Goal: Transaction & Acquisition: Purchase product/service

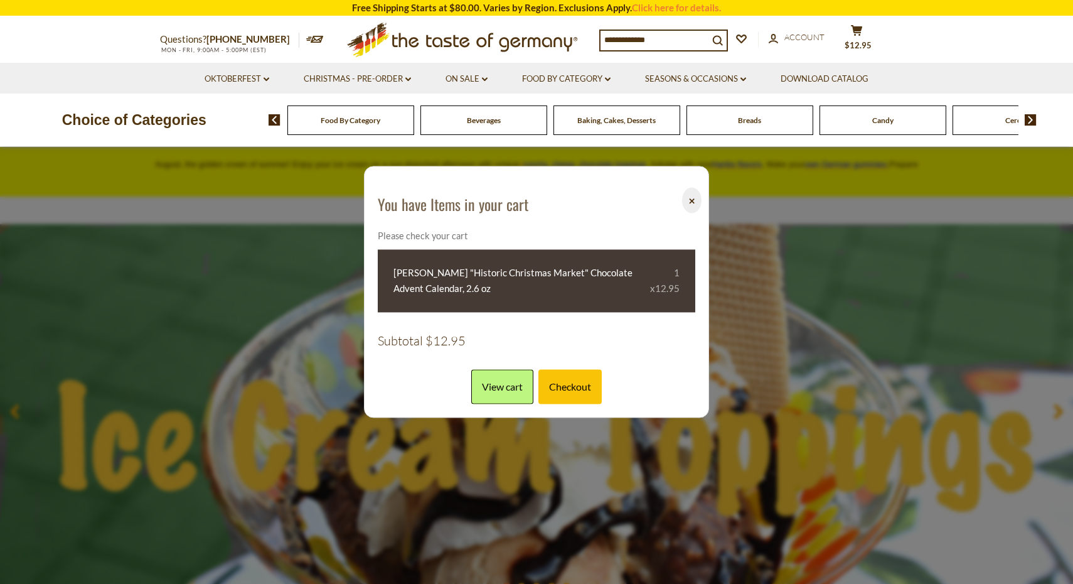
click at [238, 119] on p "Choice of Categories" at bounding box center [134, 120] width 269 height 24
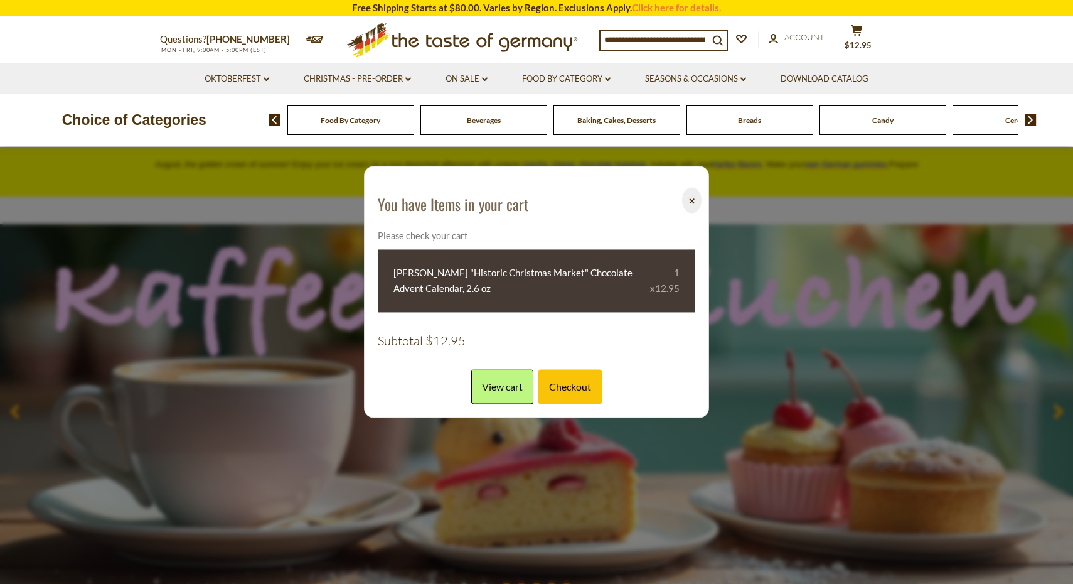
click at [690, 203] on button "⨉" at bounding box center [691, 200] width 19 height 26
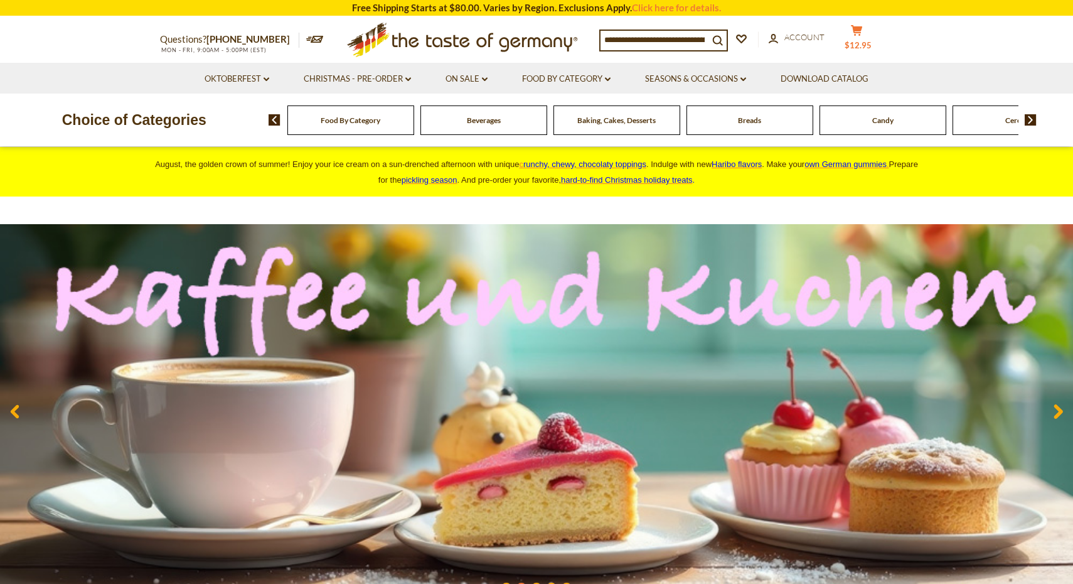
click at [860, 36] on button "cart $12.95" at bounding box center [857, 39] width 38 height 31
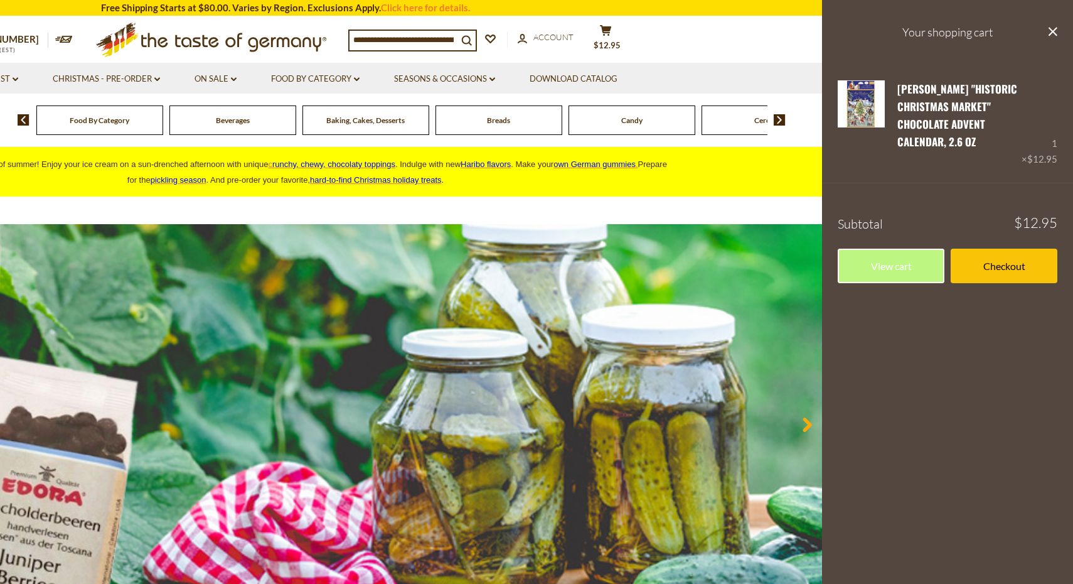
click at [73, 19] on div ".st0{fill:#EDD300;} .st1{fill:#D33E21;}" at bounding box center [200, 40] width 295 height 46
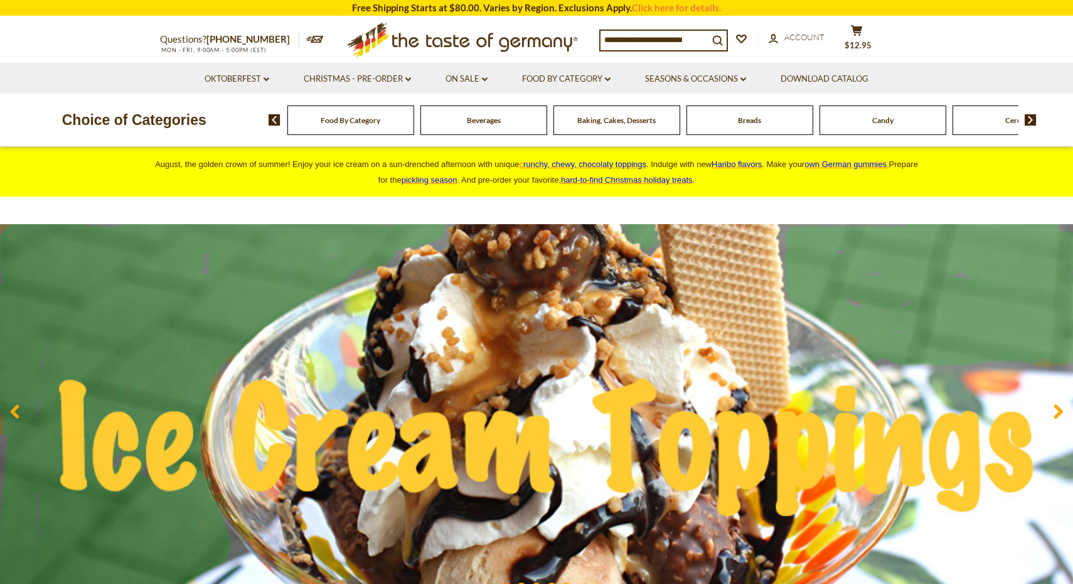
click at [243, 69] on li "Oktoberfest dropdown_arrow All Oktoberfest Oktoberfest Foods Party Supplies" at bounding box center [236, 78] width 97 height 31
click at [254, 77] on link "Oktoberfest dropdown_arrow" at bounding box center [237, 79] width 65 height 14
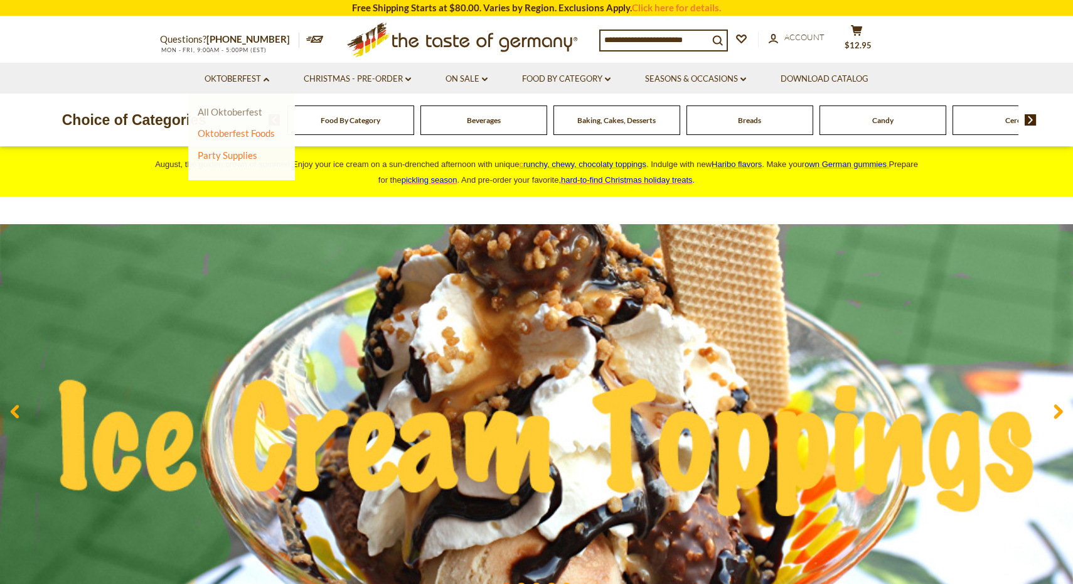
click at [243, 107] on link "All Oktoberfest" at bounding box center [230, 111] width 65 height 11
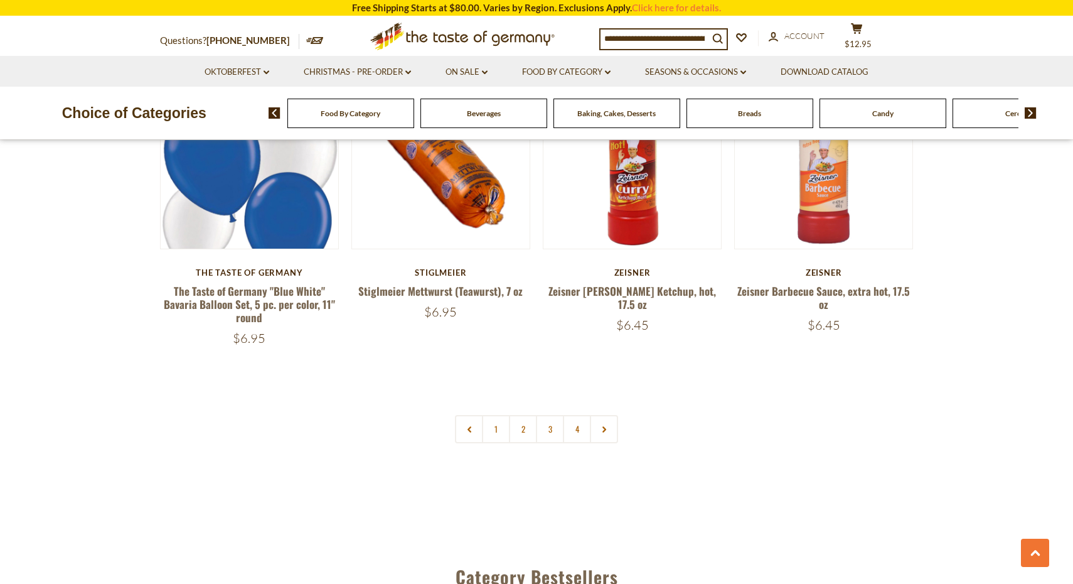
scroll to position [2971, 0]
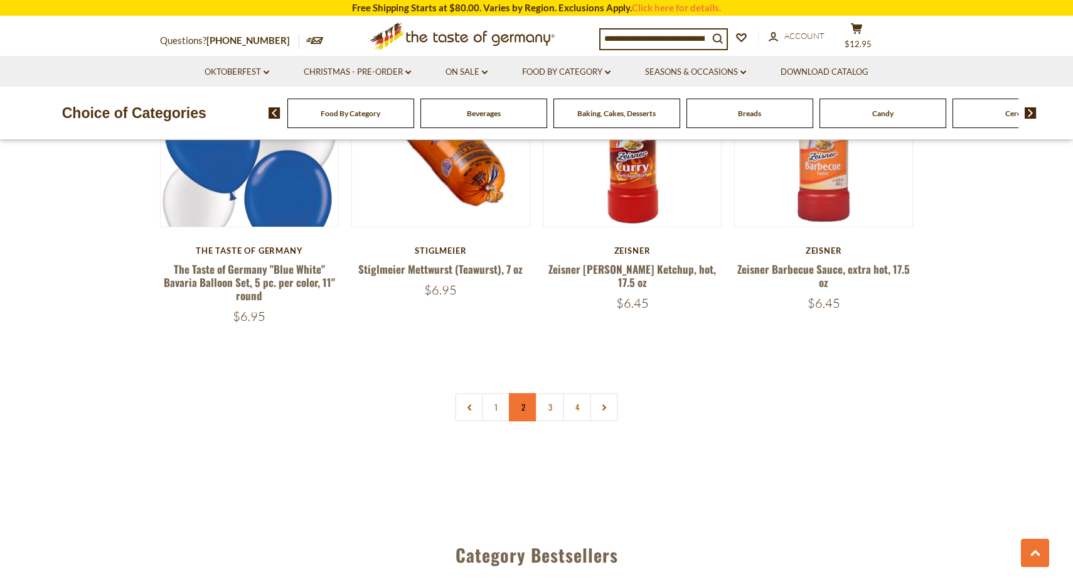
click at [524, 393] on link "2" at bounding box center [523, 407] width 28 height 28
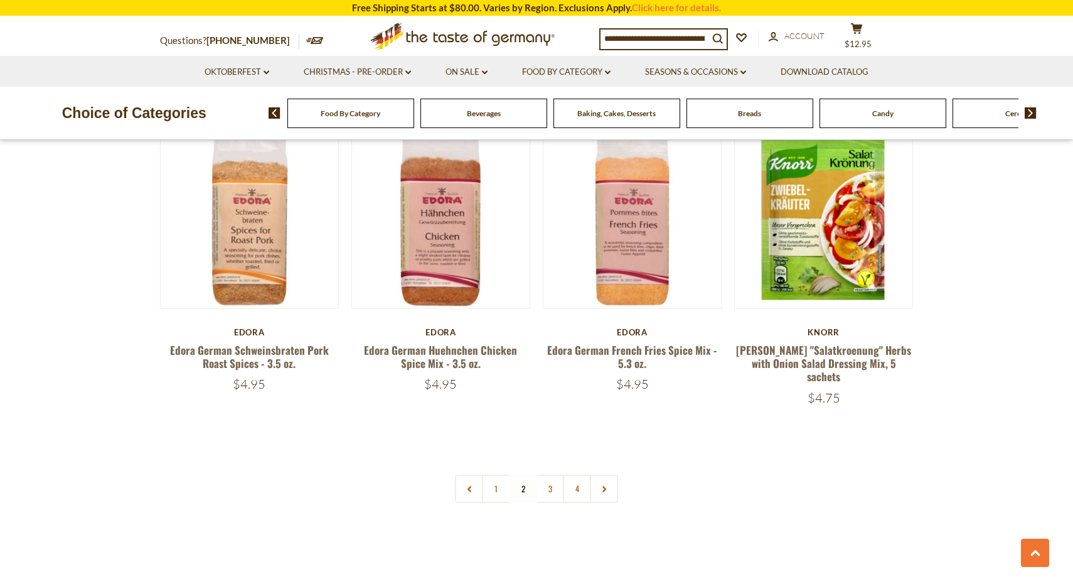
scroll to position [2901, 0]
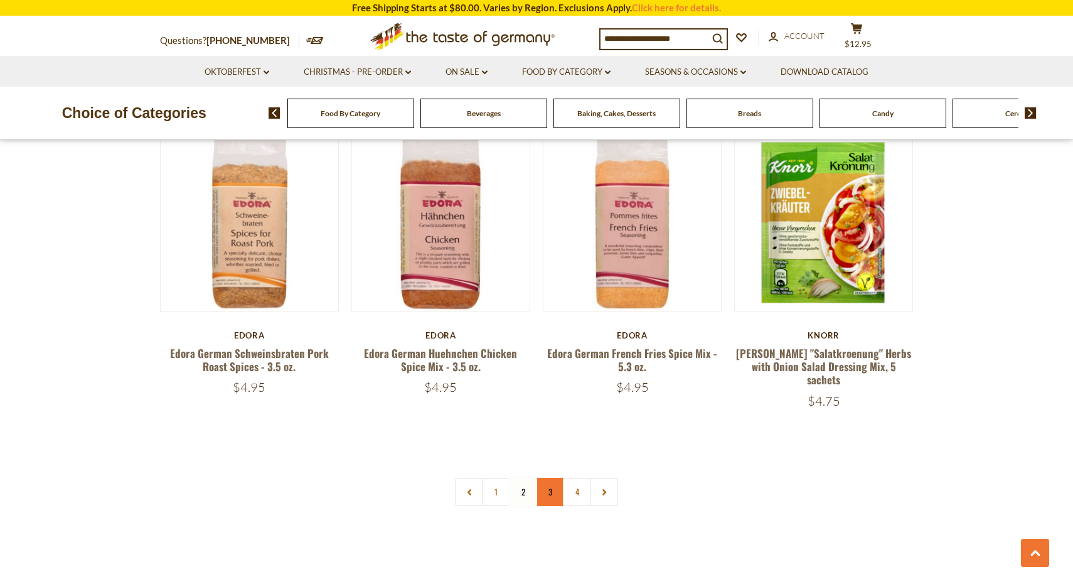
click at [548, 478] on link "3" at bounding box center [550, 492] width 28 height 28
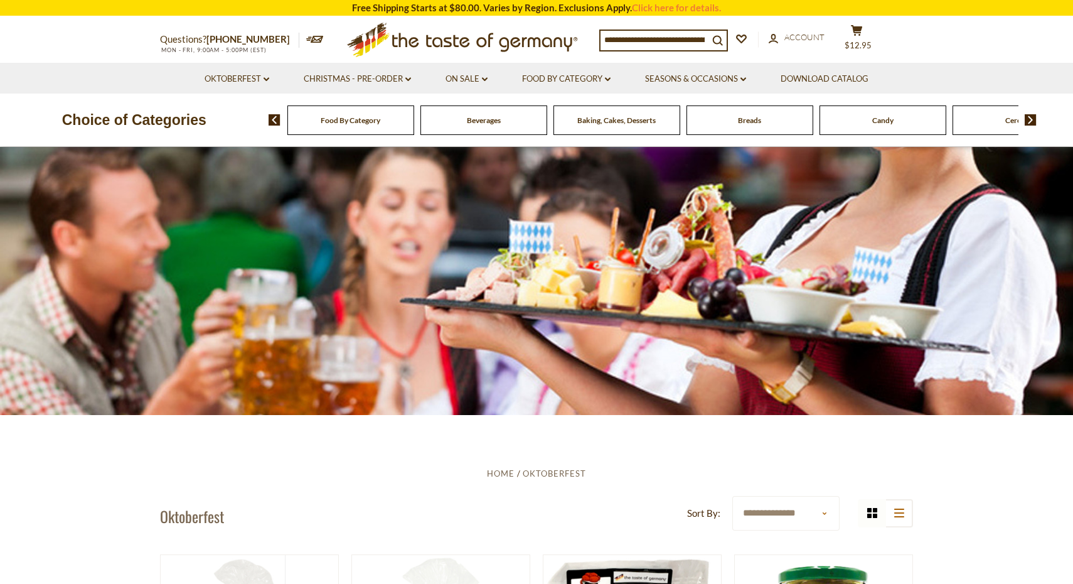
scroll to position [0, 0]
click at [383, 78] on link "Christmas - PRE-ORDER dropdown_arrow" at bounding box center [357, 79] width 107 height 14
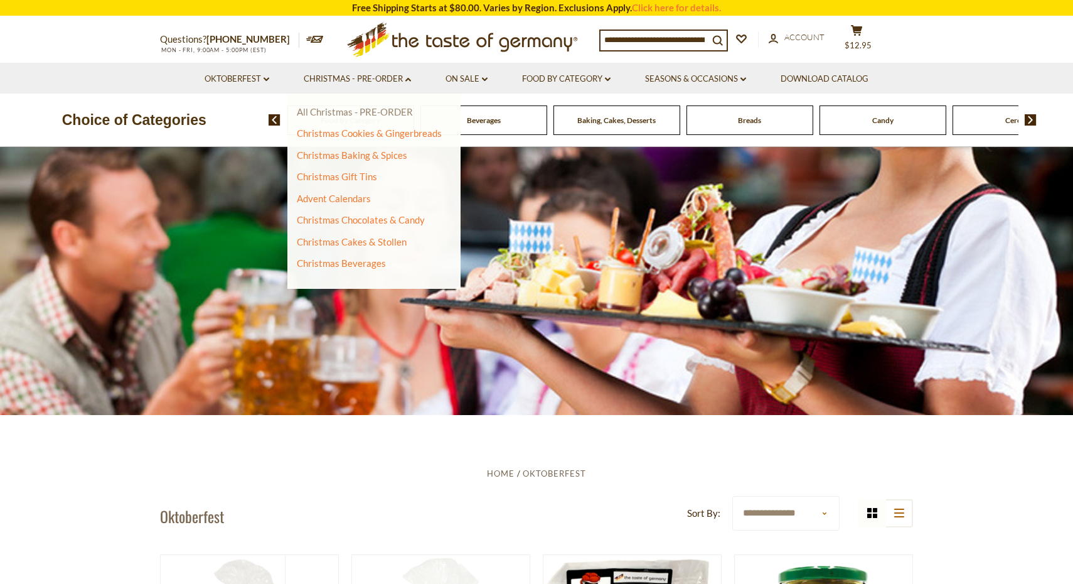
click at [344, 109] on link "All Christmas - PRE-ORDER" at bounding box center [355, 111] width 116 height 11
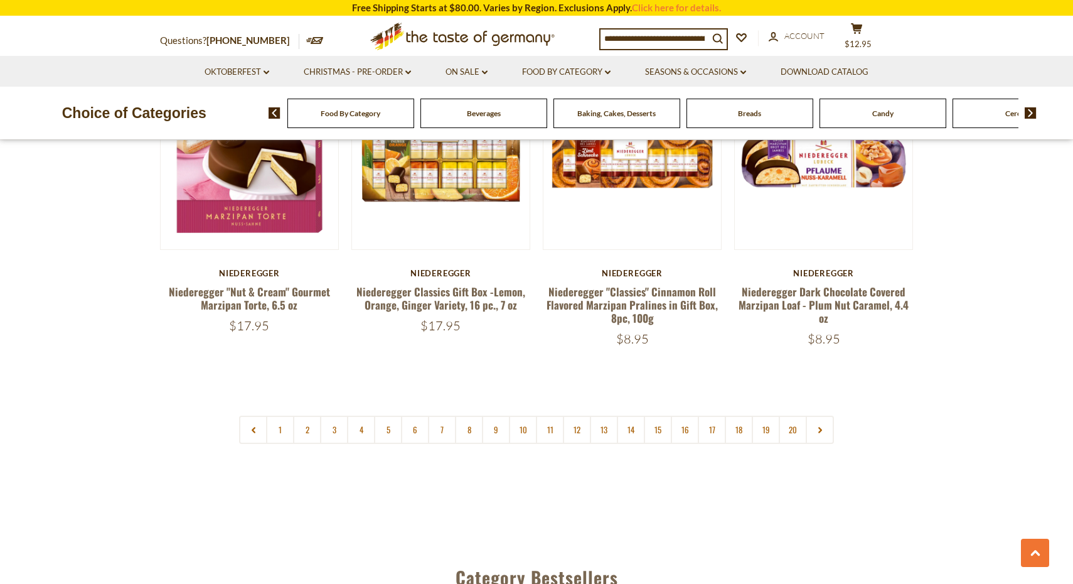
scroll to position [2932, 0]
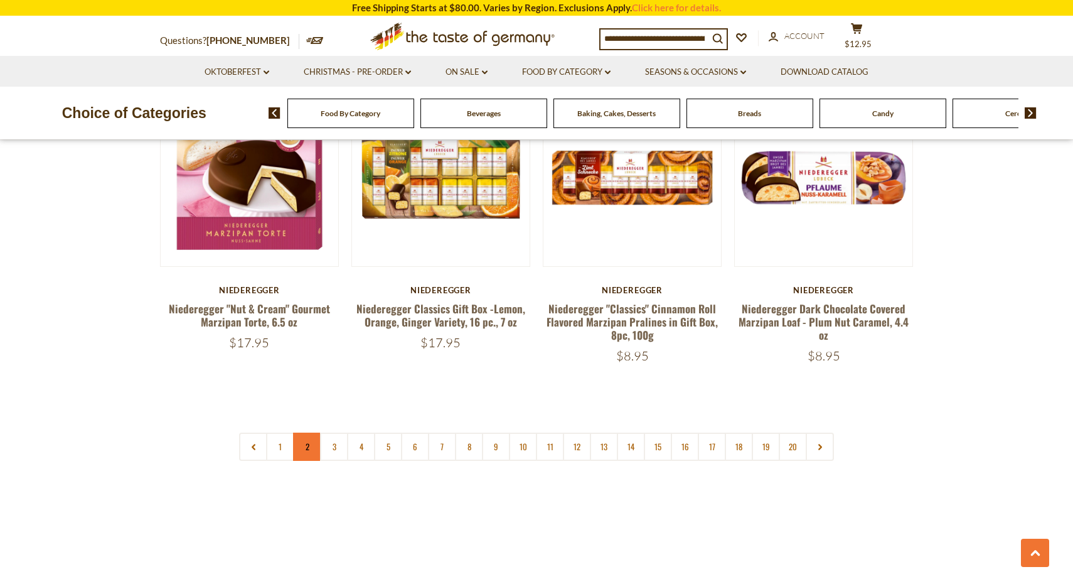
click at [300, 432] on link "2" at bounding box center [307, 446] width 28 height 28
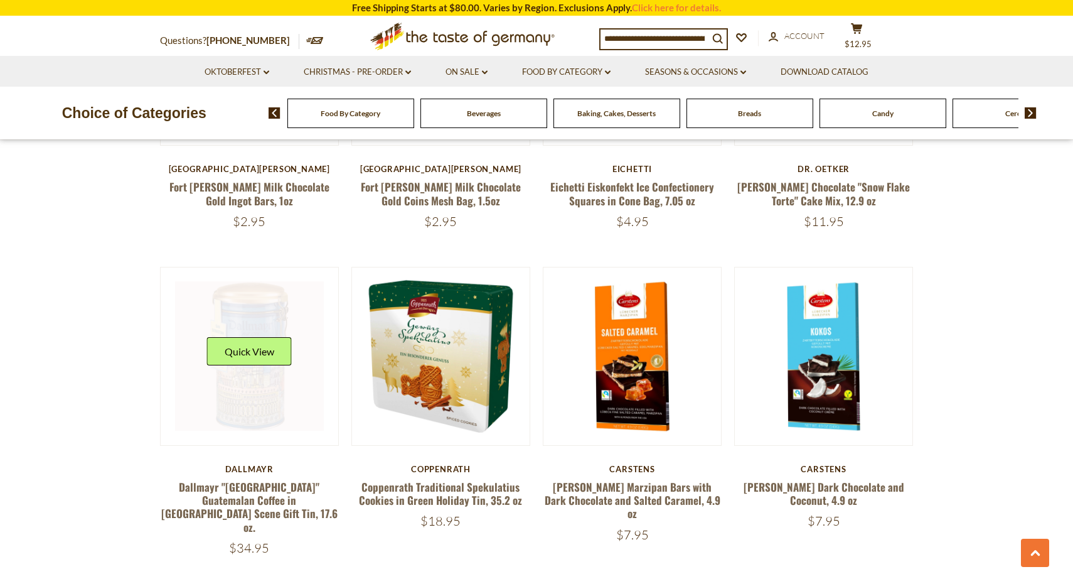
scroll to position [1504, 0]
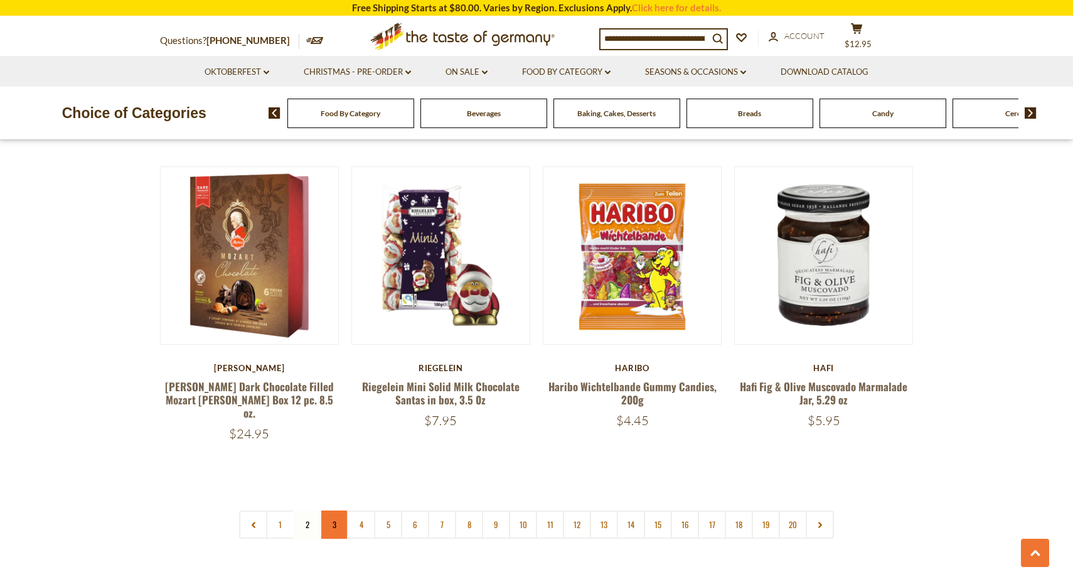
click at [333, 510] on link "3" at bounding box center [334, 524] width 28 height 28
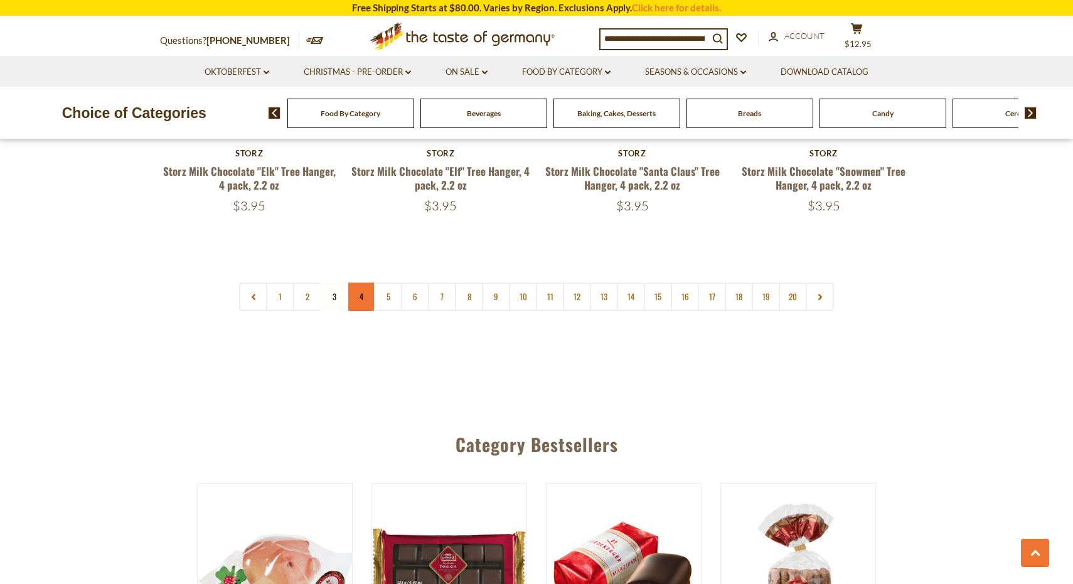
click at [365, 282] on link "4" at bounding box center [361, 296] width 28 height 28
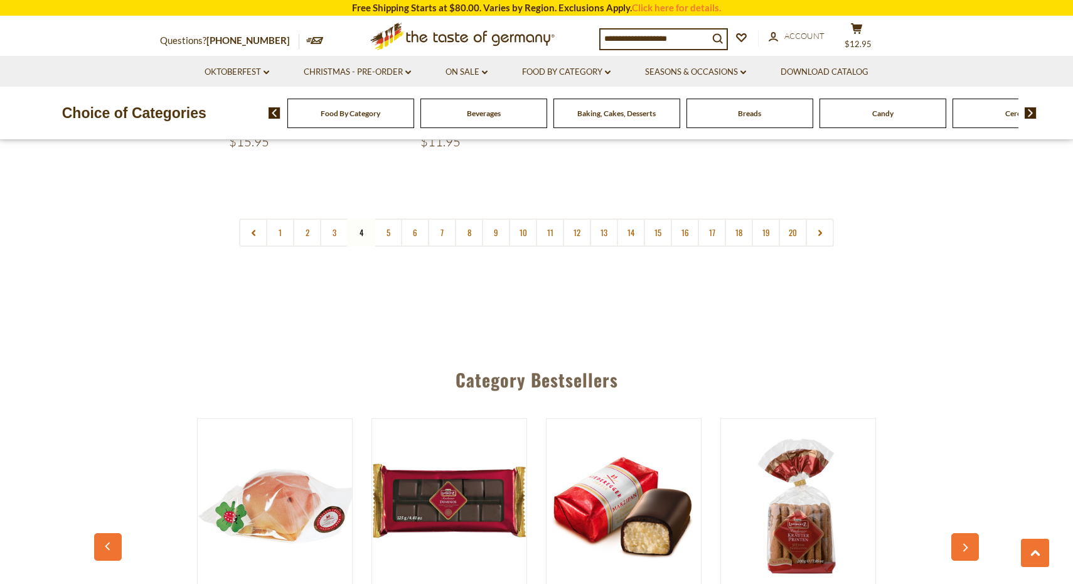
scroll to position [3118, 0]
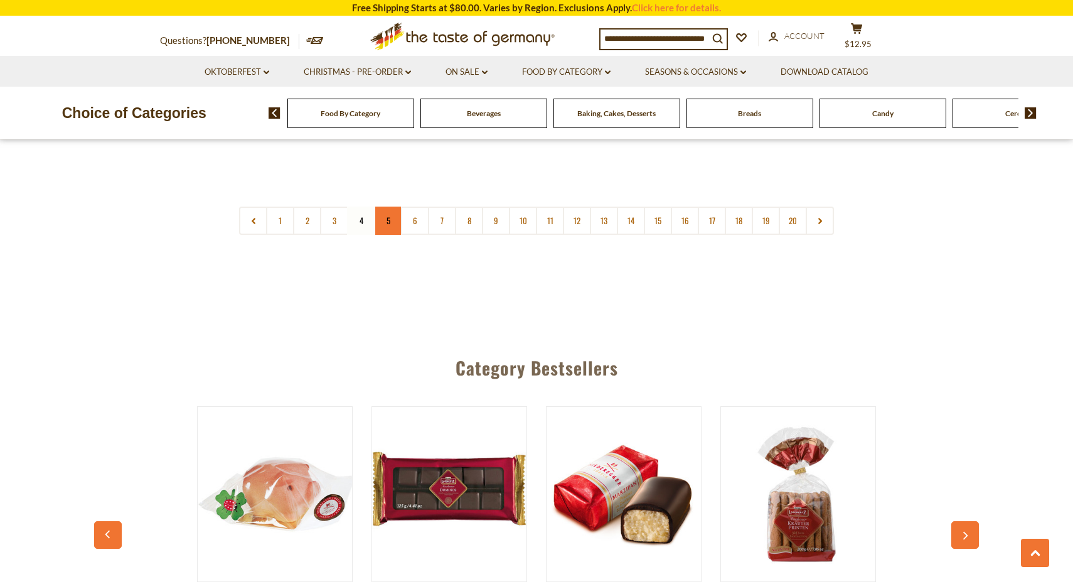
click at [393, 206] on link "5" at bounding box center [388, 220] width 28 height 28
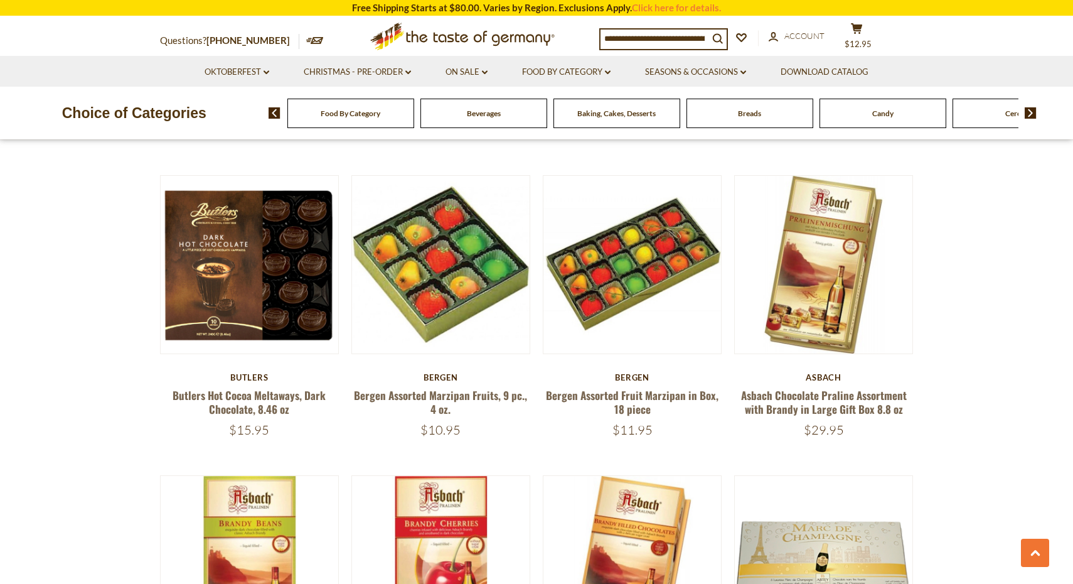
scroll to position [1618, 0]
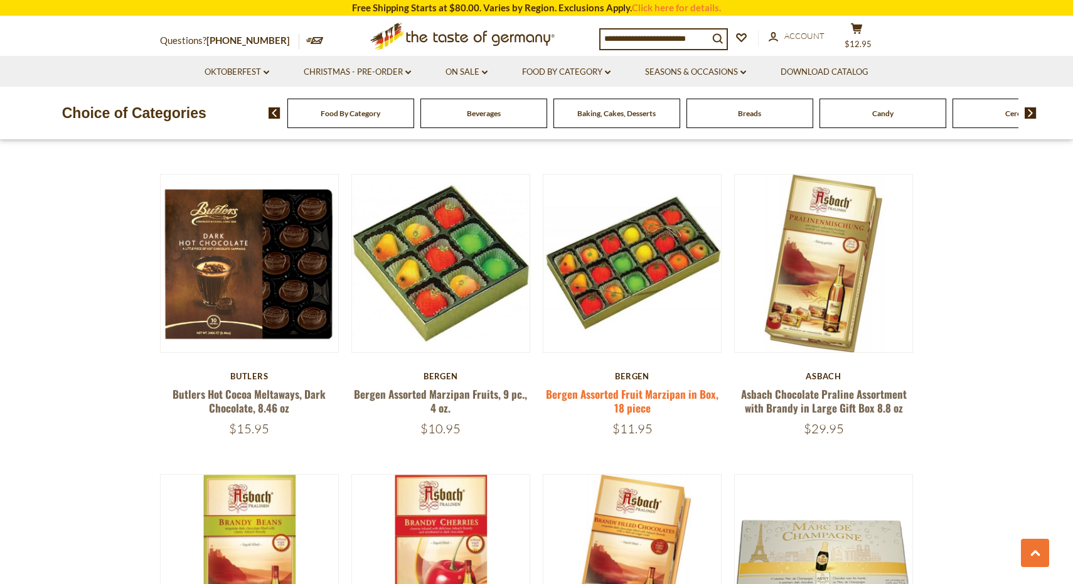
click at [626, 386] on link "Bergen Assorted Fruit Marzipan in Box, 18 piece" at bounding box center [632, 400] width 173 height 29
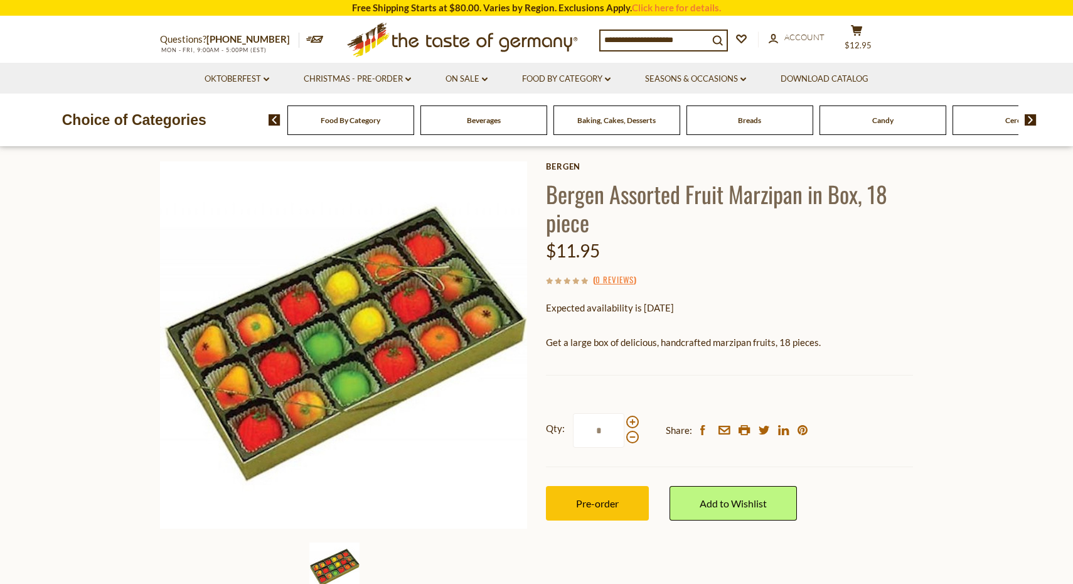
scroll to position [52, 0]
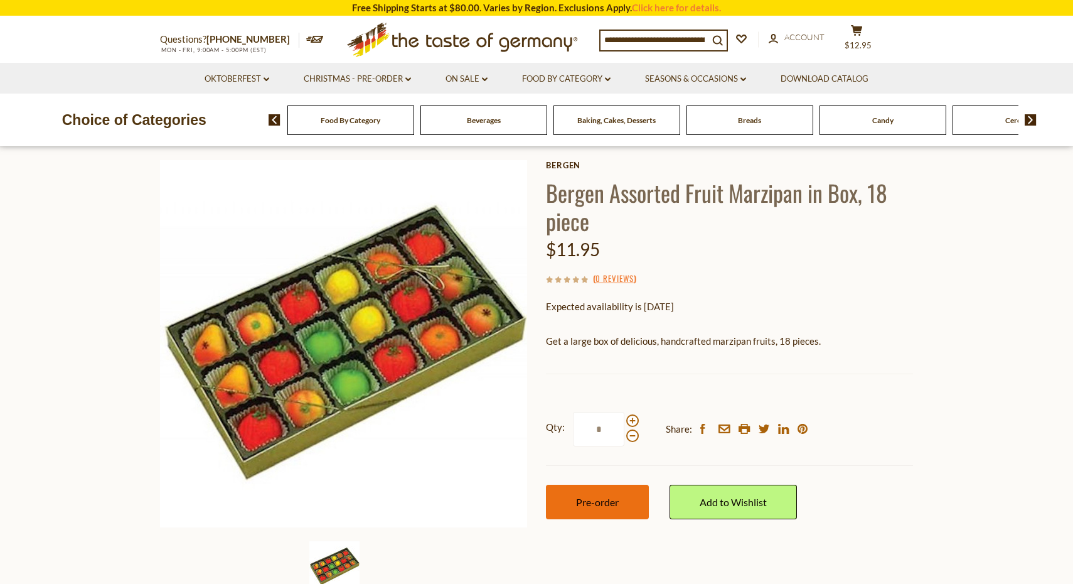
click at [615, 497] on span "Pre-order" at bounding box center [597, 502] width 43 height 12
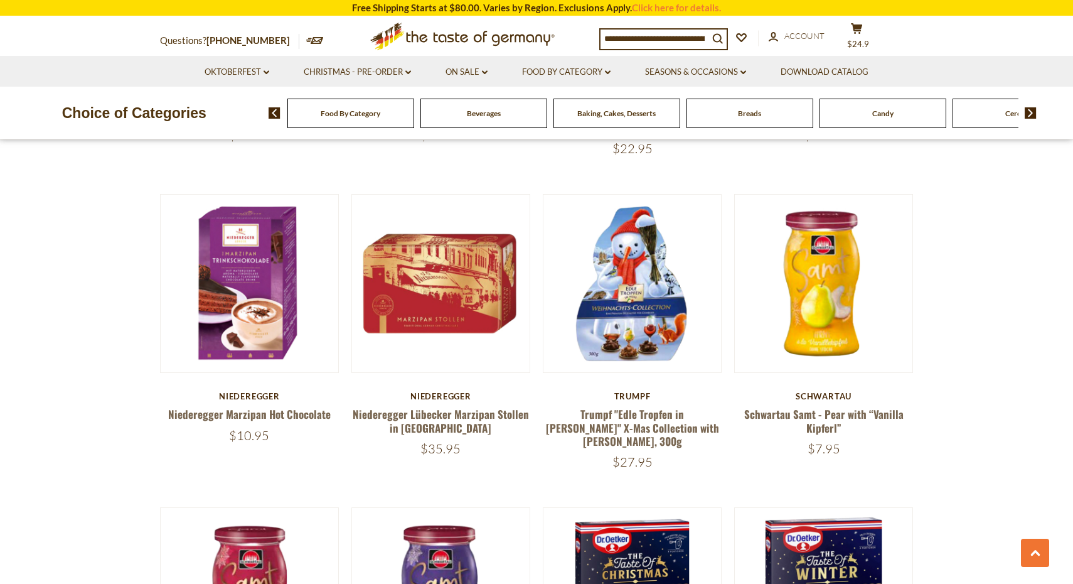
scroll to position [2522, 0]
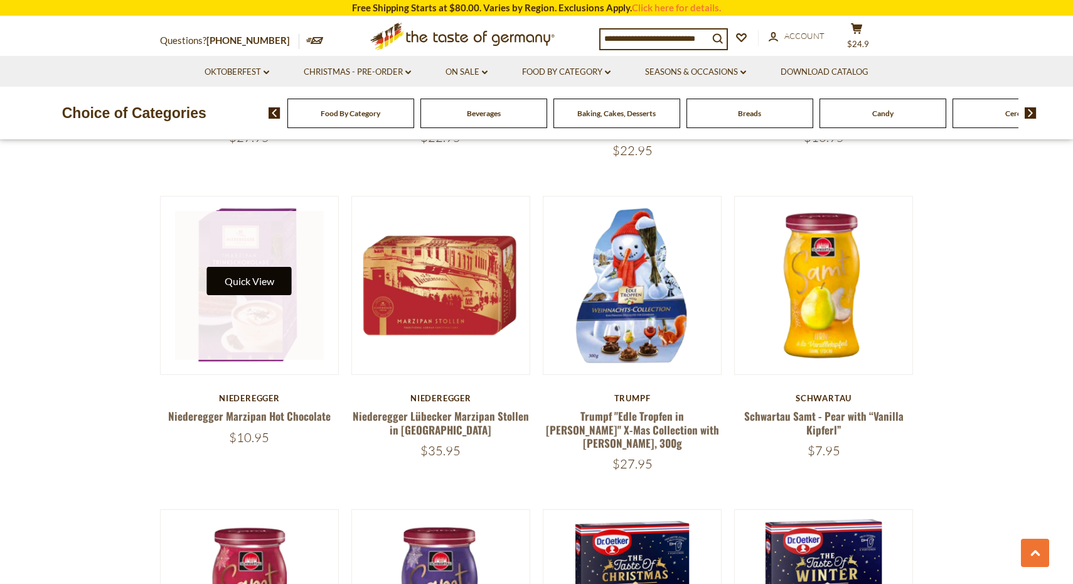
click at [285, 267] on button "Quick View" at bounding box center [249, 281] width 85 height 28
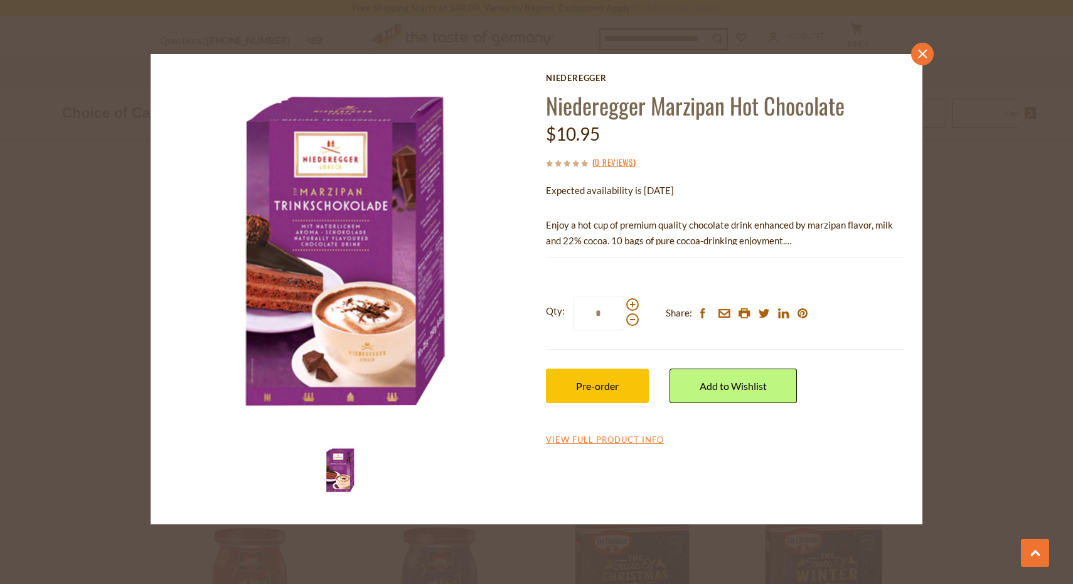
click at [920, 56] on icon at bounding box center [922, 53] width 9 height 9
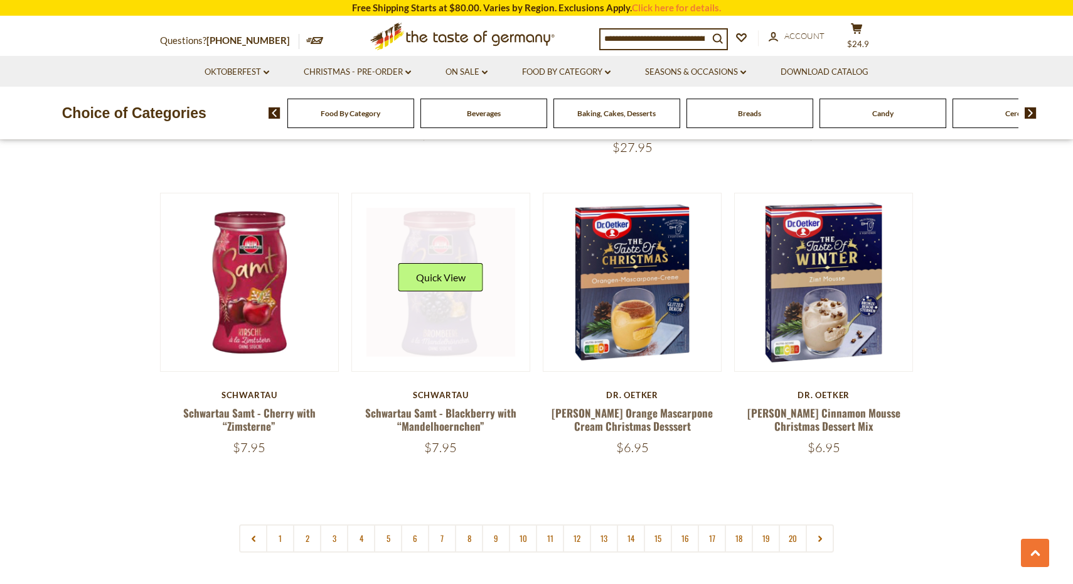
scroll to position [2858, 0]
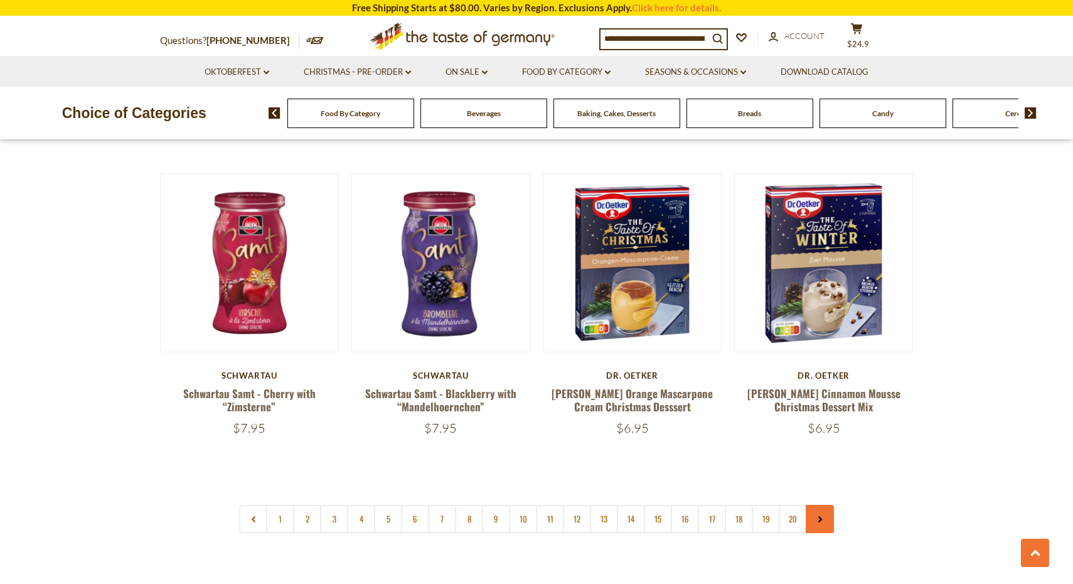
click at [820, 505] on link at bounding box center [820, 519] width 28 height 28
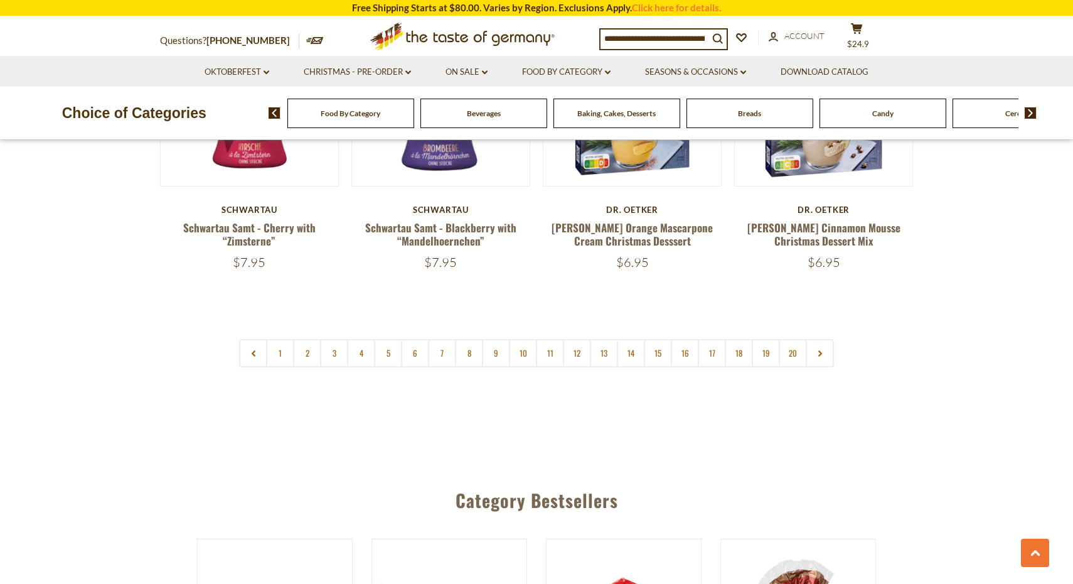
scroll to position [3027, 0]
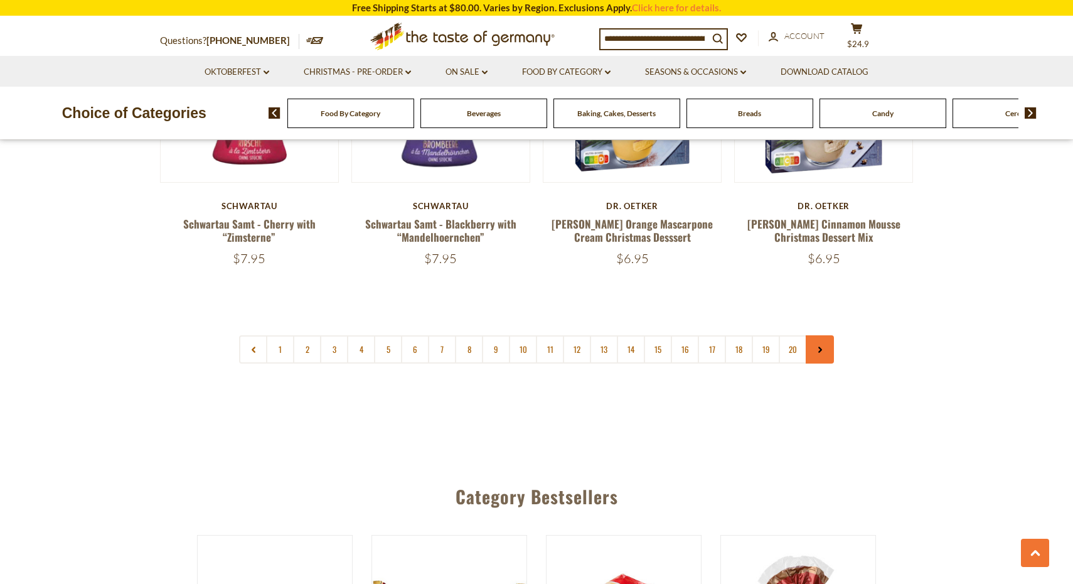
click at [822, 335] on link at bounding box center [820, 349] width 28 height 28
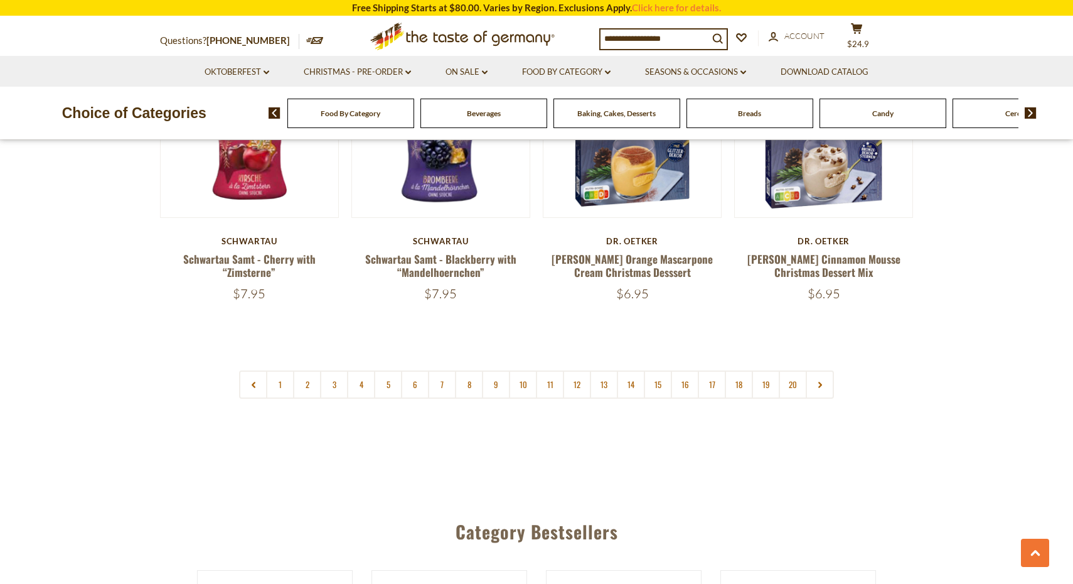
scroll to position [3001, 0]
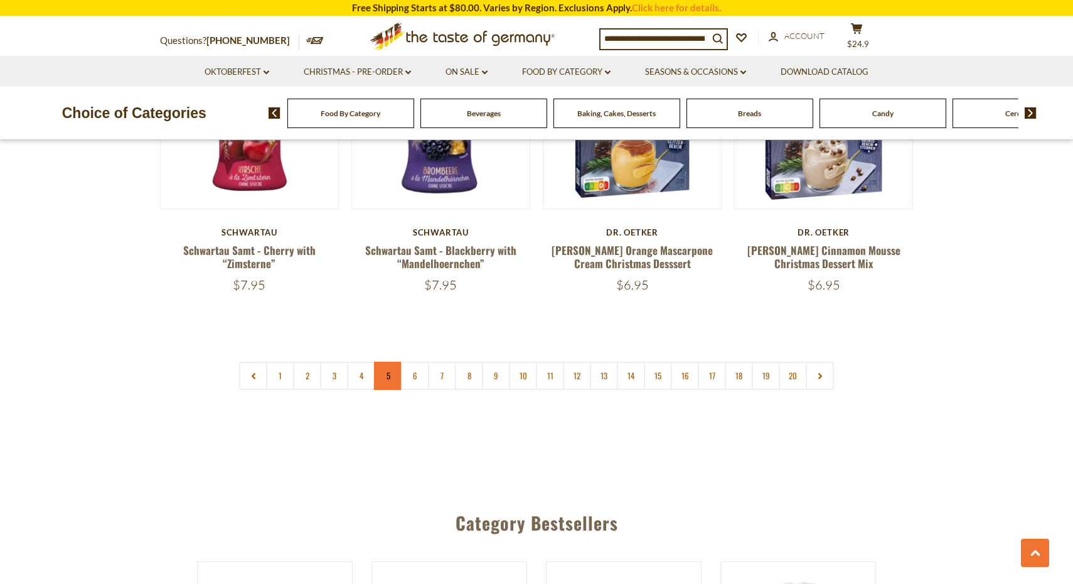
click at [389, 361] on link "5" at bounding box center [388, 375] width 28 height 28
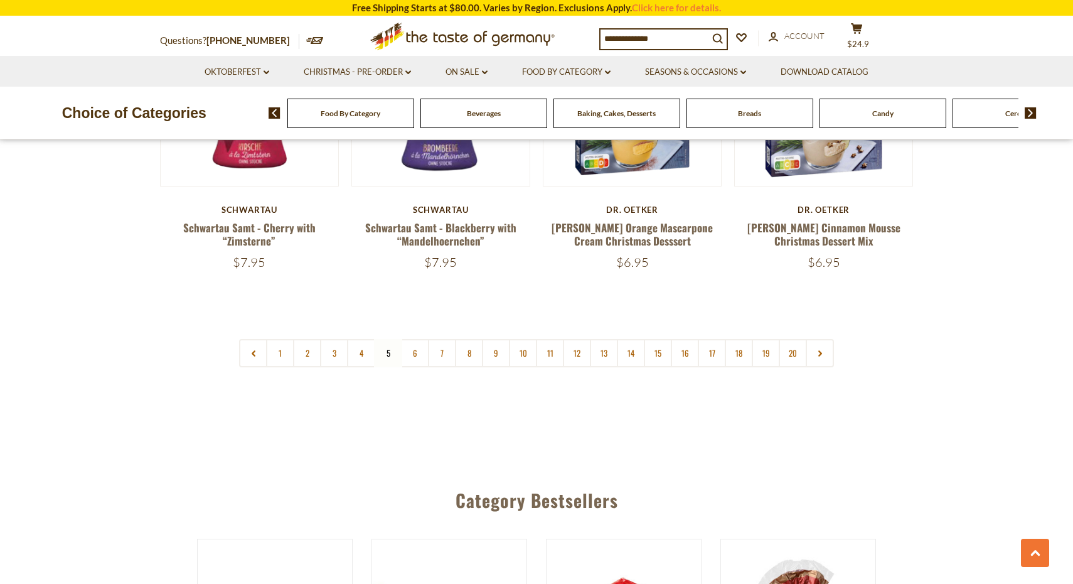
scroll to position [2903, 0]
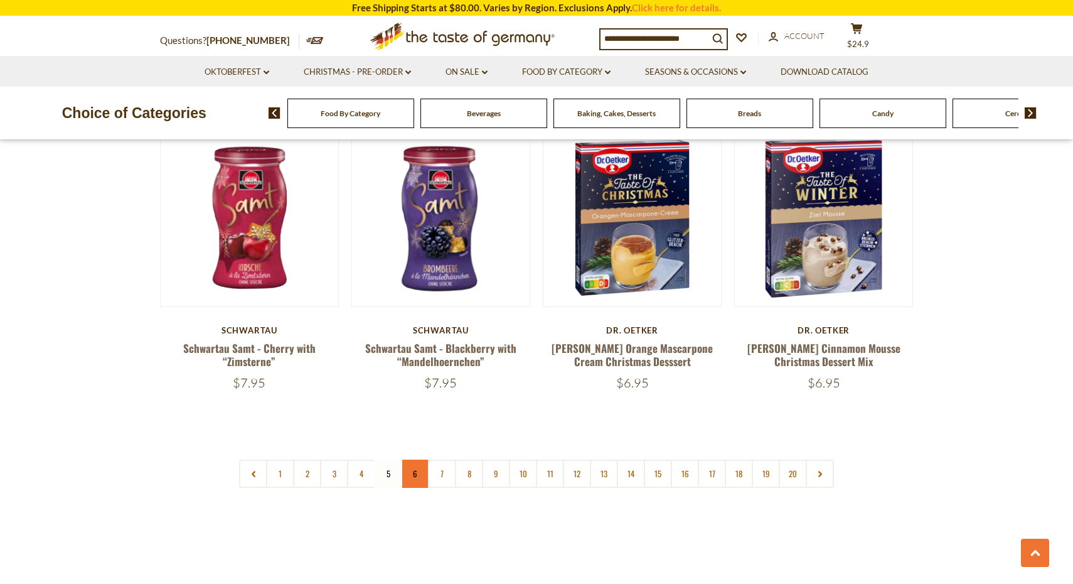
click at [418, 459] on link "6" at bounding box center [415, 473] width 28 height 28
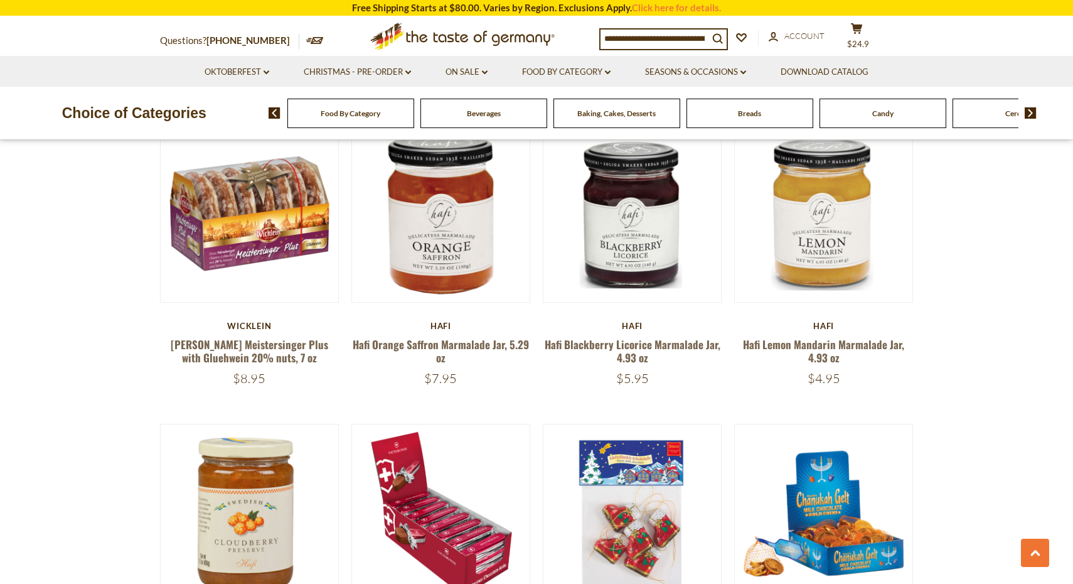
scroll to position [0, 0]
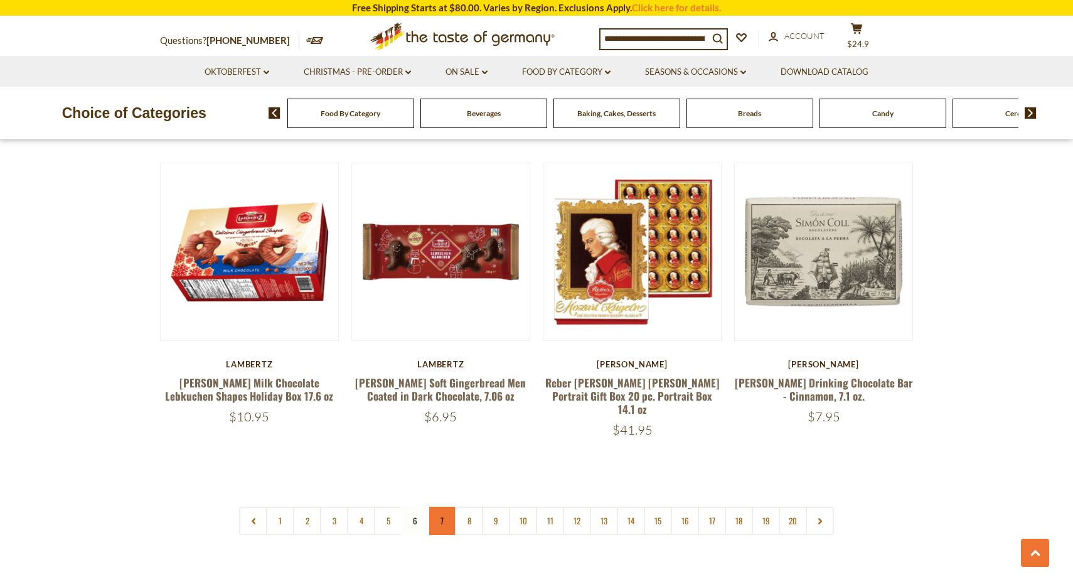
click at [442, 506] on link "7" at bounding box center [442, 520] width 28 height 28
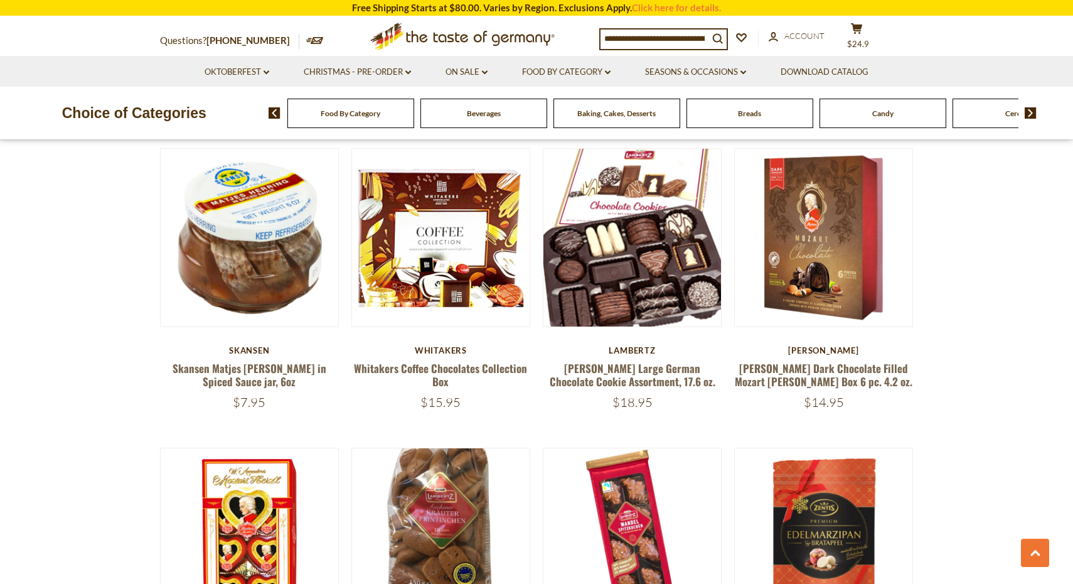
scroll to position [1022, 0]
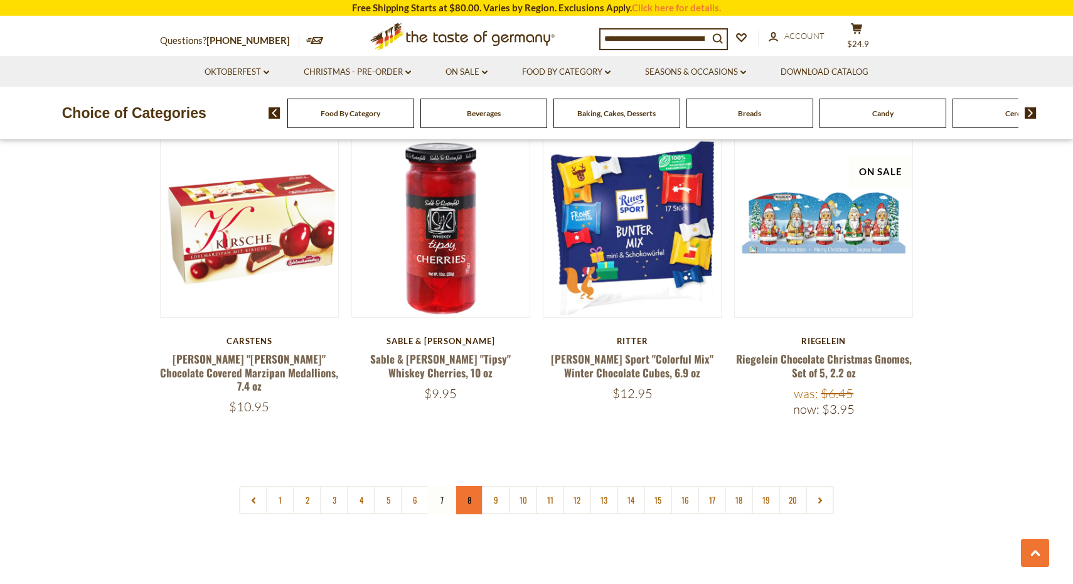
click at [466, 486] on link "8" at bounding box center [469, 500] width 28 height 28
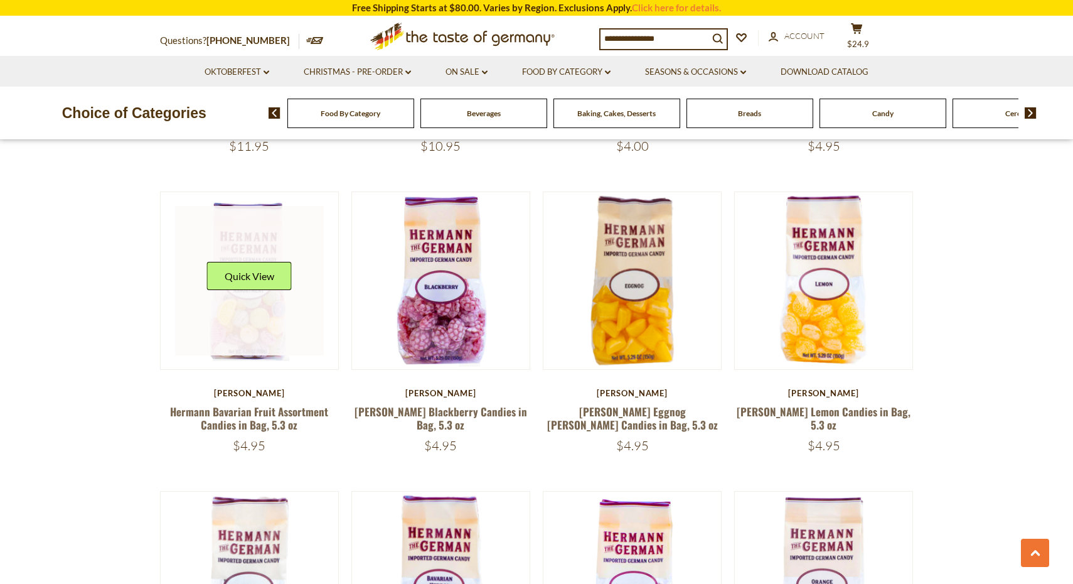
click at [250, 304] on link at bounding box center [249, 280] width 149 height 149
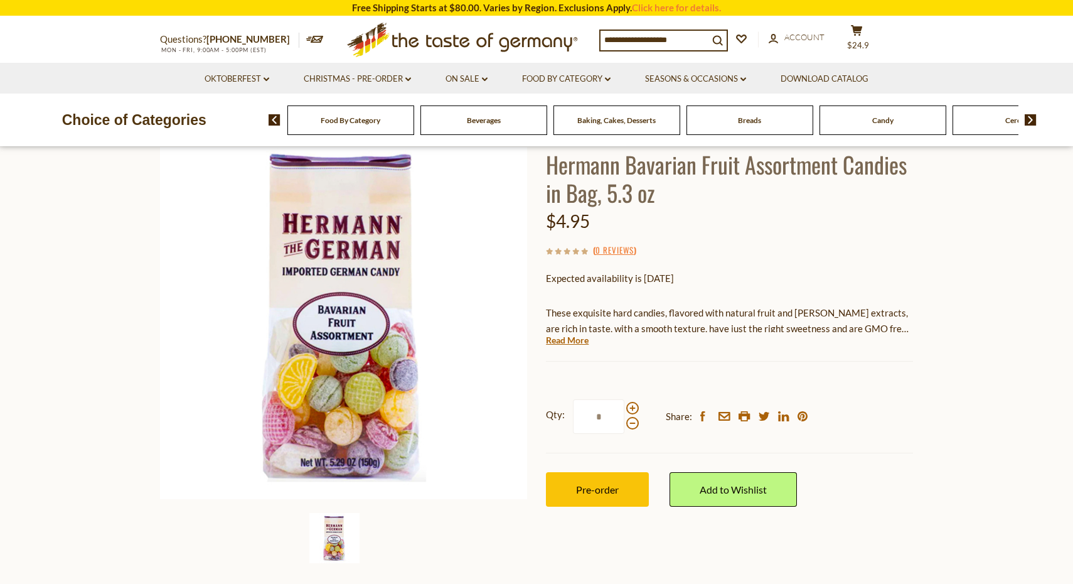
scroll to position [81, 0]
click at [604, 493] on button "Pre-order" at bounding box center [597, 488] width 103 height 35
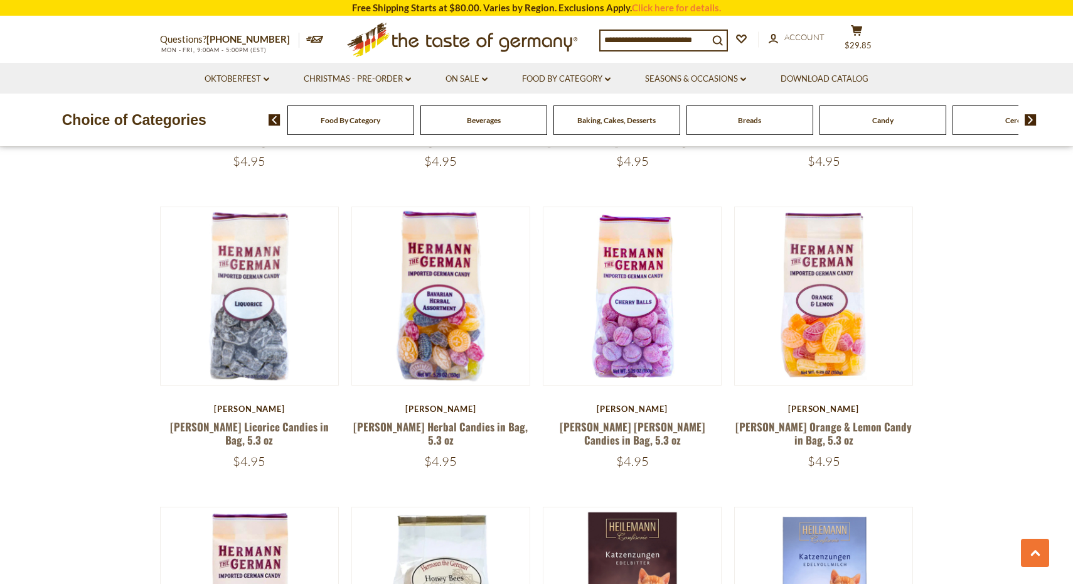
scroll to position [2189, 0]
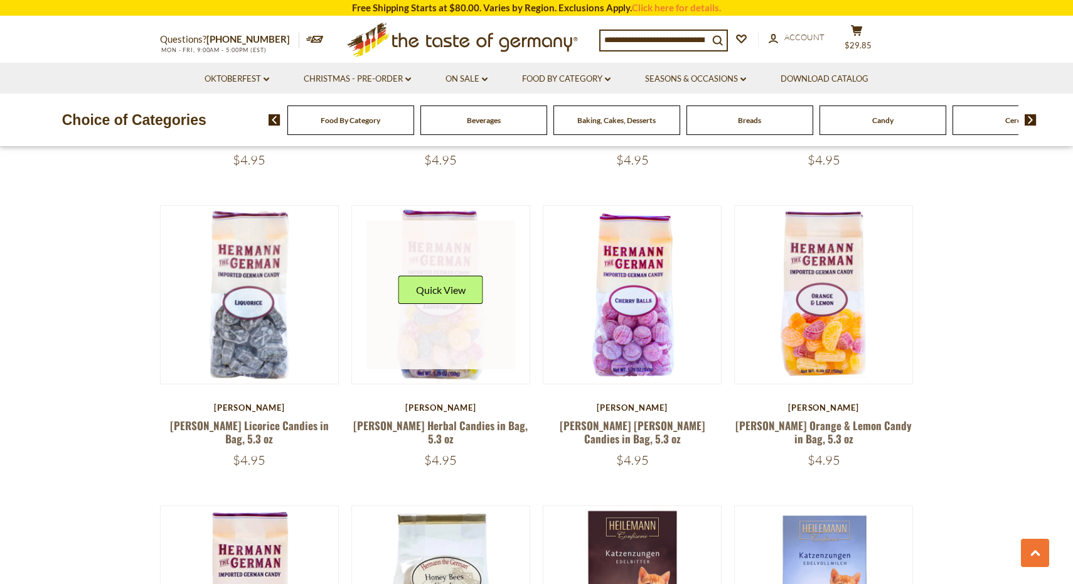
click at [446, 277] on div "Quick View" at bounding box center [440, 294] width 85 height 38
click at [448, 275] on button "Quick View" at bounding box center [440, 289] width 85 height 28
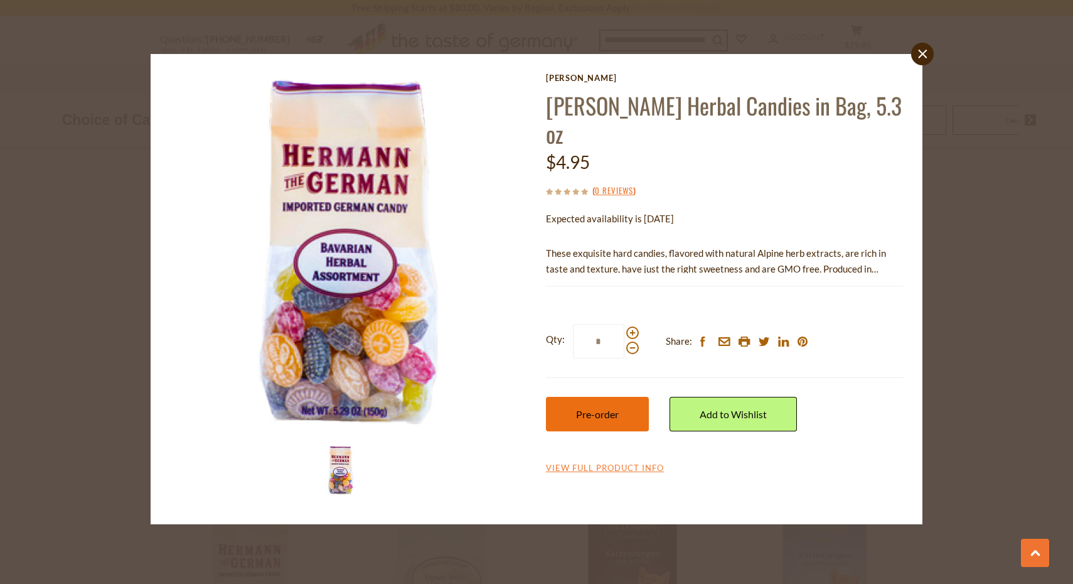
click at [618, 416] on span "Pre-order" at bounding box center [597, 414] width 43 height 12
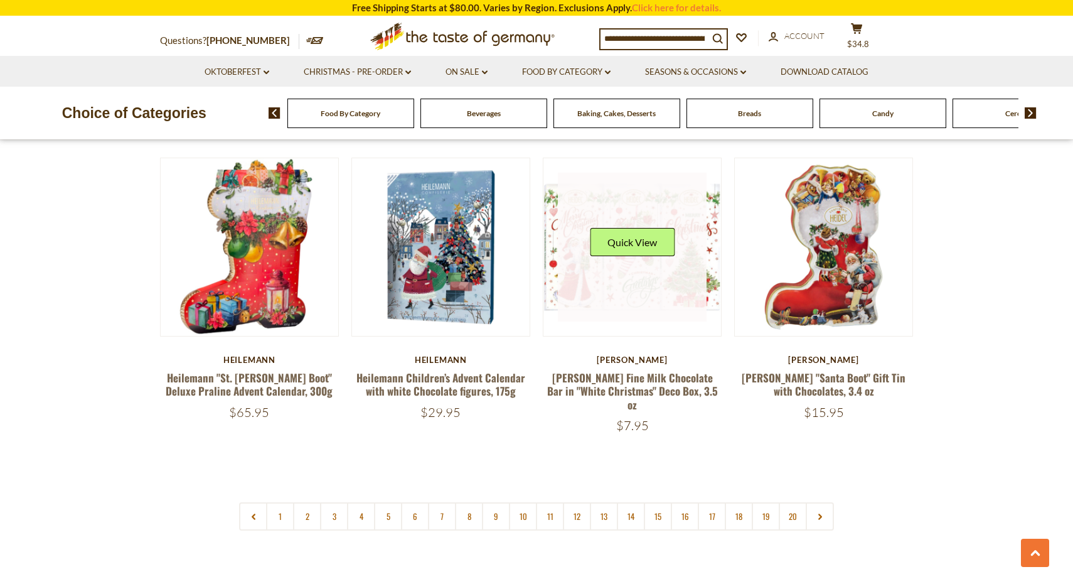
scroll to position [2837, 0]
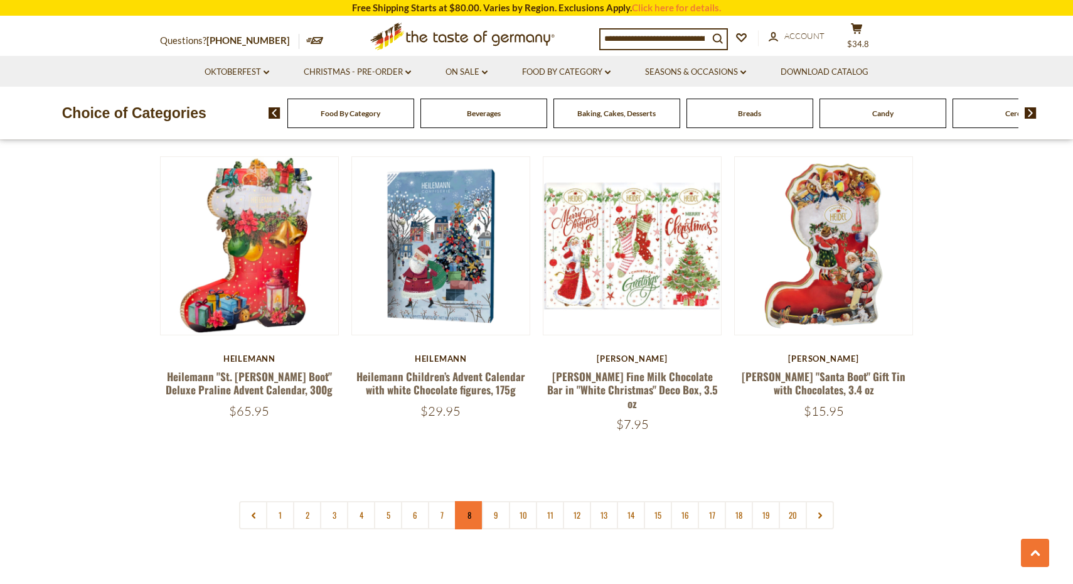
click at [470, 501] on link "8" at bounding box center [469, 515] width 28 height 28
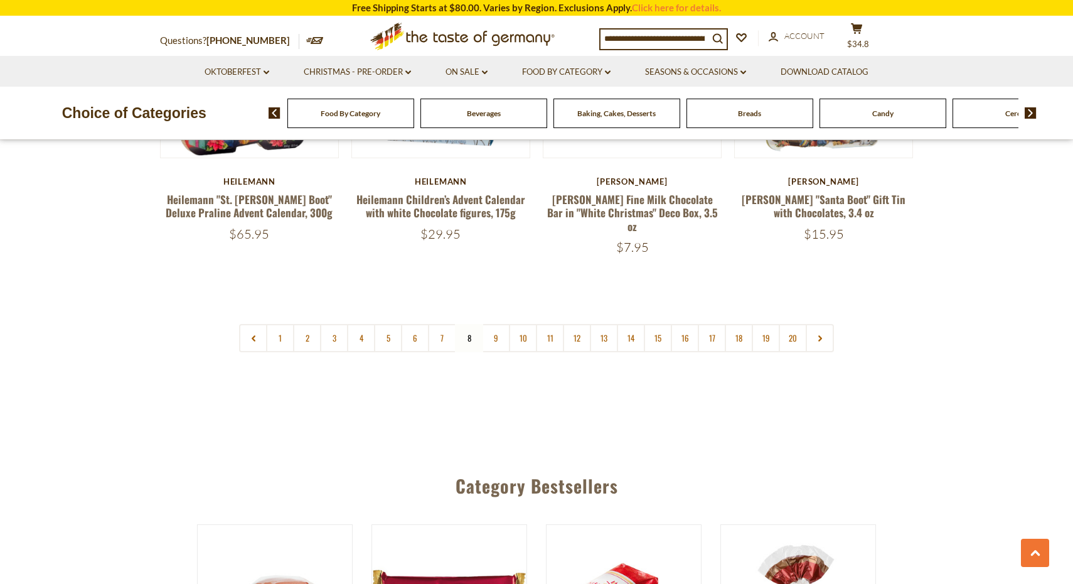
scroll to position [2968, 0]
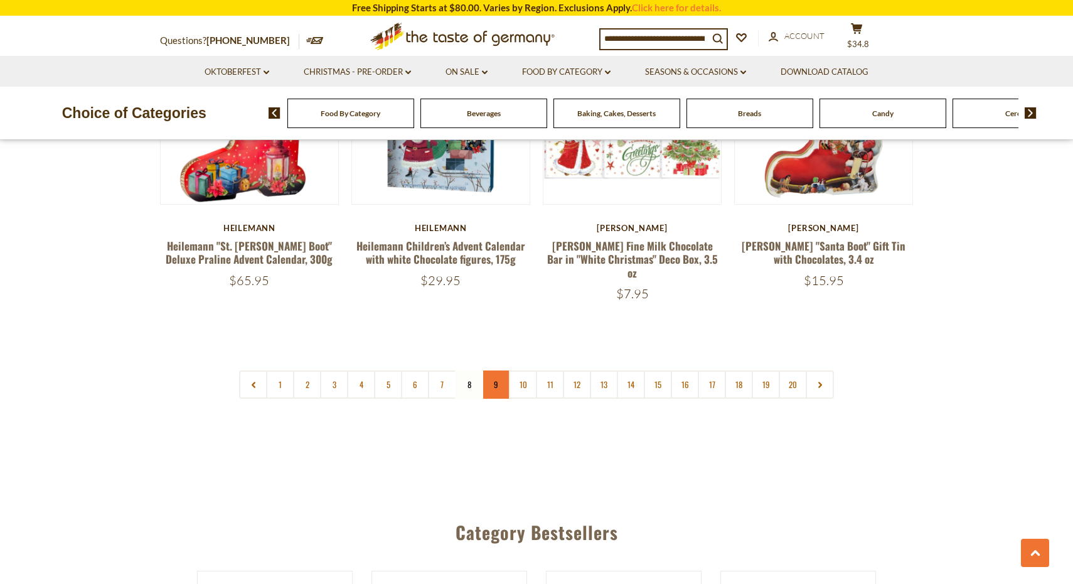
click at [498, 370] on link "9" at bounding box center [496, 384] width 28 height 28
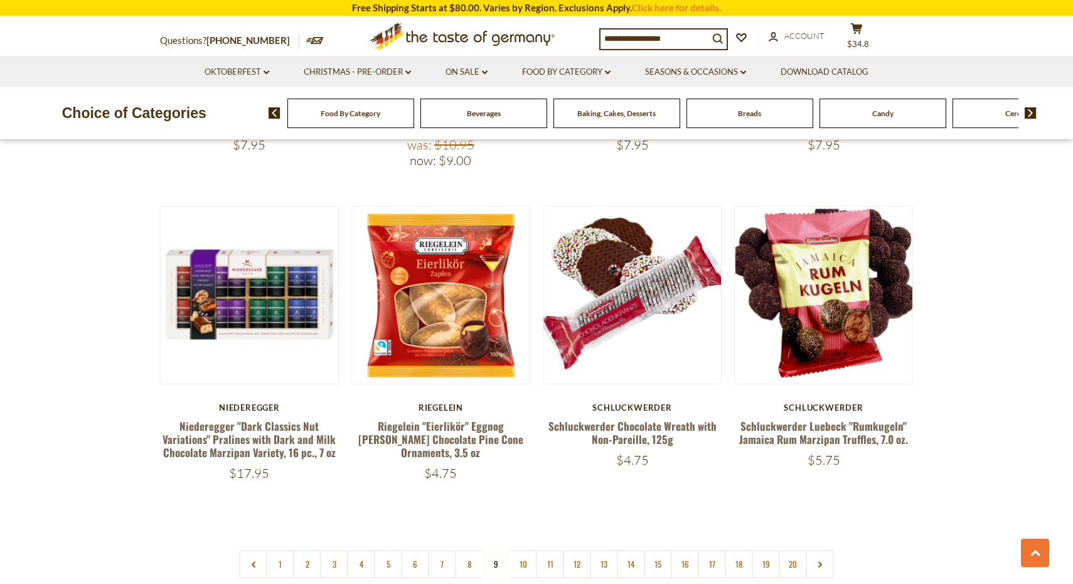
scroll to position [2831, 0]
click at [523, 549] on link "10" at bounding box center [523, 563] width 28 height 28
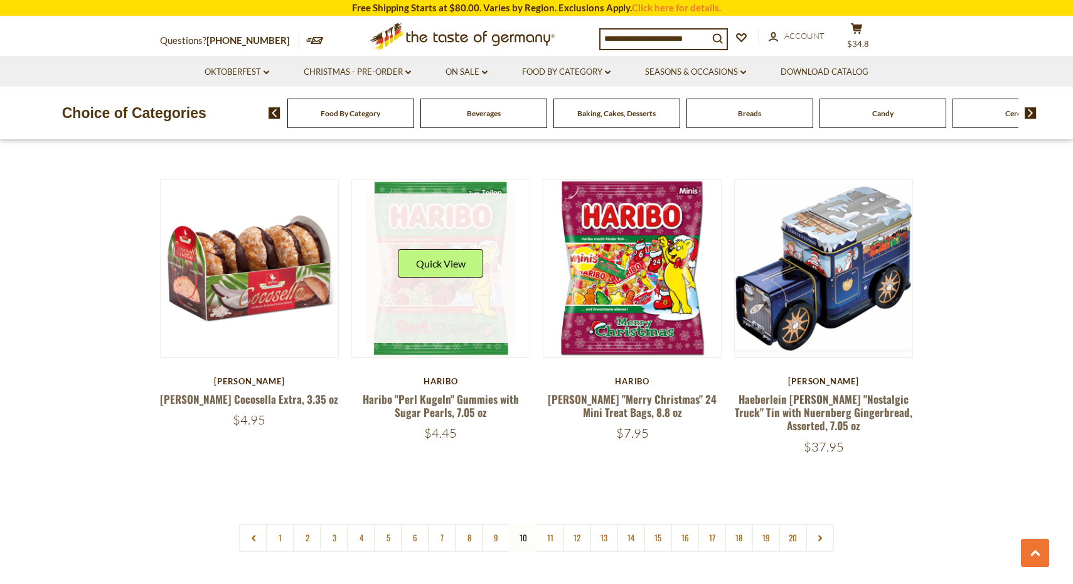
scroll to position [2855, 0]
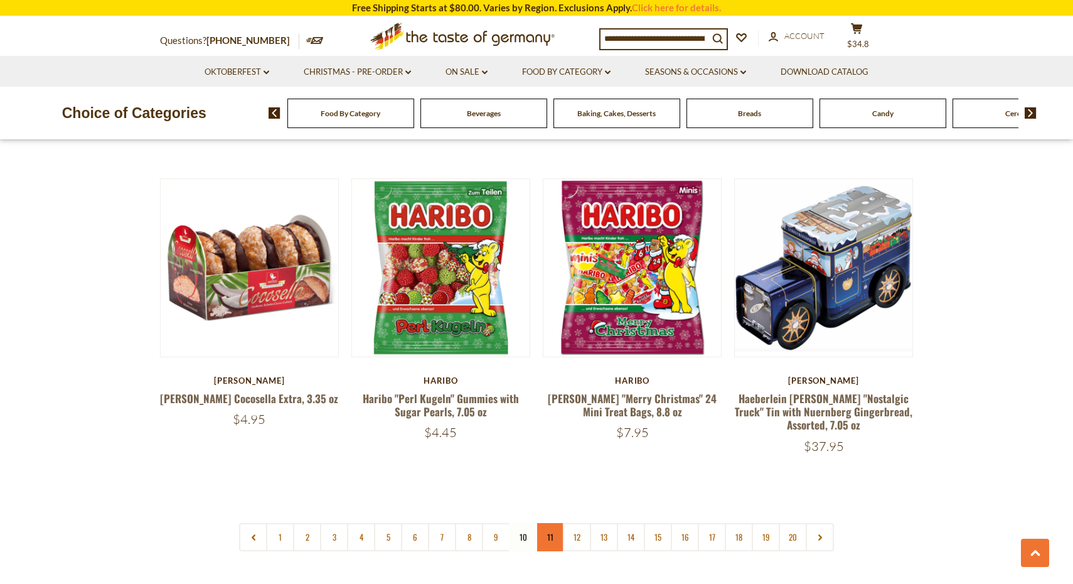
click at [550, 523] on link "11" at bounding box center [550, 537] width 28 height 28
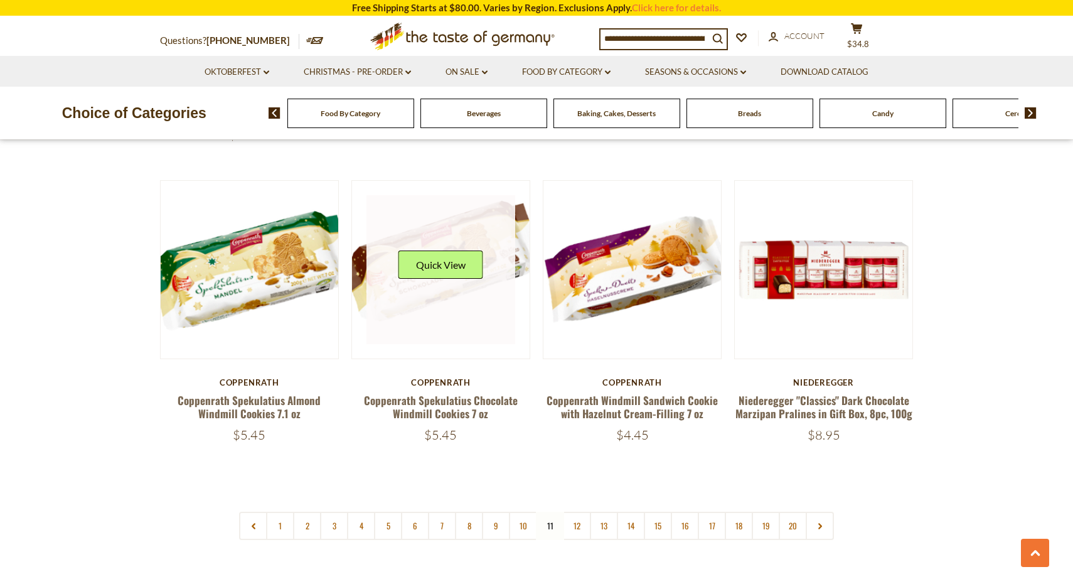
scroll to position [2853, 0]
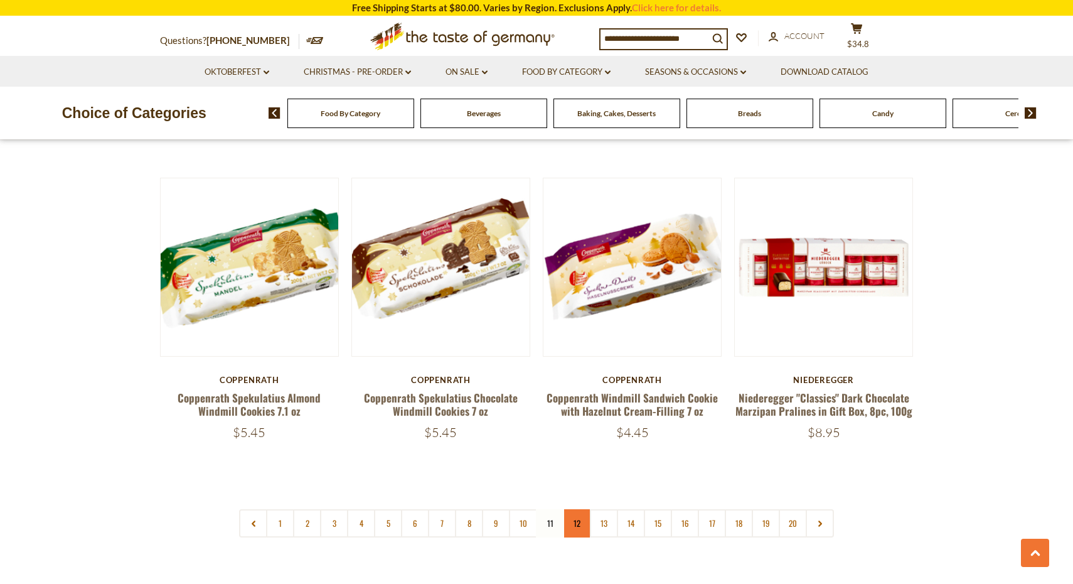
click at [579, 509] on link "12" at bounding box center [577, 523] width 28 height 28
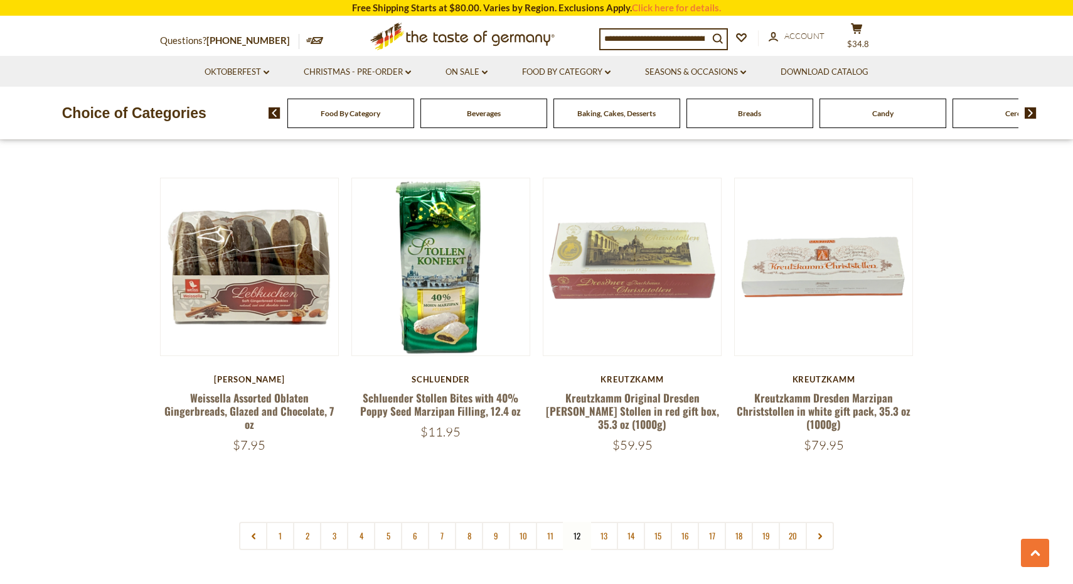
scroll to position [2843, 0]
click at [614, 521] on link "13" at bounding box center [604, 535] width 28 height 28
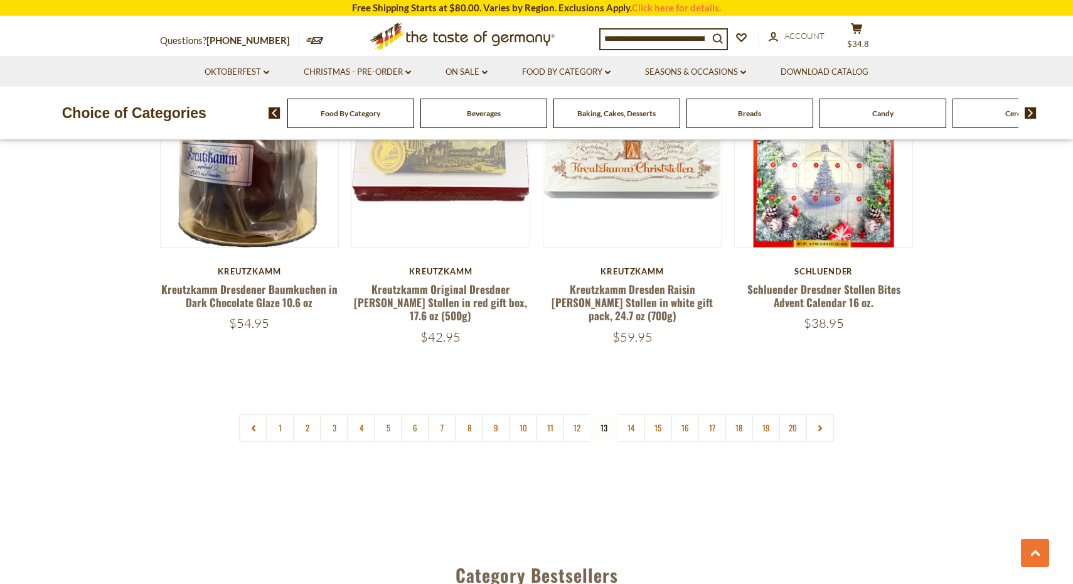
scroll to position [2981, 0]
click at [629, 413] on link "14" at bounding box center [631, 427] width 28 height 28
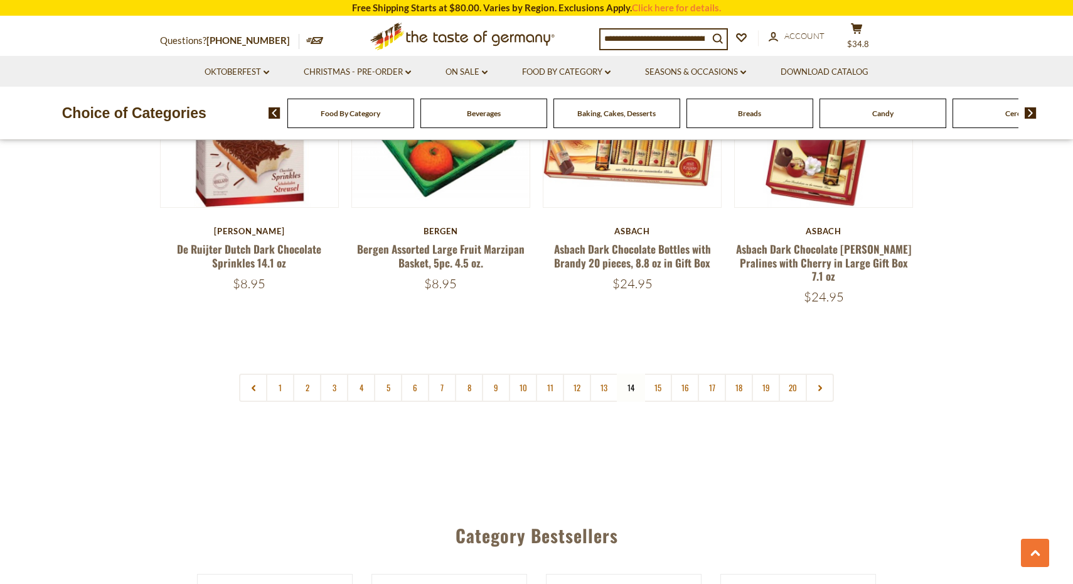
scroll to position [3016, 0]
click at [661, 373] on link "15" at bounding box center [658, 387] width 28 height 28
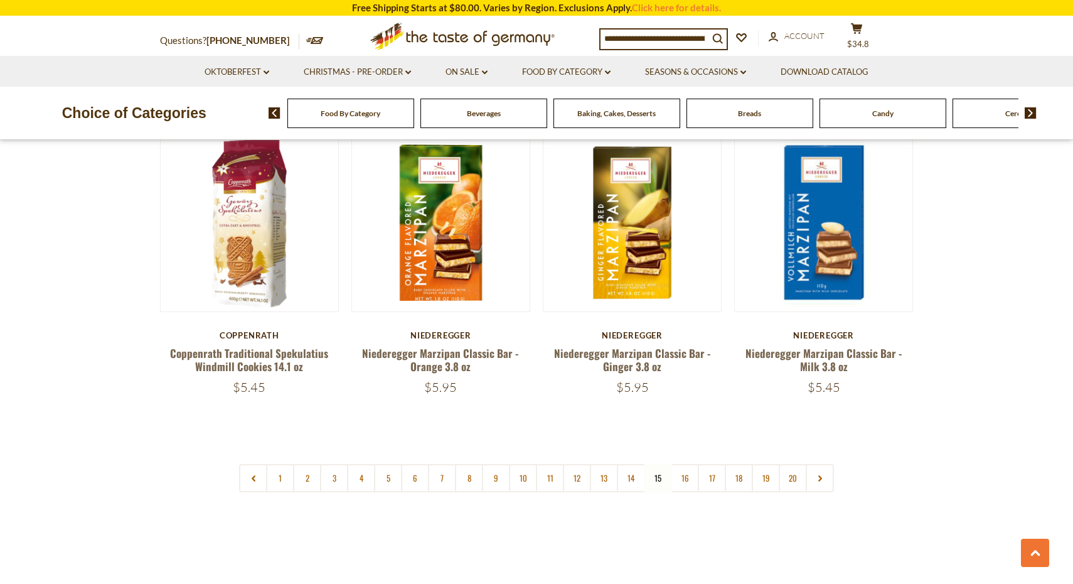
scroll to position [2896, 0]
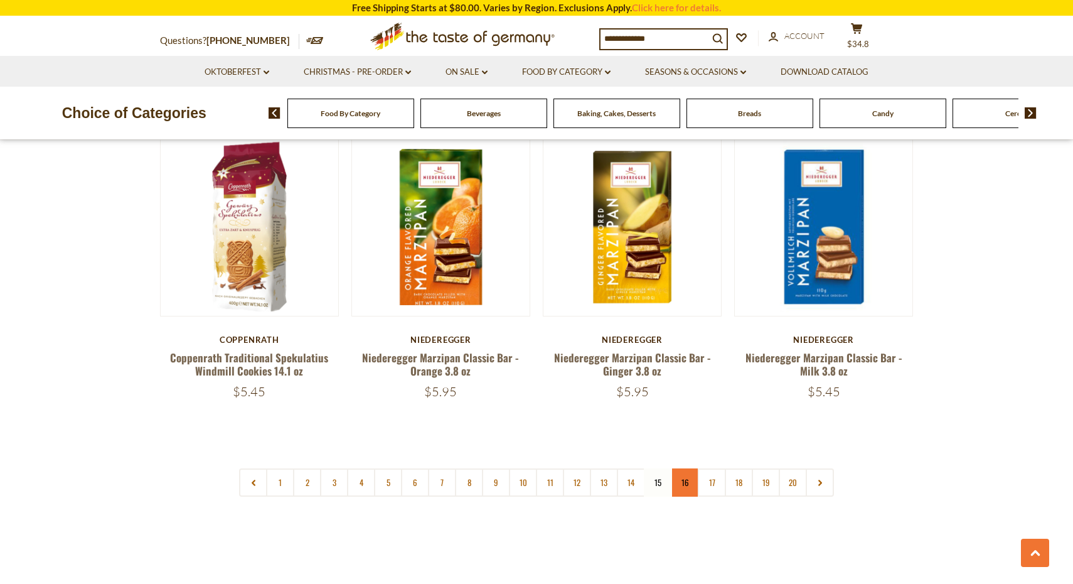
click at [690, 468] on link "16" at bounding box center [685, 482] width 28 height 28
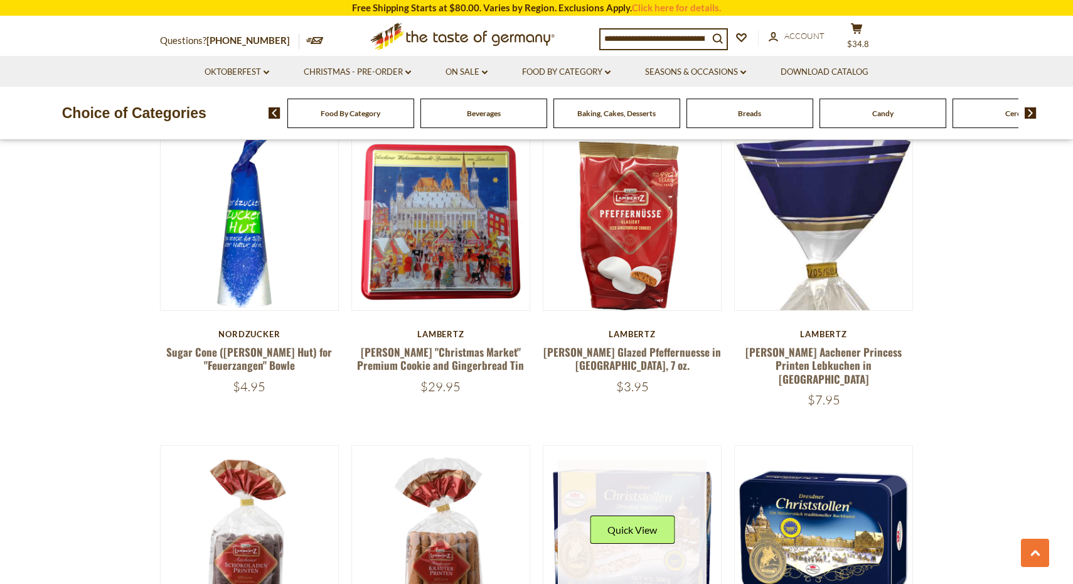
scroll to position [1322, 0]
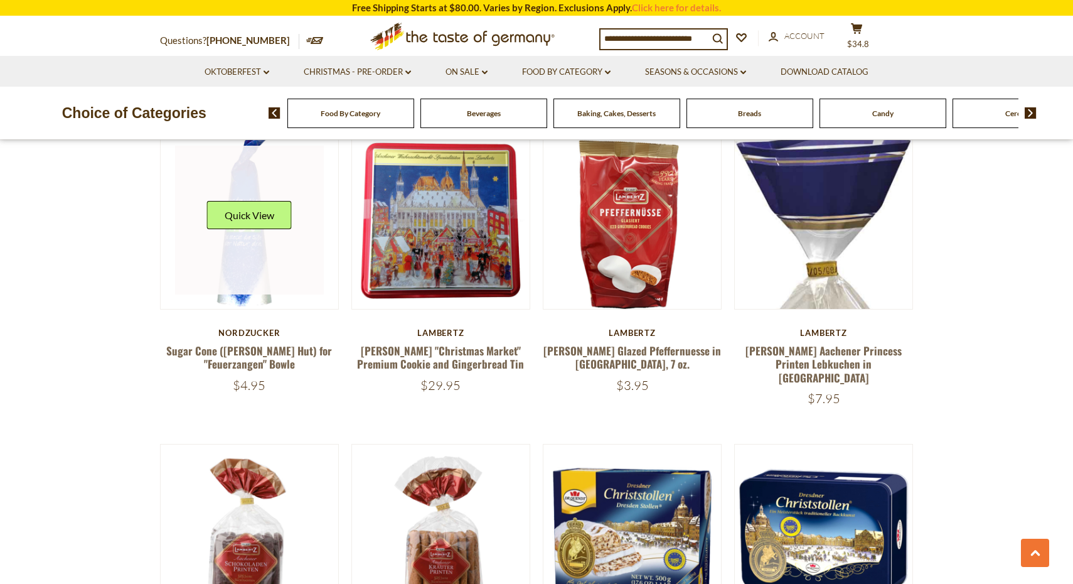
click at [238, 262] on link at bounding box center [249, 220] width 149 height 149
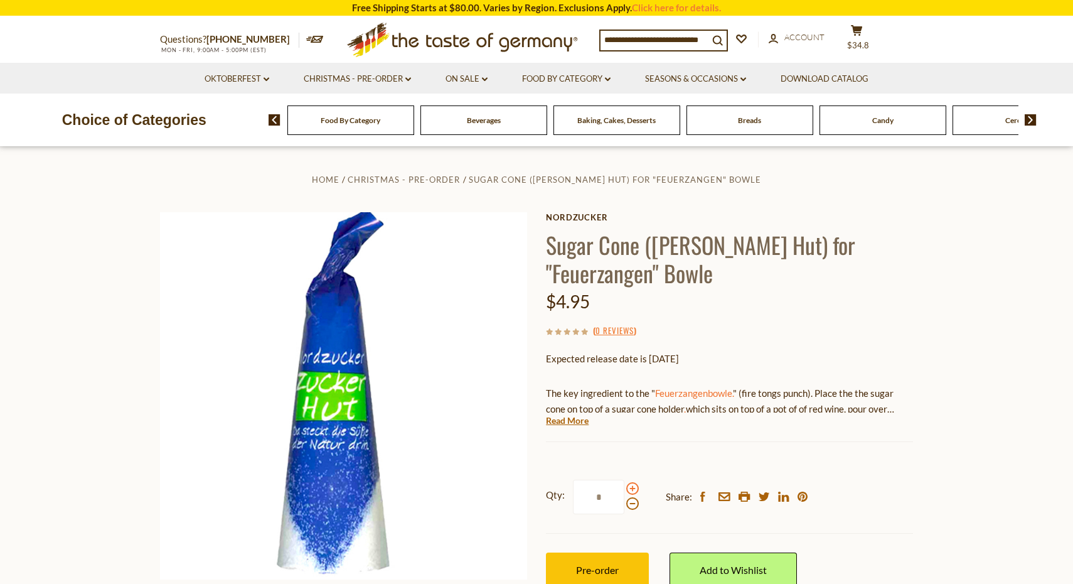
click at [629, 483] on span at bounding box center [632, 488] width 13 height 13
click at [624, 483] on input "*" at bounding box center [598, 496] width 51 height 35
type input "*"
click at [592, 564] on span "Pre-order" at bounding box center [597, 570] width 43 height 12
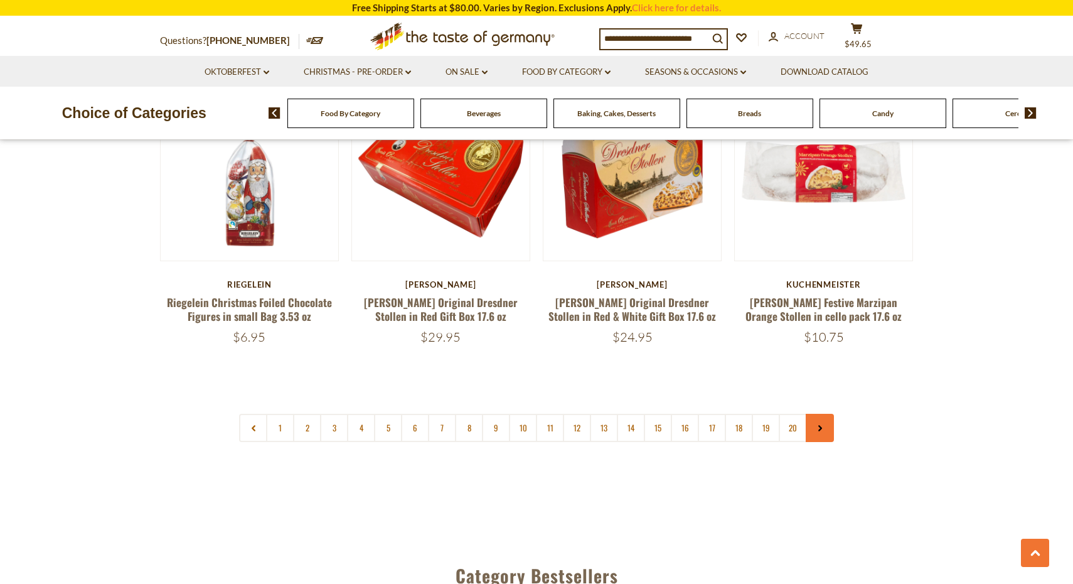
scroll to position [2911, 0]
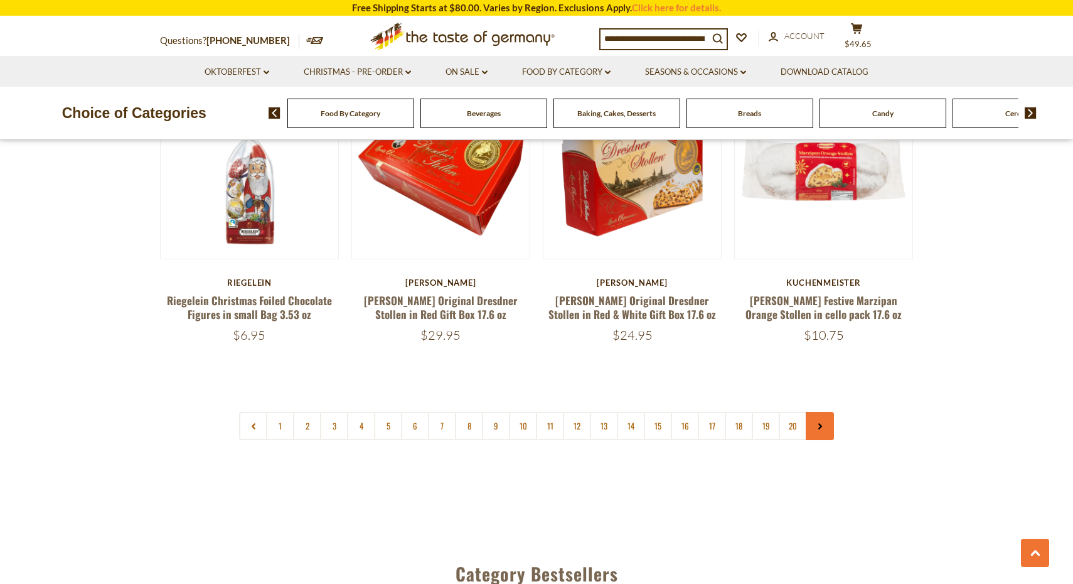
click at [818, 423] on icon at bounding box center [820, 426] width 8 height 6
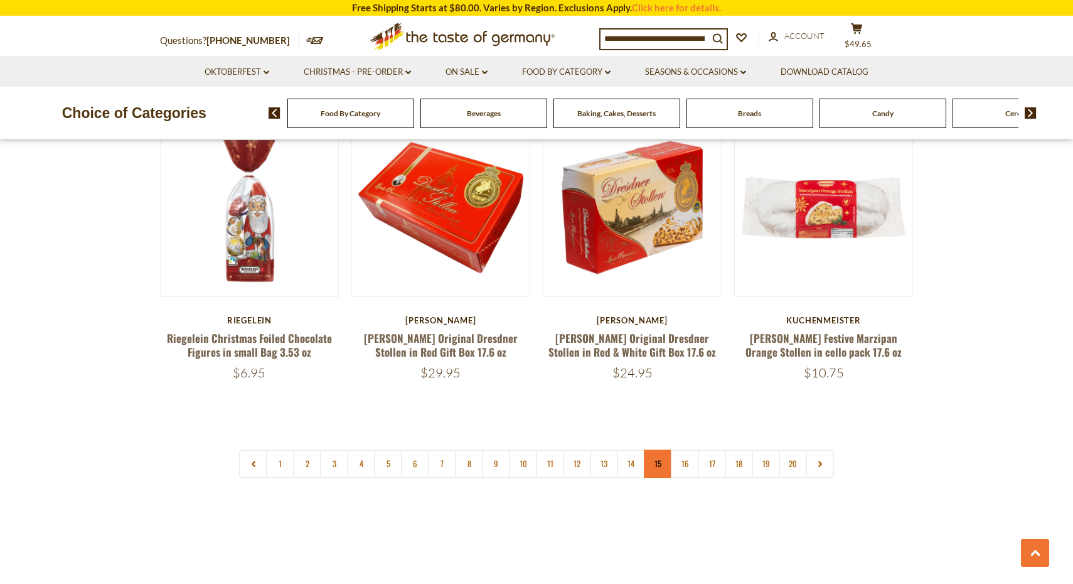
scroll to position [2875, 0]
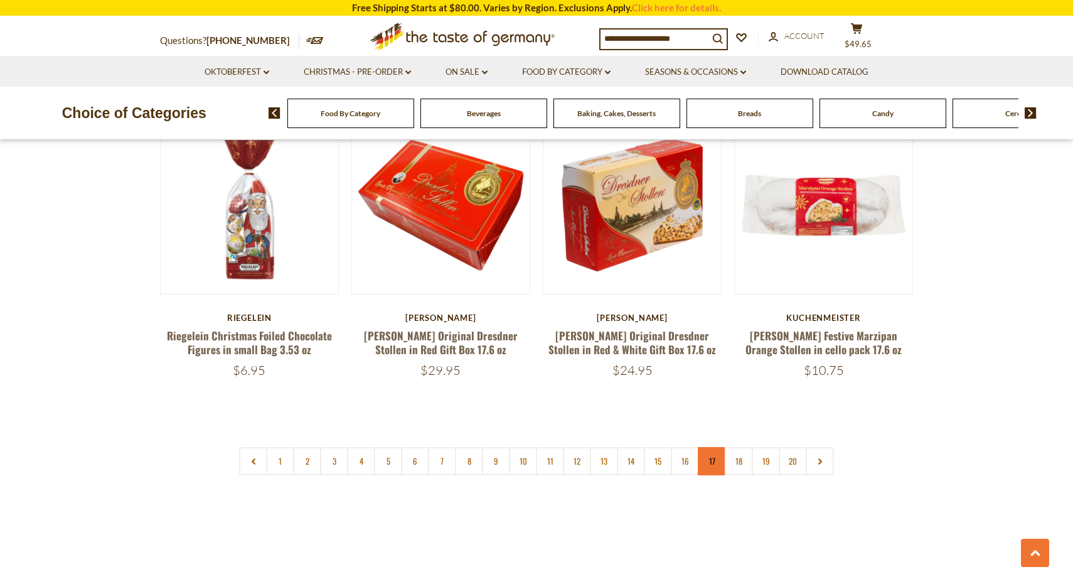
click at [714, 447] on link "17" at bounding box center [712, 461] width 28 height 28
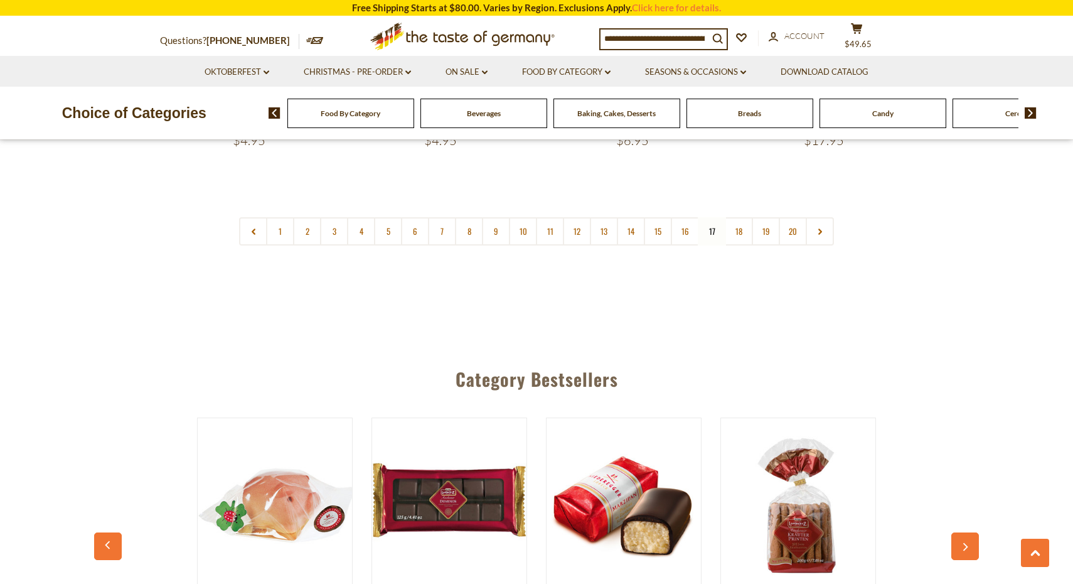
scroll to position [3096, 0]
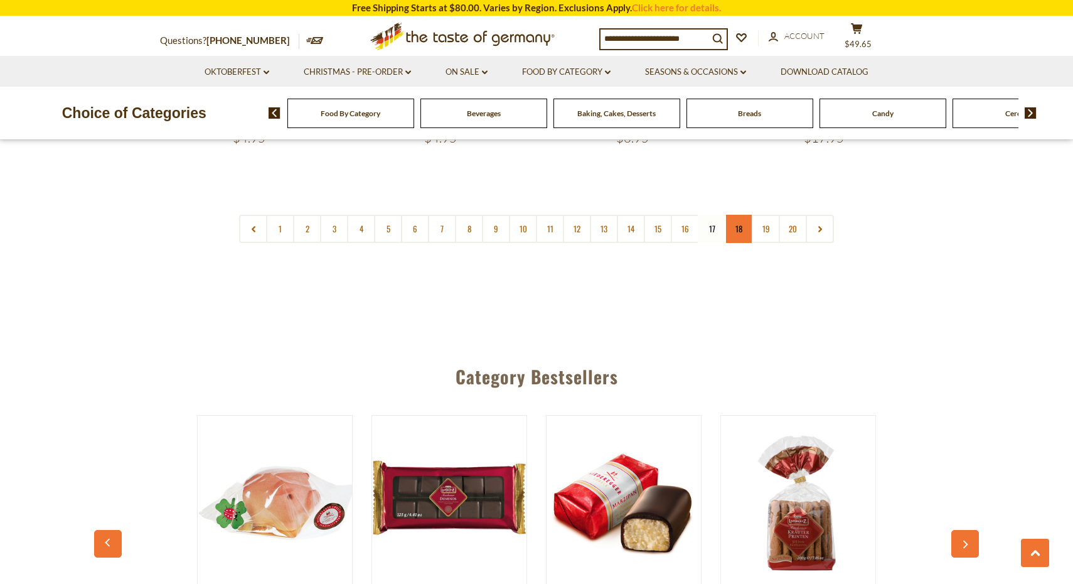
click at [736, 229] on link "18" at bounding box center [739, 229] width 28 height 28
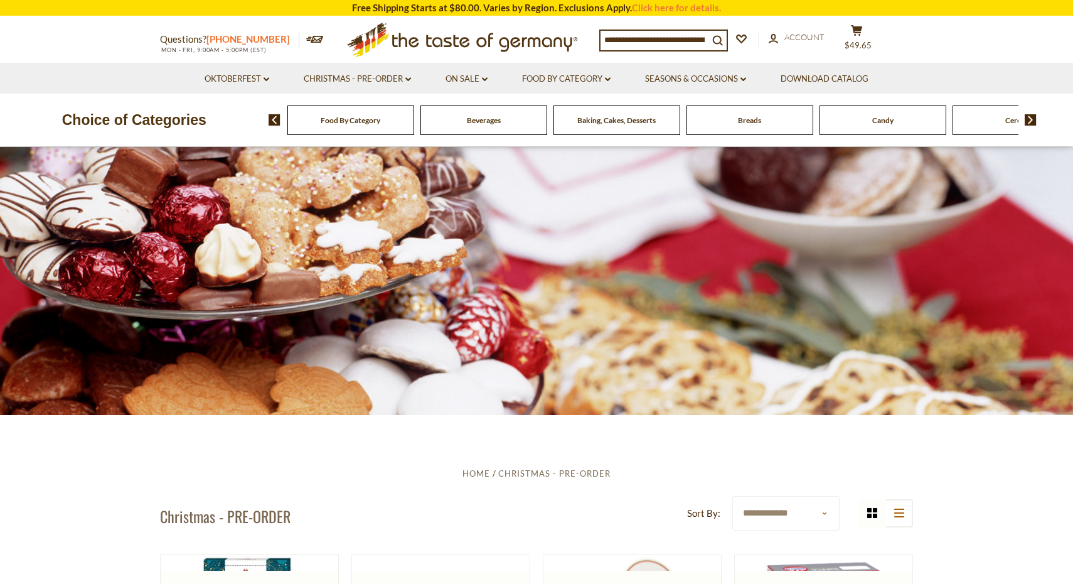
scroll to position [0, 0]
click at [481, 78] on link "On Sale dropdown_arrow" at bounding box center [467, 79] width 42 height 14
click at [471, 110] on link "All On Sale" at bounding box center [461, 111] width 45 height 11
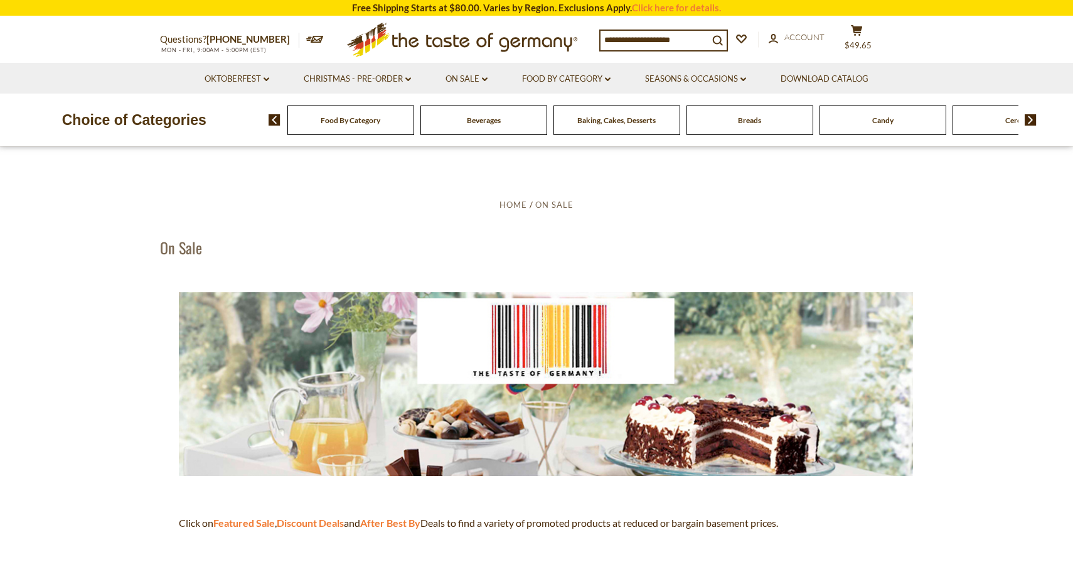
click at [1031, 119] on img at bounding box center [1031, 119] width 12 height 11
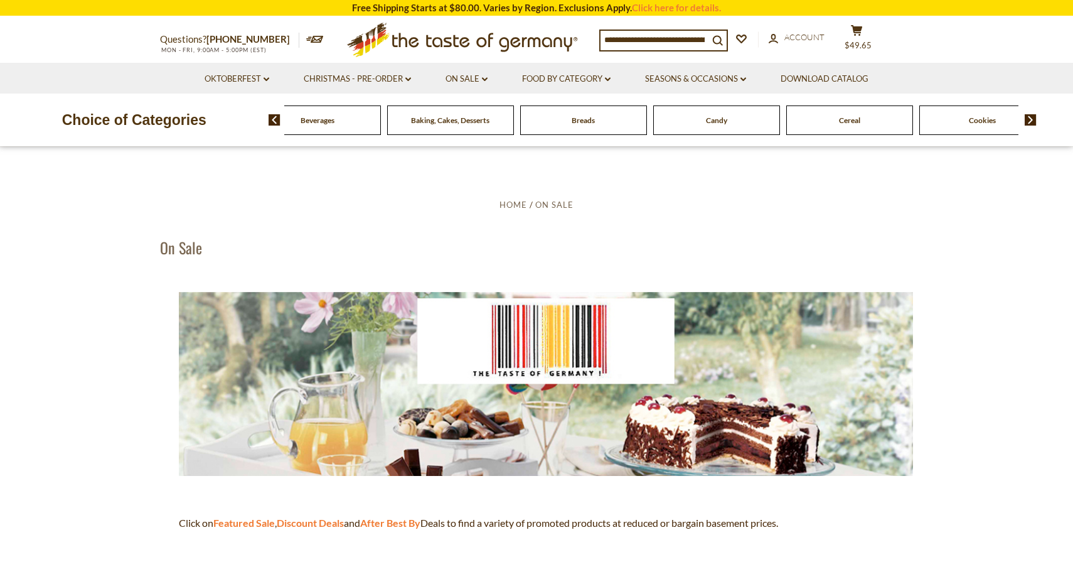
click at [1031, 119] on img at bounding box center [1031, 119] width 12 height 11
click at [788, 115] on span "Coffee, Cocoa & Tea" at bounding box center [783, 119] width 66 height 9
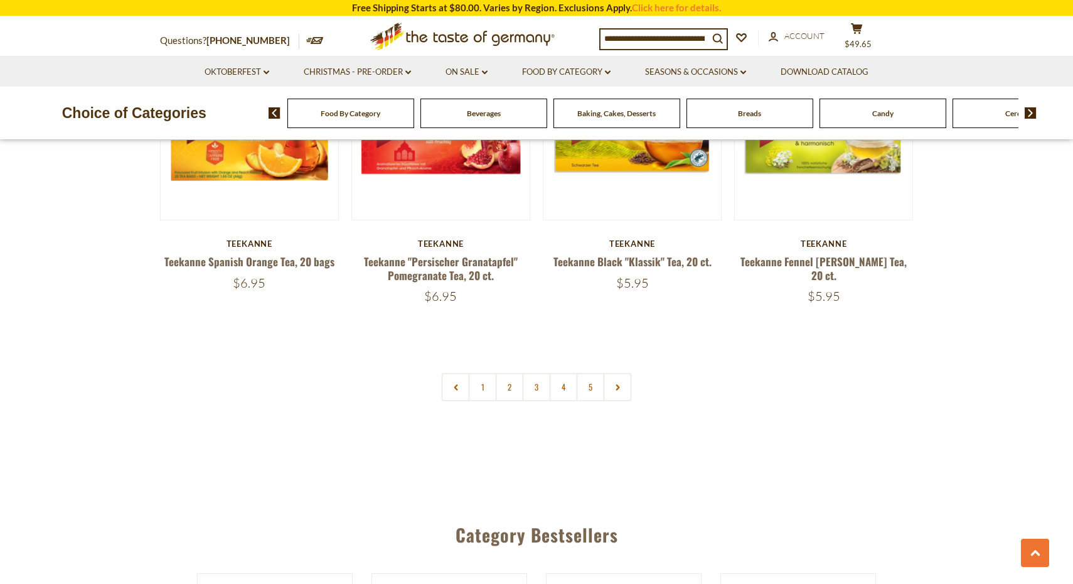
scroll to position [2956, 1]
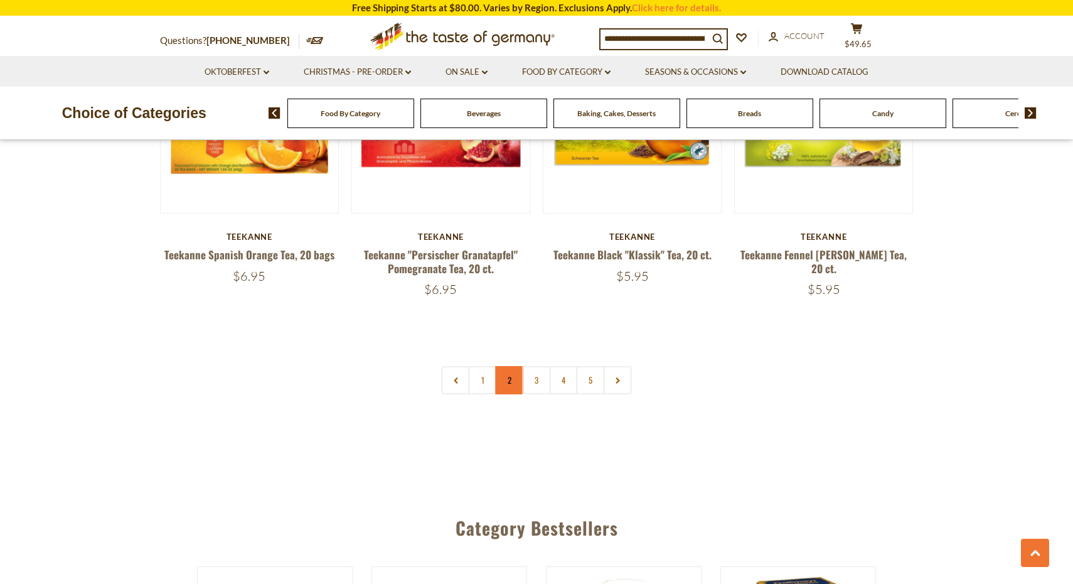
click at [506, 366] on link "2" at bounding box center [510, 380] width 28 height 28
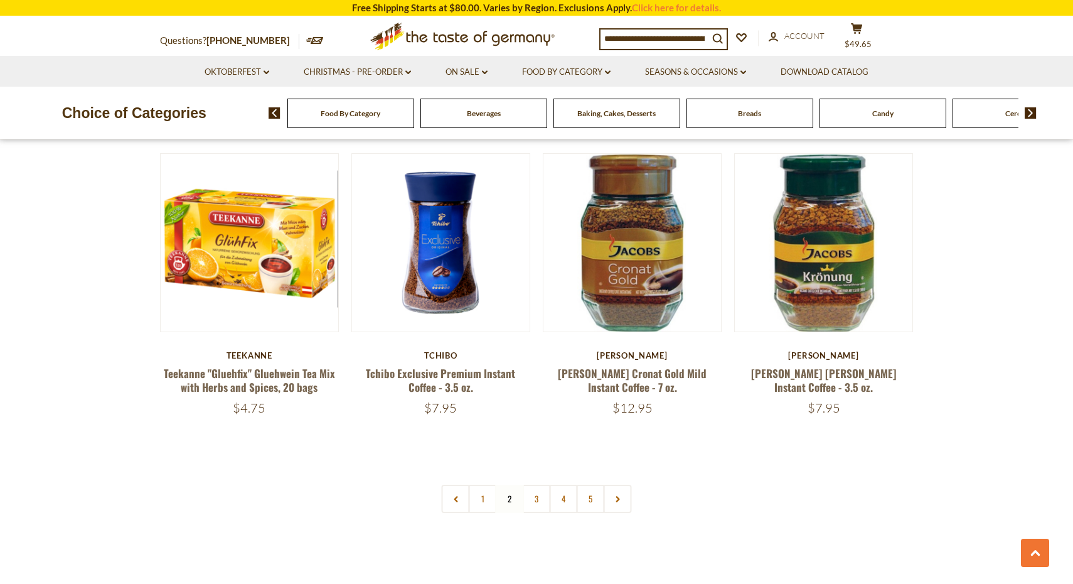
scroll to position [2787, 0]
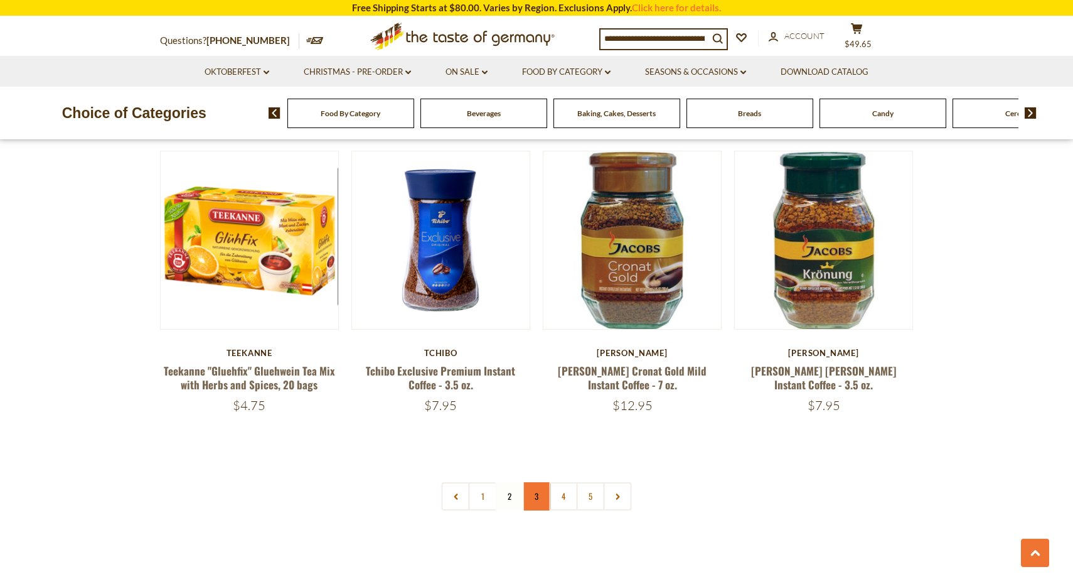
click at [540, 498] on link "3" at bounding box center [537, 496] width 28 height 28
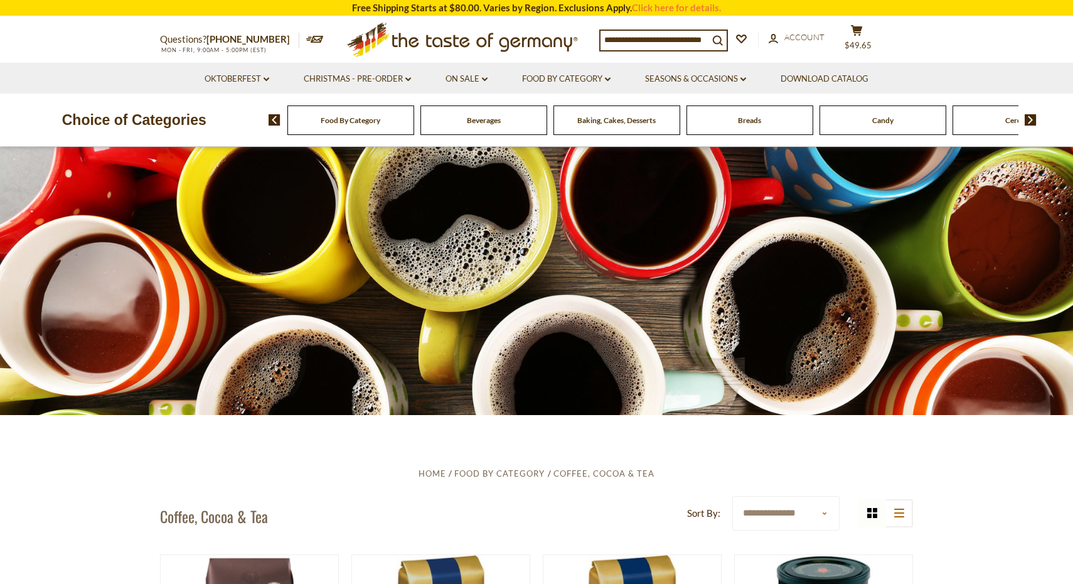
scroll to position [0, 0]
click at [1031, 119] on img at bounding box center [1031, 119] width 12 height 11
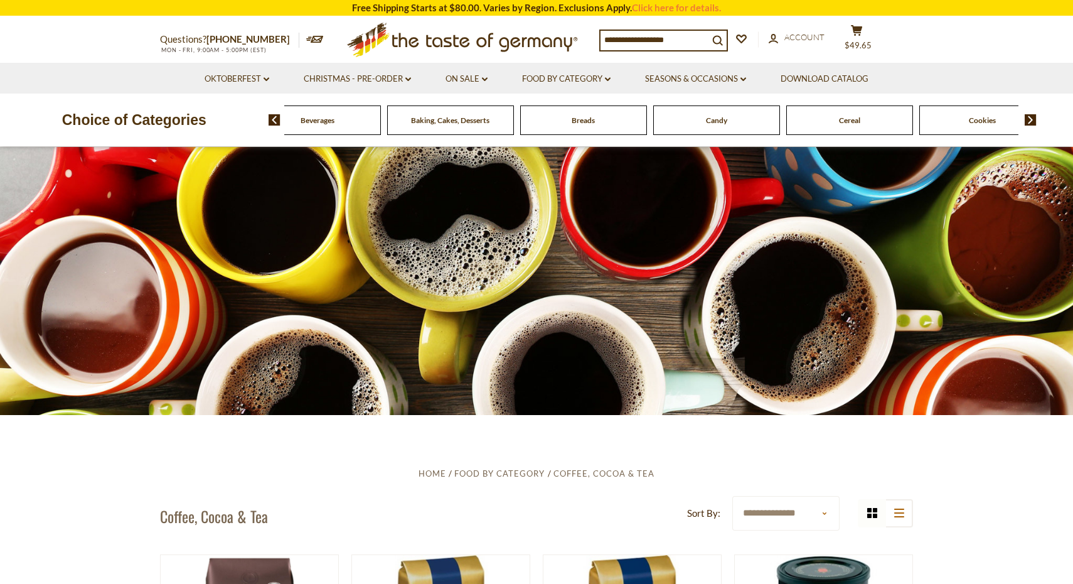
click at [1031, 119] on img at bounding box center [1031, 119] width 12 height 11
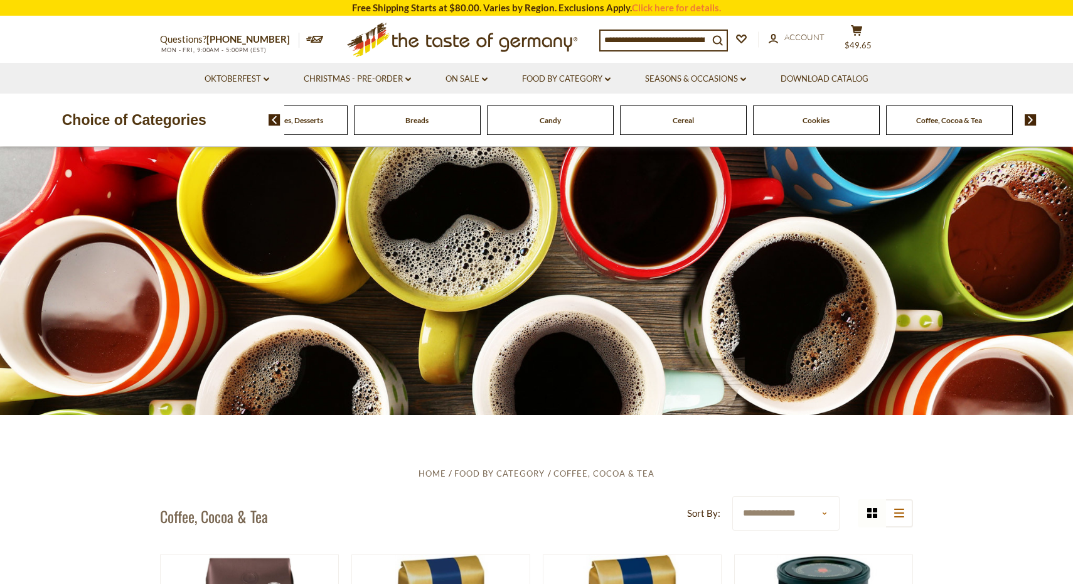
click at [1031, 119] on img at bounding box center [1031, 119] width 12 height 11
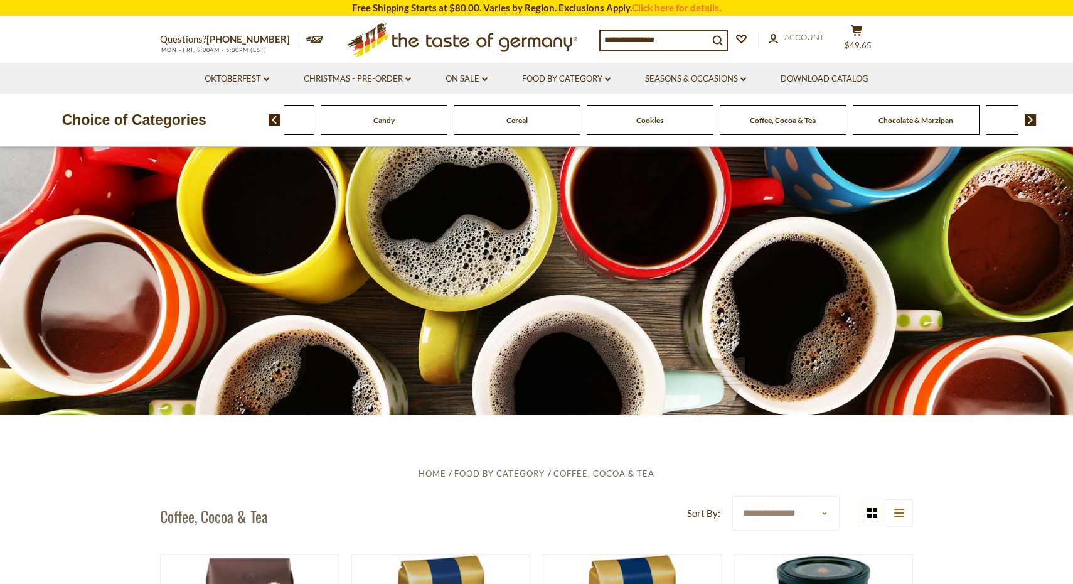
click at [1031, 119] on img at bounding box center [1031, 119] width 12 height 11
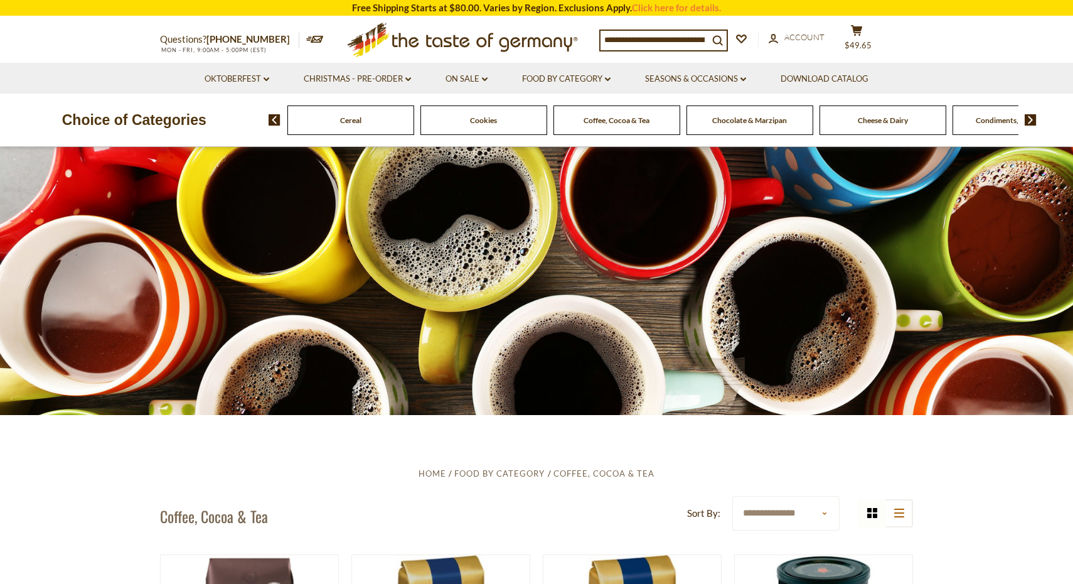
click at [907, 119] on span "Cheese & Dairy" at bounding box center [883, 119] width 50 height 9
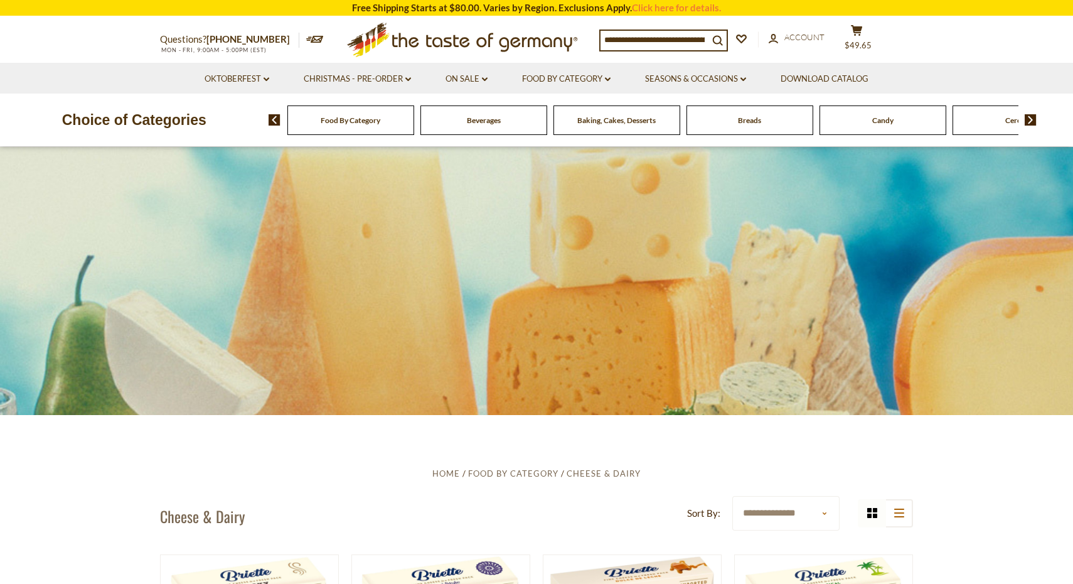
click at [1033, 124] on img at bounding box center [1031, 119] width 12 height 11
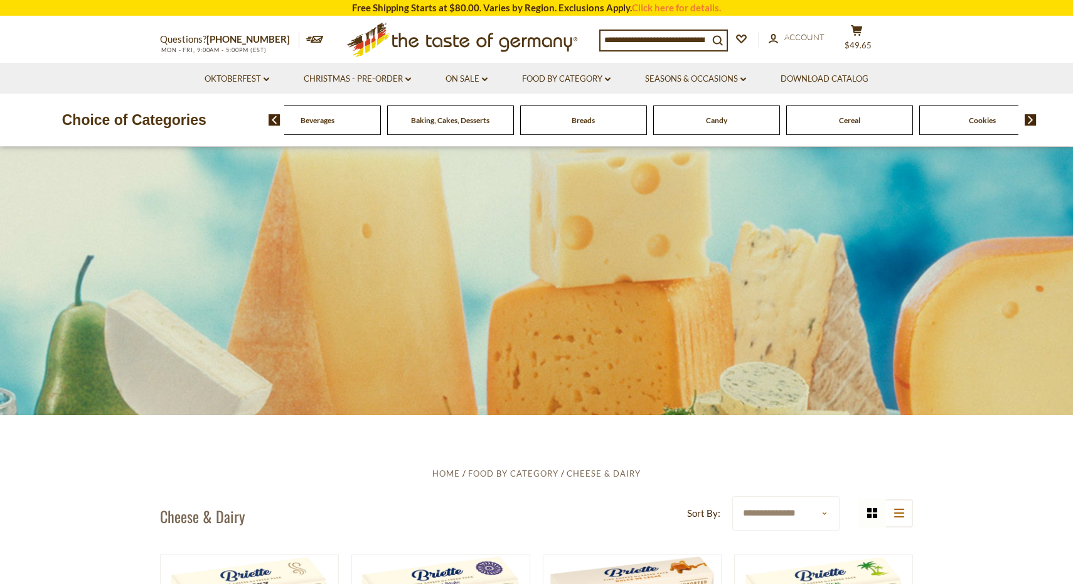
click at [1032, 122] on img at bounding box center [1031, 119] width 12 height 11
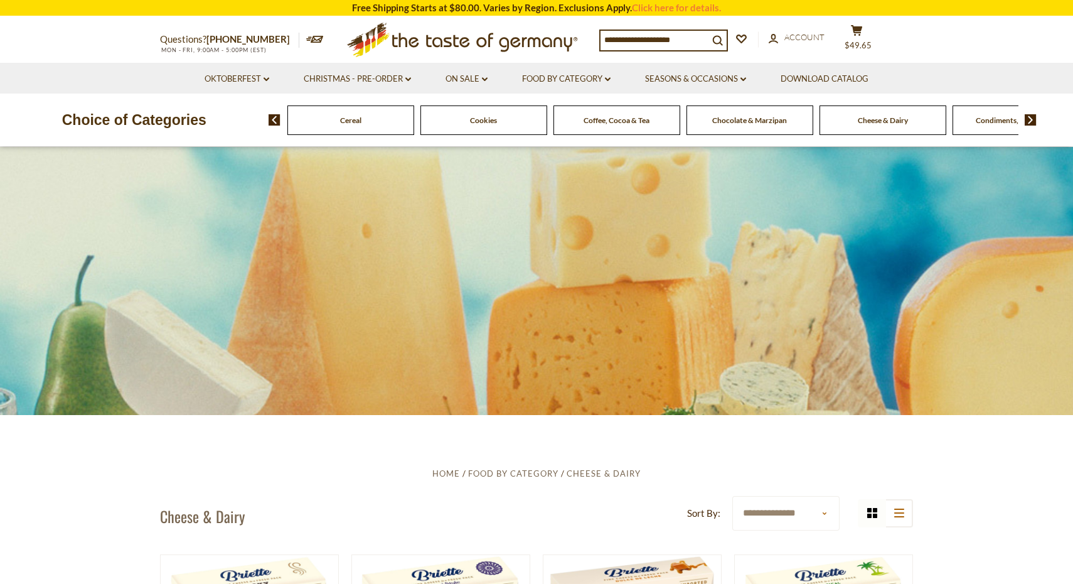
click at [1032, 122] on img at bounding box center [1031, 119] width 12 height 11
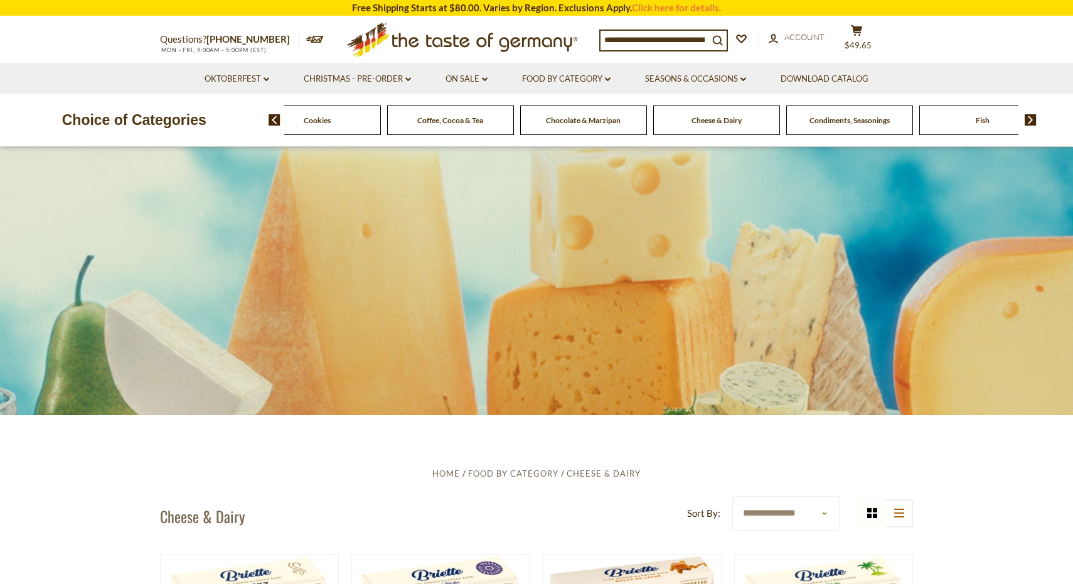
click at [855, 122] on span "Condiments, Seasonings" at bounding box center [850, 119] width 80 height 9
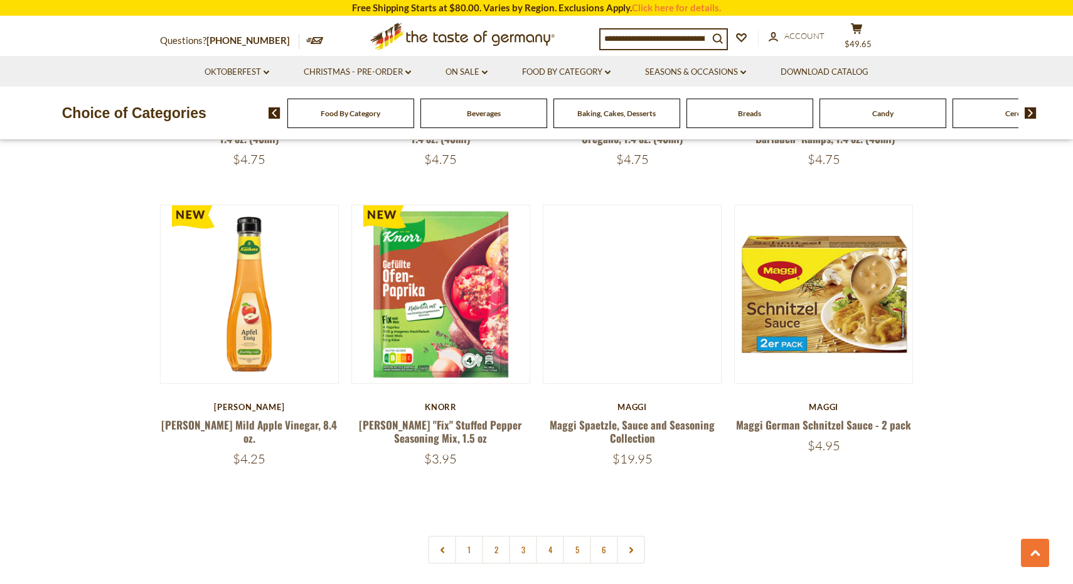
scroll to position [2816, 0]
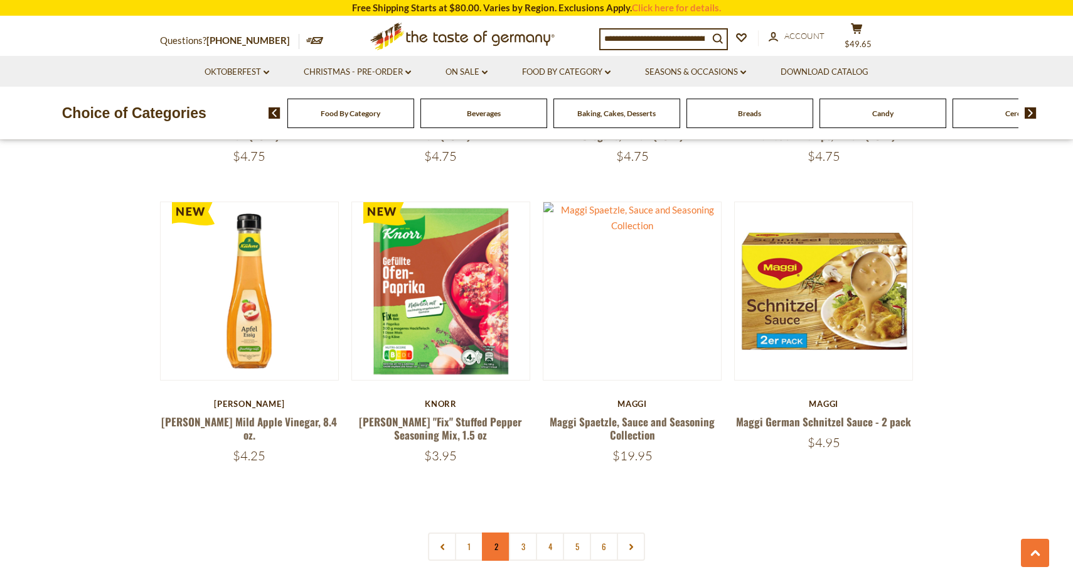
click at [494, 532] on link "2" at bounding box center [496, 546] width 28 height 28
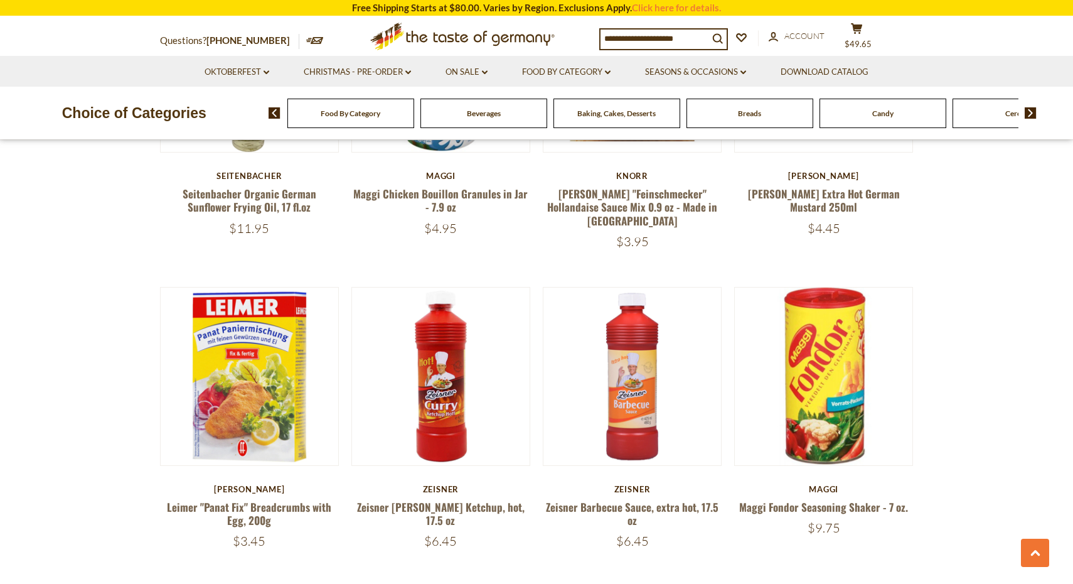
scroll to position [0, 0]
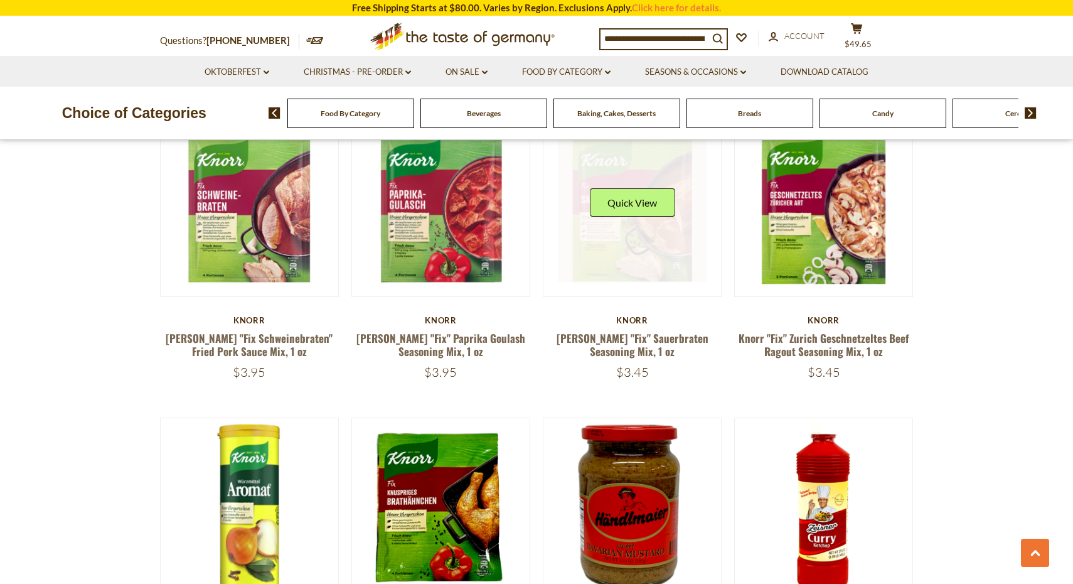
click at [629, 247] on link at bounding box center [632, 206] width 149 height 149
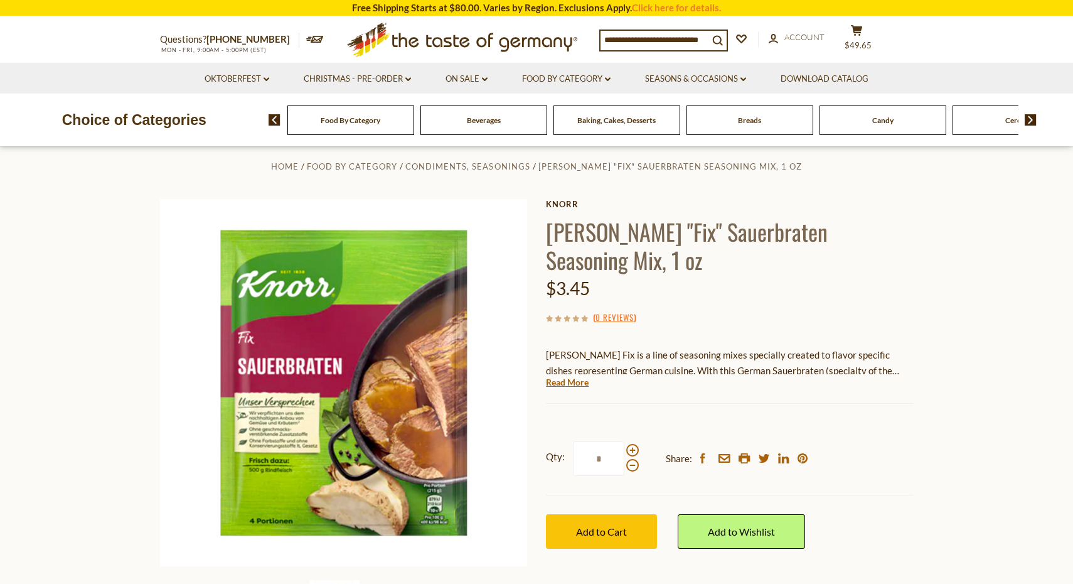
scroll to position [15, 0]
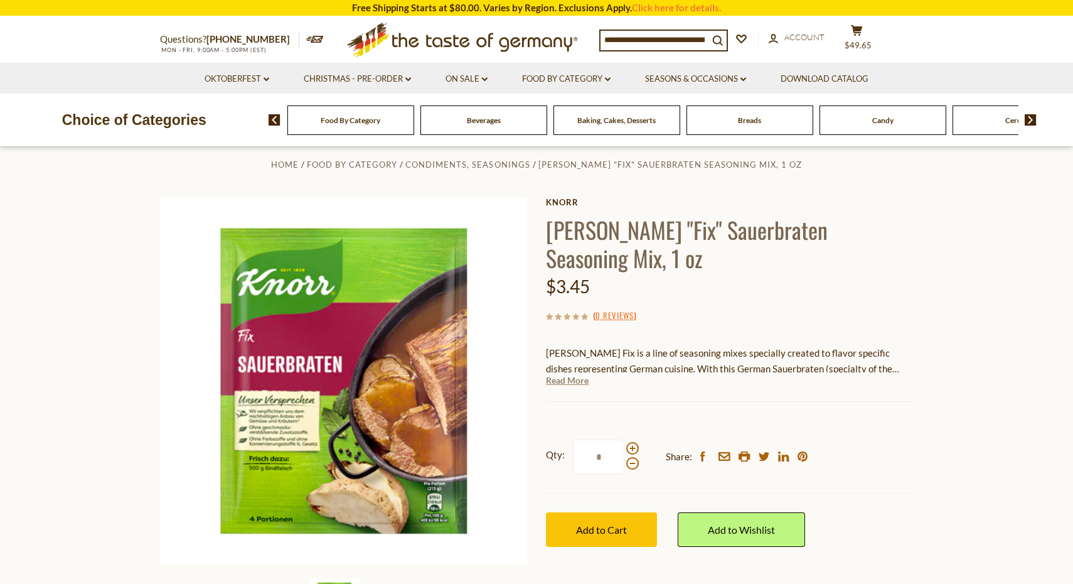
click at [569, 374] on link "Read More" at bounding box center [567, 380] width 43 height 13
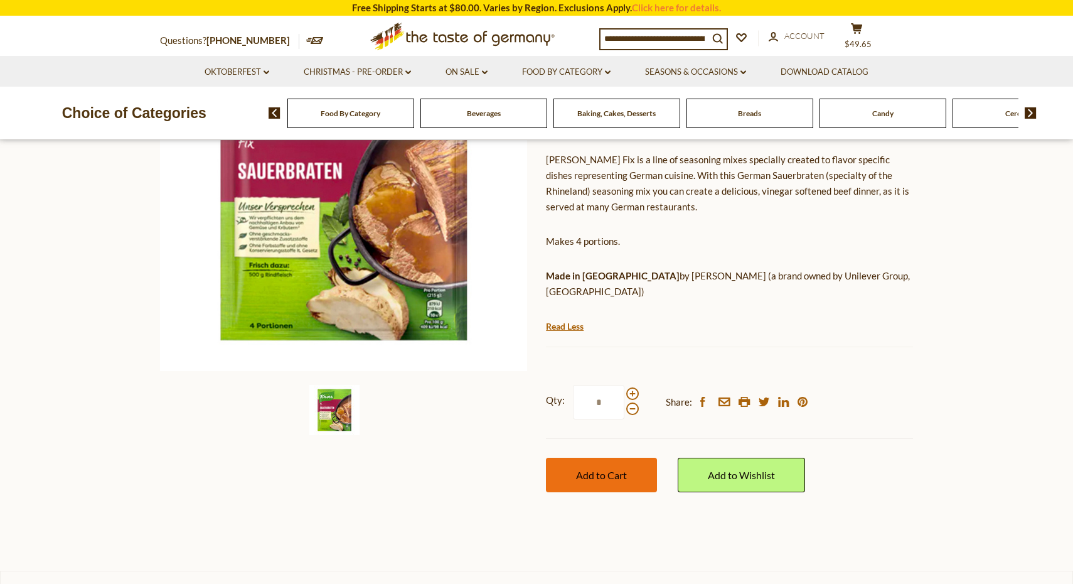
scroll to position [228, 0]
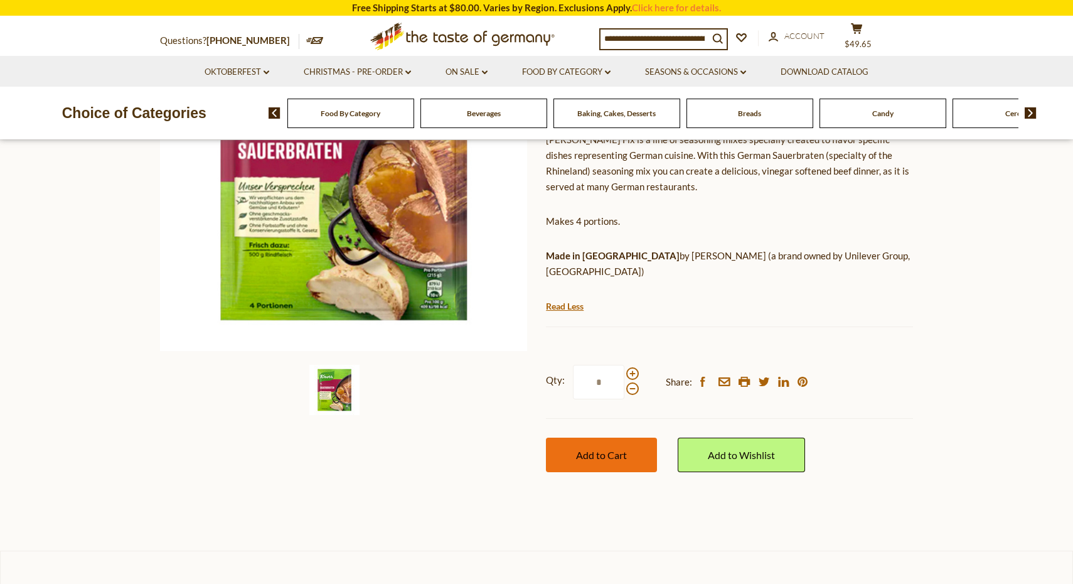
click at [604, 437] on button "Add to Cart" at bounding box center [601, 454] width 111 height 35
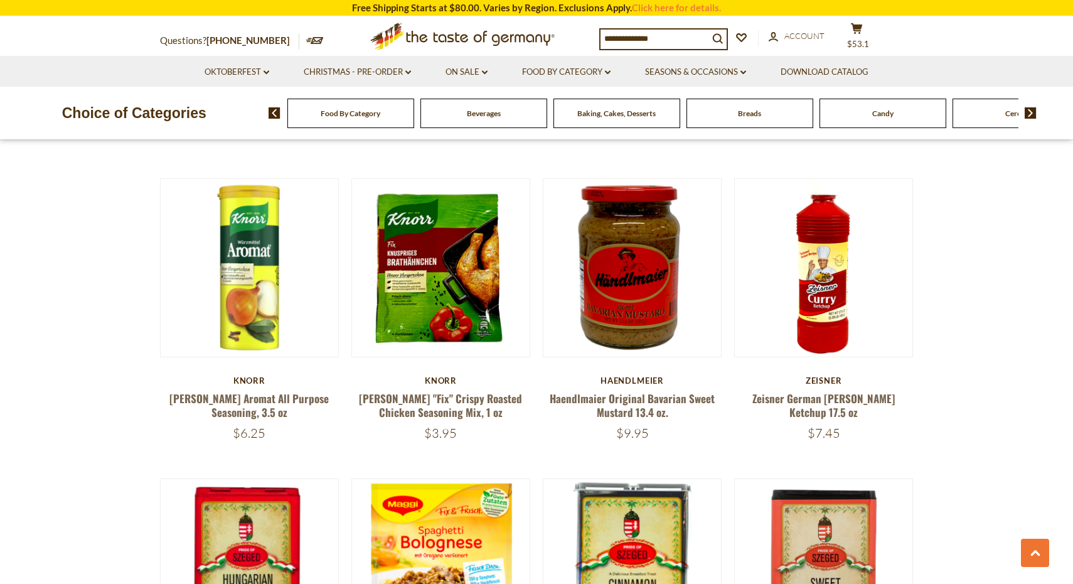
scroll to position [1907, 0]
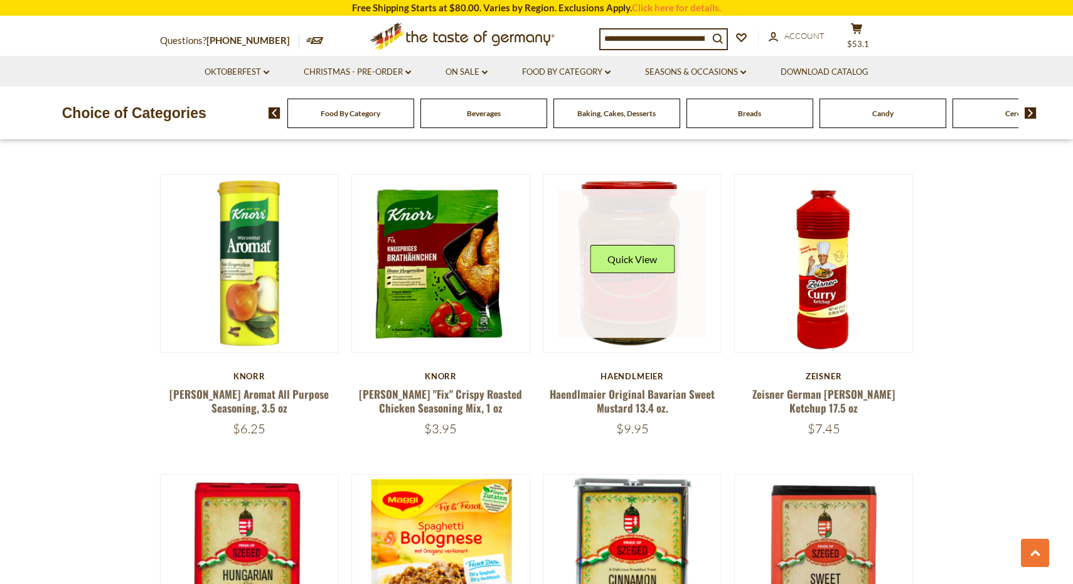
click at [633, 318] on link at bounding box center [632, 263] width 149 height 149
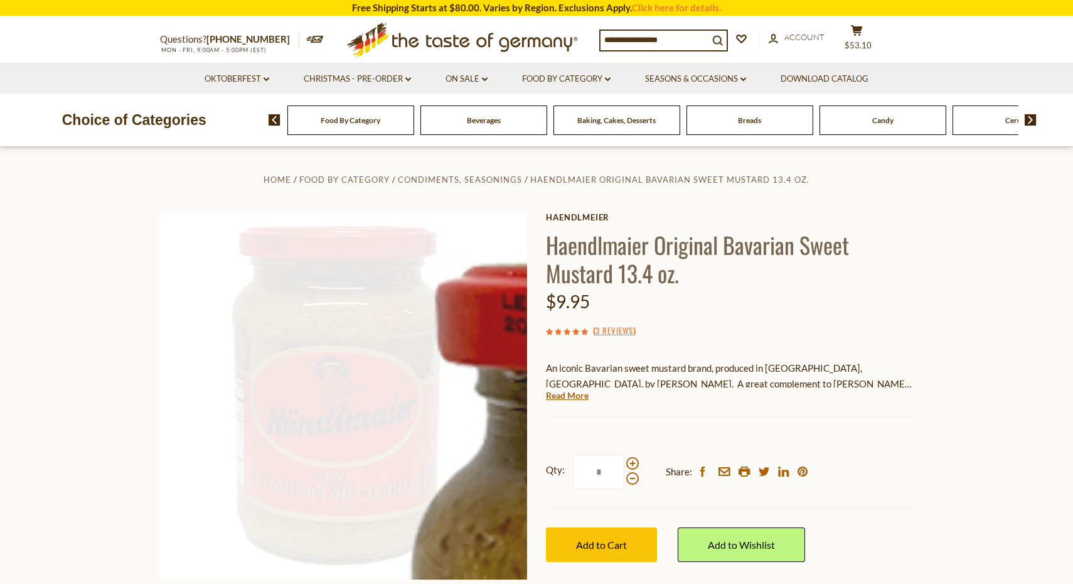
click at [625, 195] on div "Home Food By Category Condiments, Seasonings Haendlmaier Original Bavarian Swee…" at bounding box center [537, 412] width 772 height 482
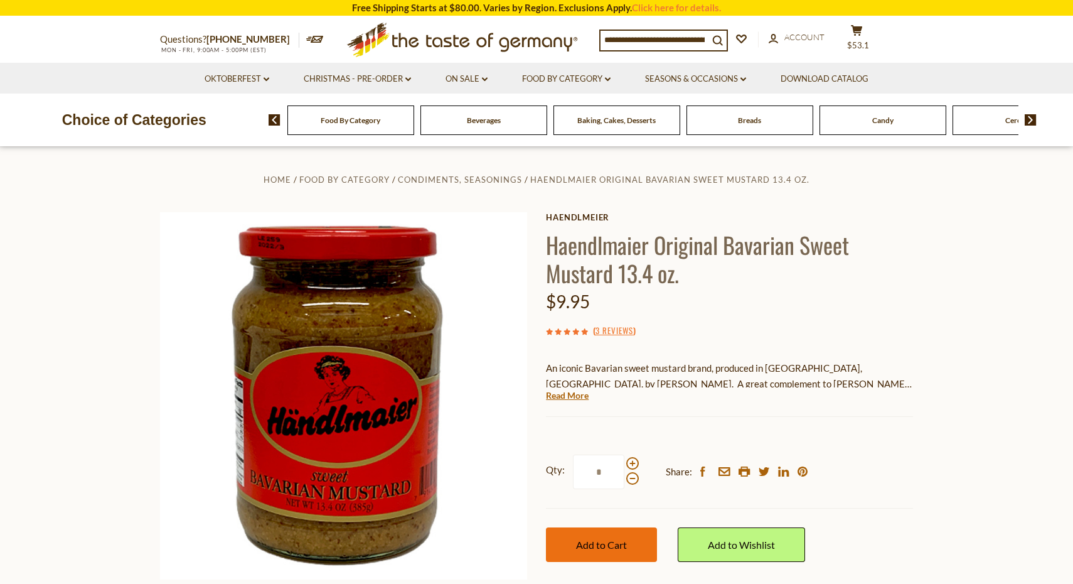
click at [587, 538] on span "Add to Cart" at bounding box center [601, 544] width 51 height 12
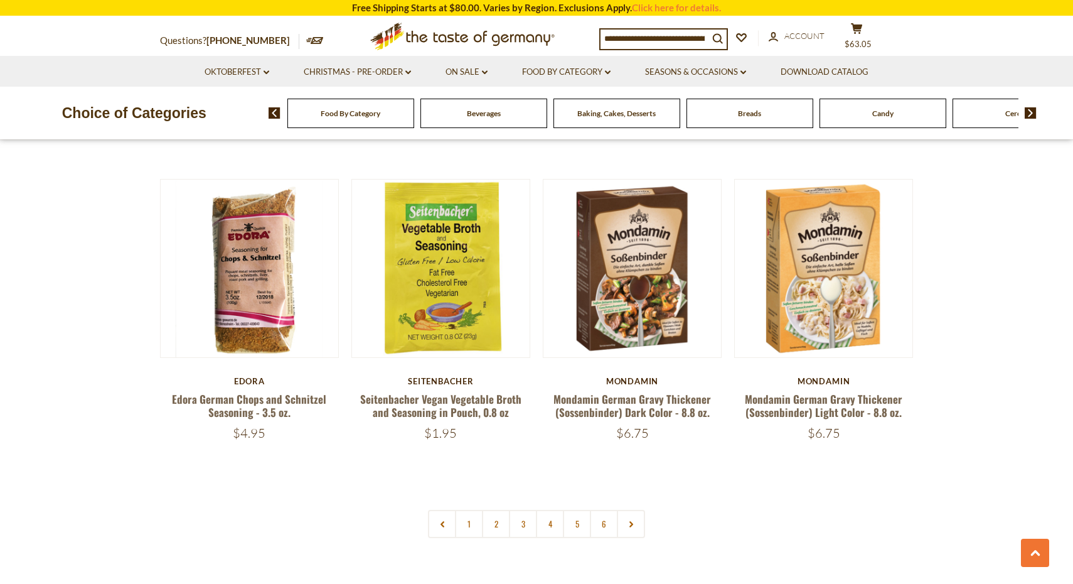
scroll to position [2805, 0]
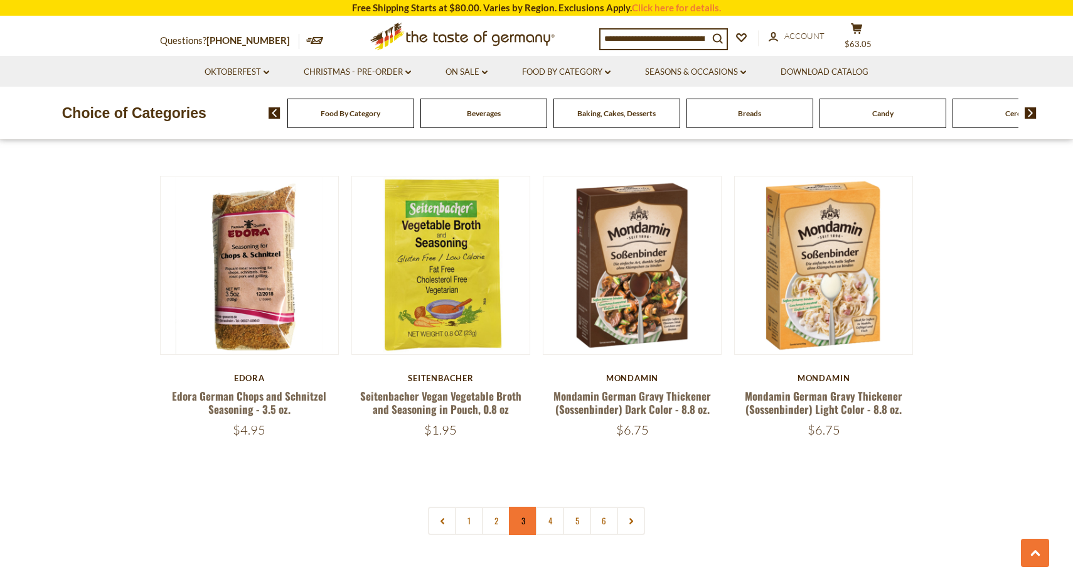
click at [528, 506] on link "3" at bounding box center [523, 520] width 28 height 28
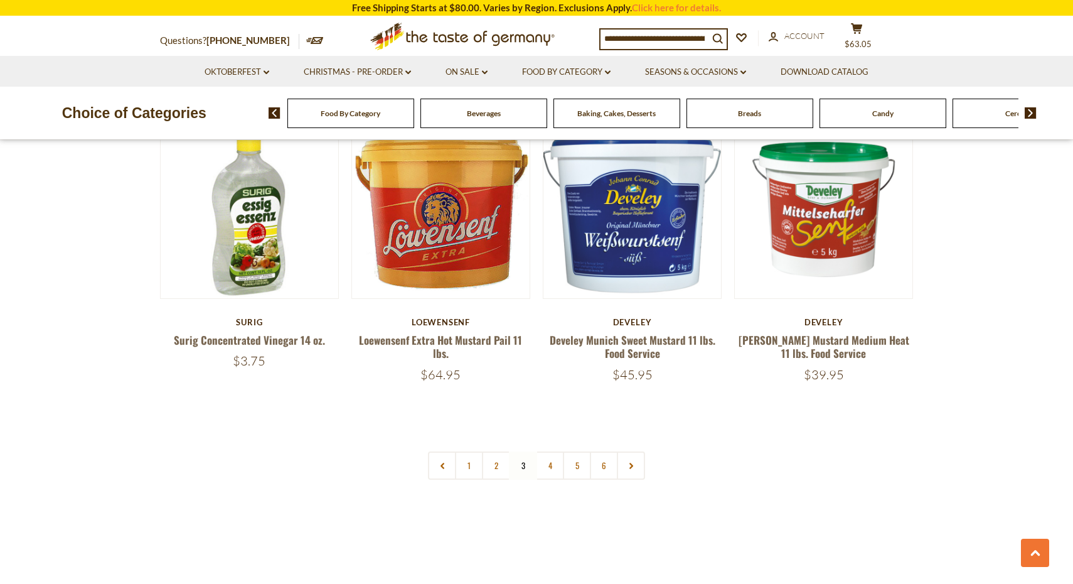
scroll to position [2862, 0]
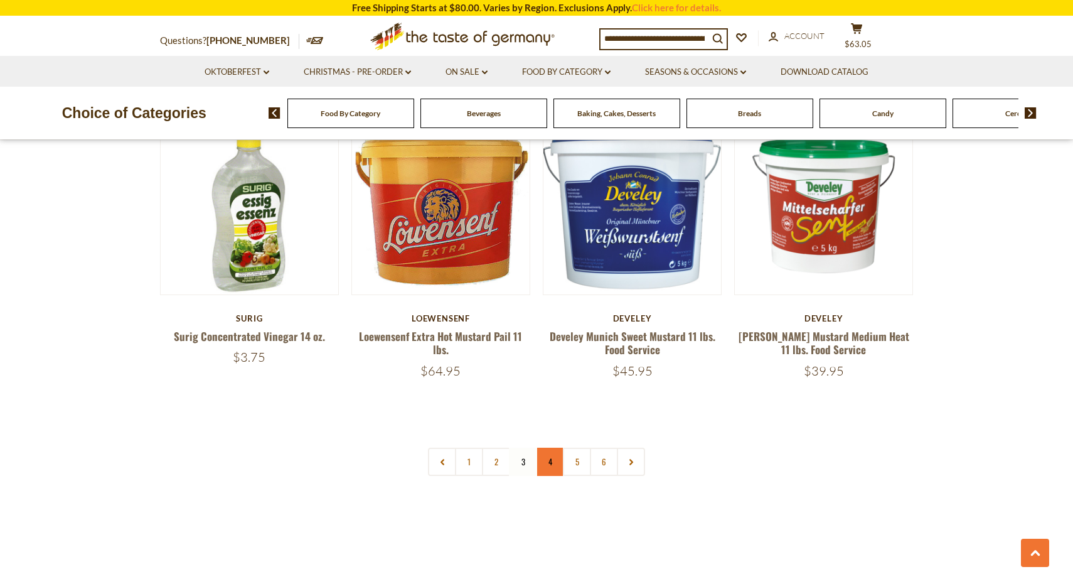
click at [550, 447] on link "4" at bounding box center [550, 461] width 28 height 28
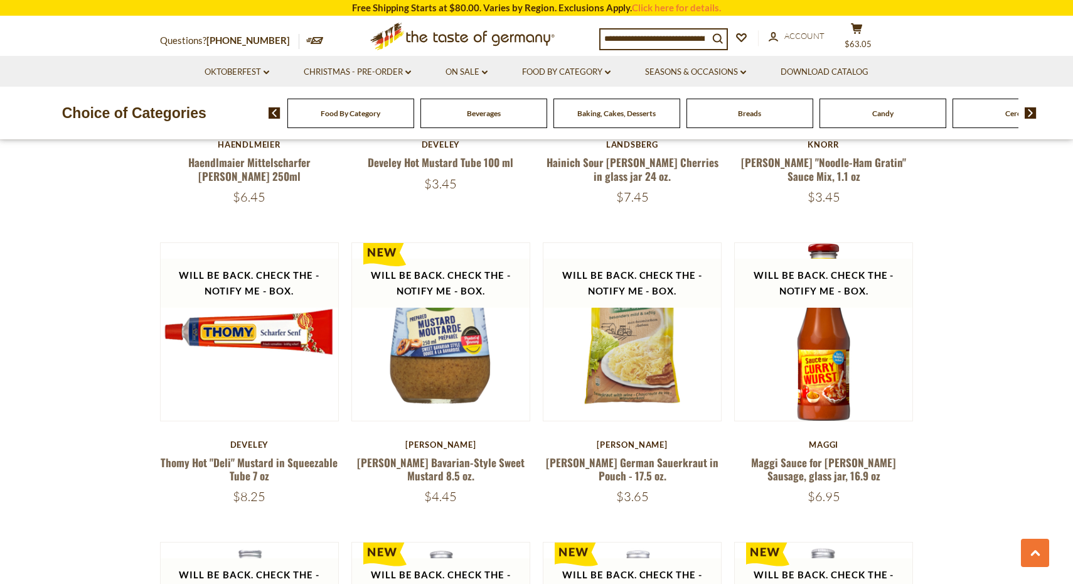
scroll to position [2448, 0]
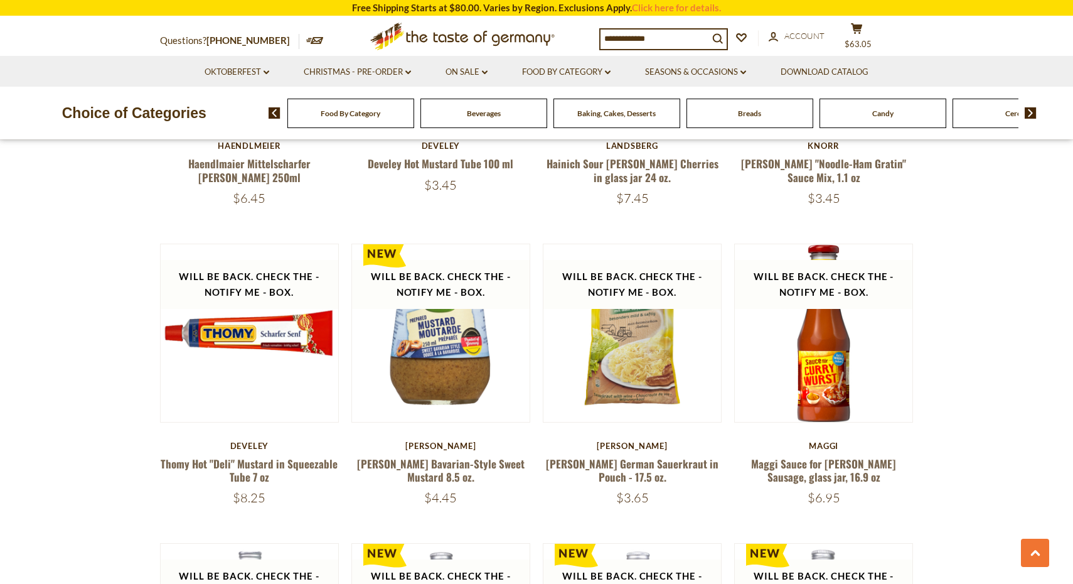
click at [683, 41] on input at bounding box center [655, 38] width 108 height 18
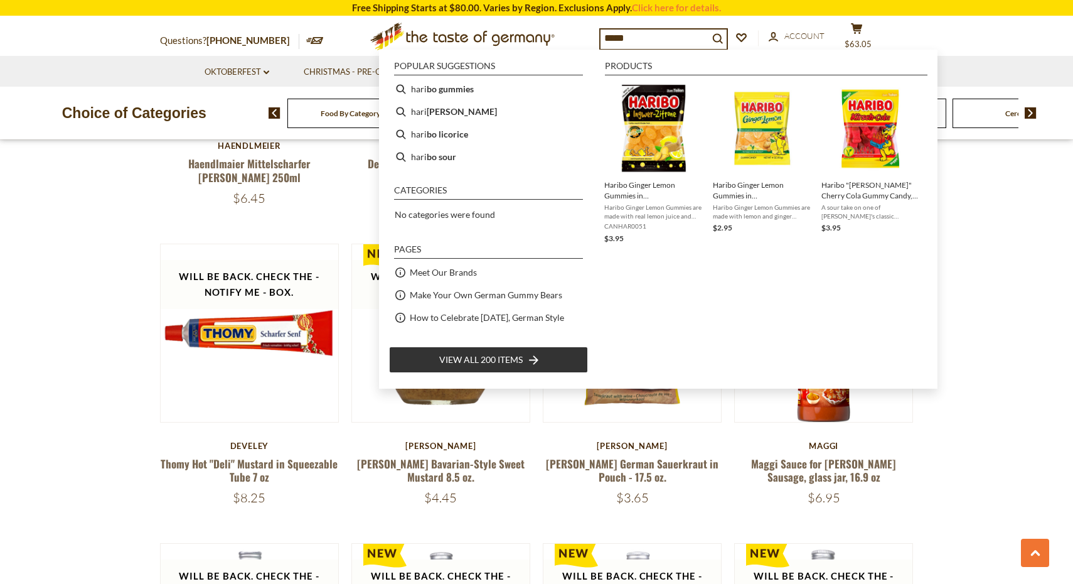
type input "******"
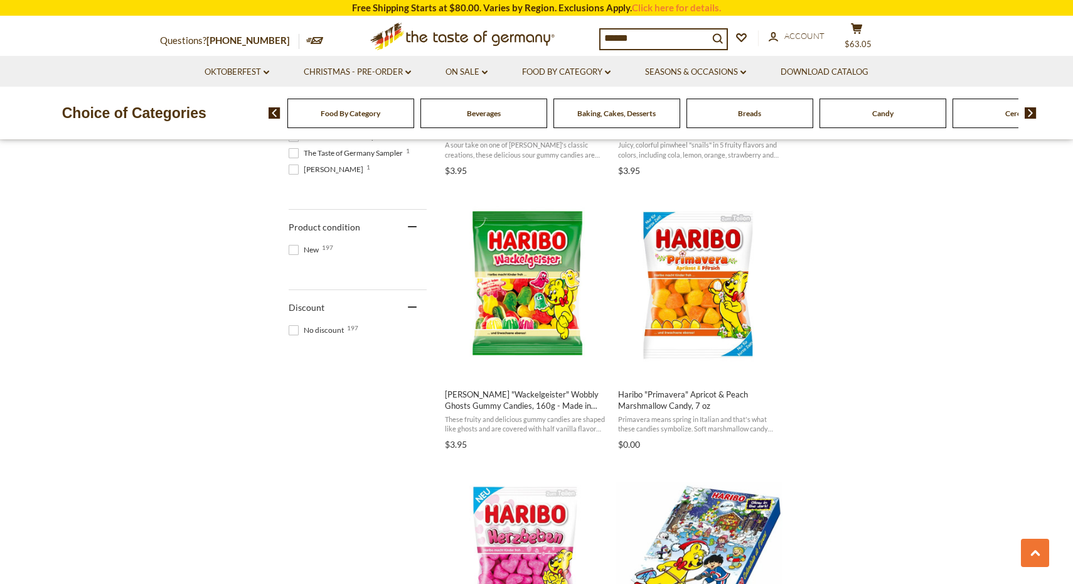
scroll to position [740, 0]
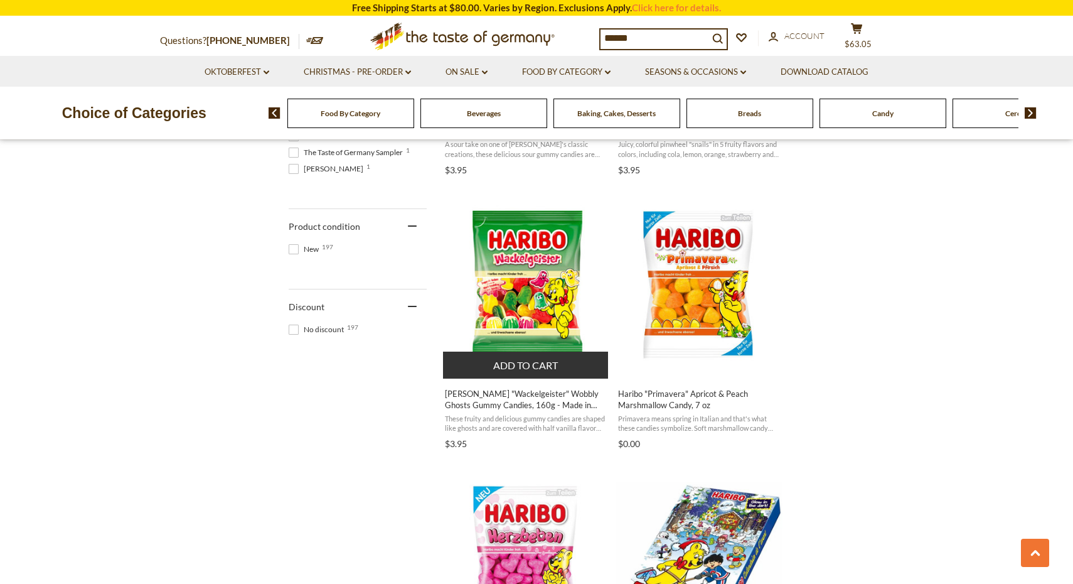
click at [562, 344] on img "Haribo" at bounding box center [526, 284] width 166 height 166
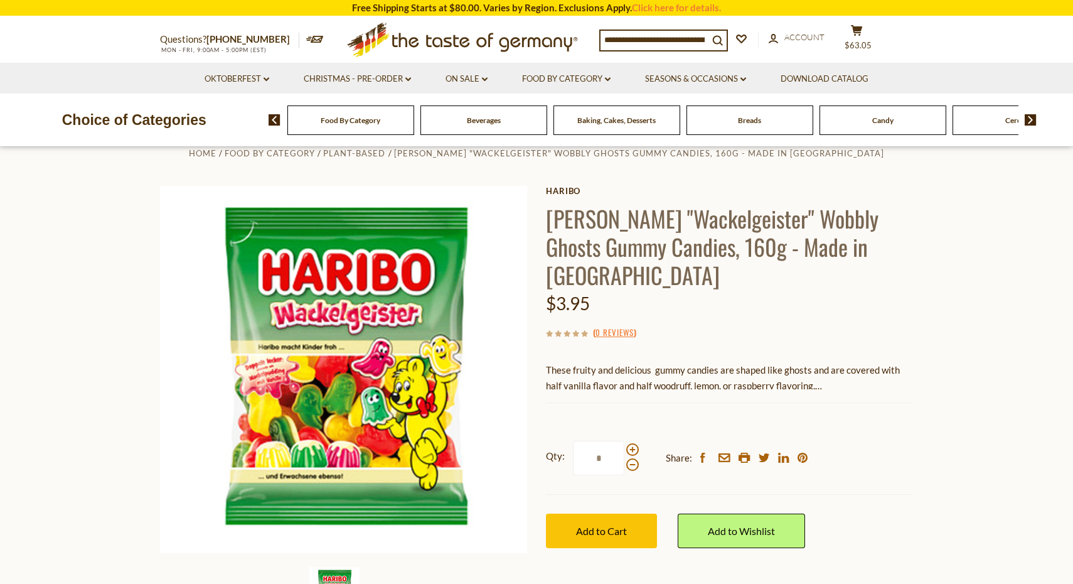
scroll to position [27, 0]
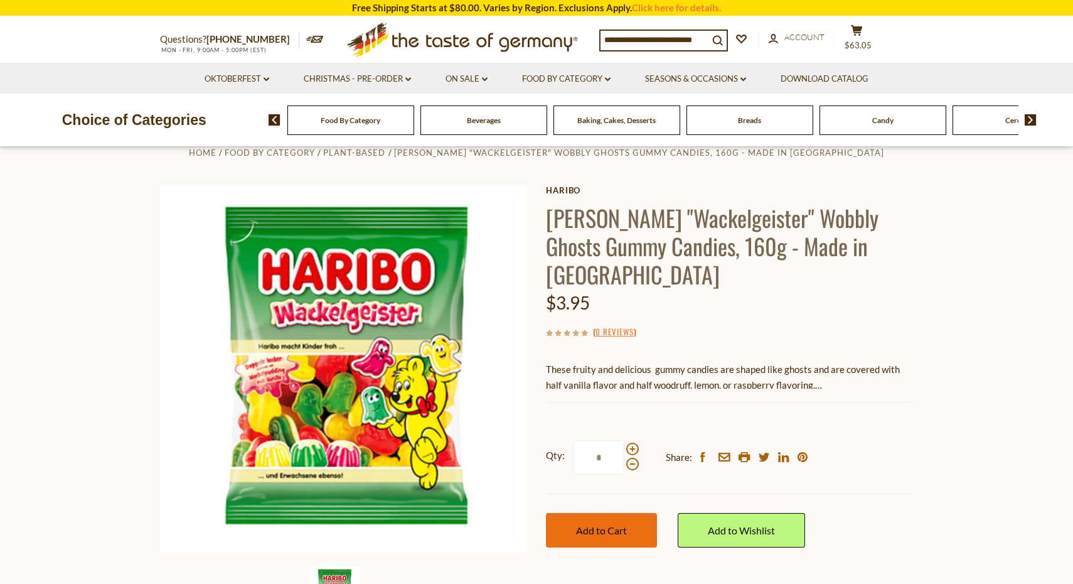
click at [599, 524] on span "Add to Cart" at bounding box center [601, 530] width 51 height 12
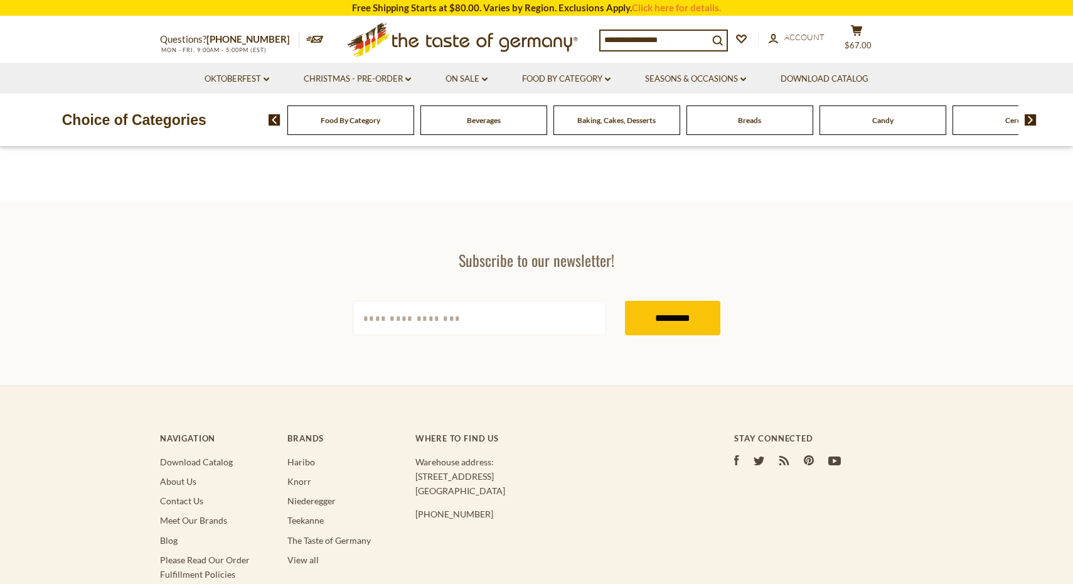
type input "******"
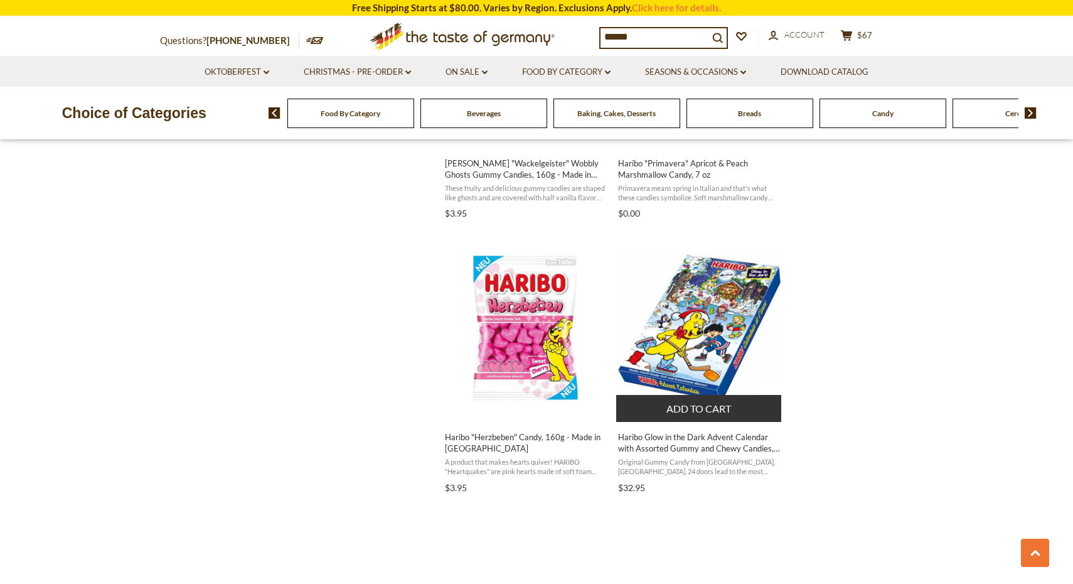
scroll to position [1010, 0]
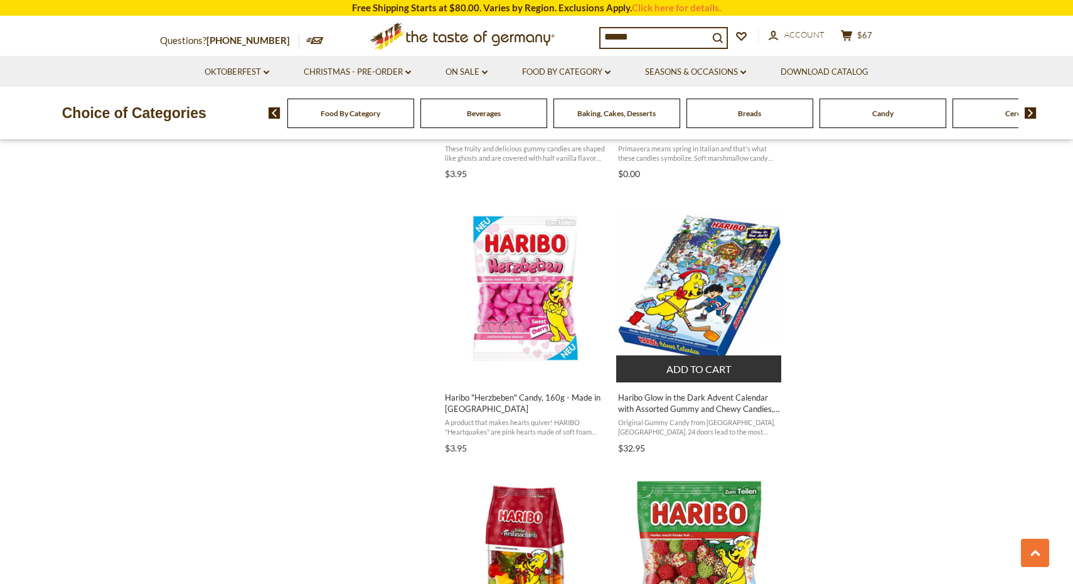
click at [725, 333] on img "Haribo Glow in the Dark Advent Calendar with Assorted Gummy and Chewy Candies, …" at bounding box center [699, 288] width 166 height 166
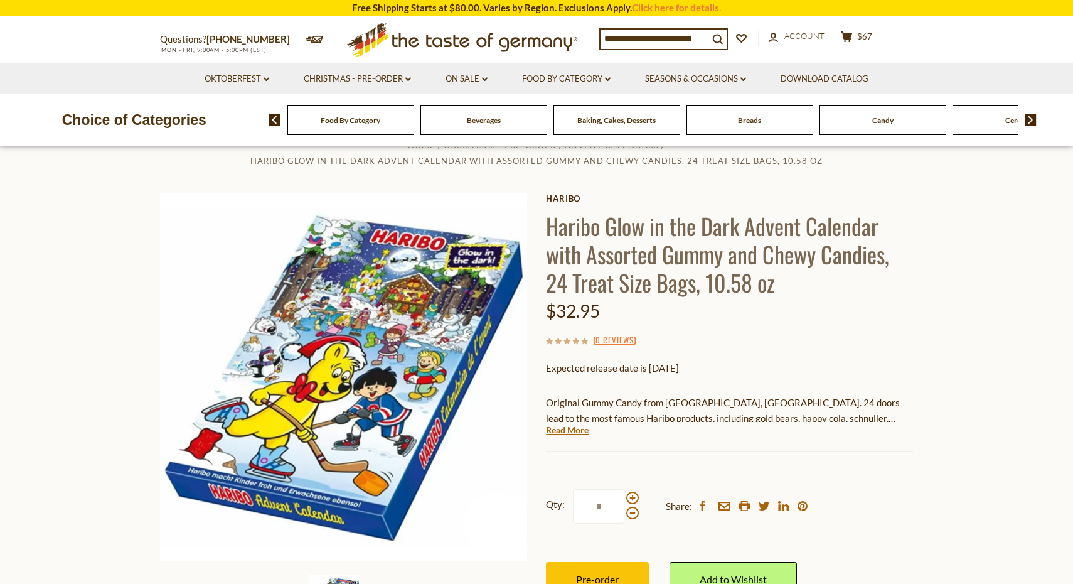
scroll to position [50, 0]
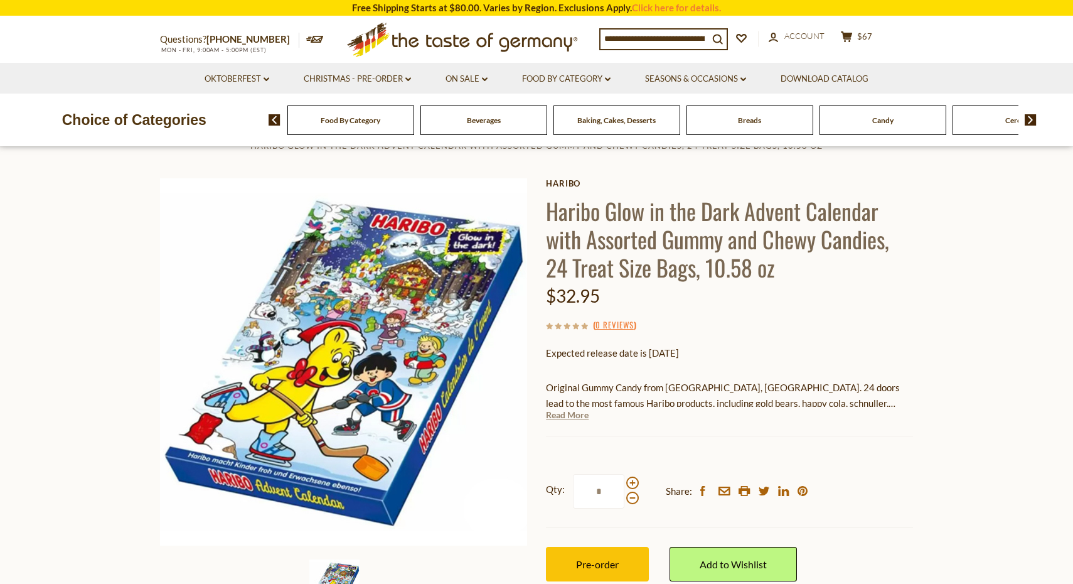
click at [589, 411] on link "Read More" at bounding box center [567, 415] width 43 height 13
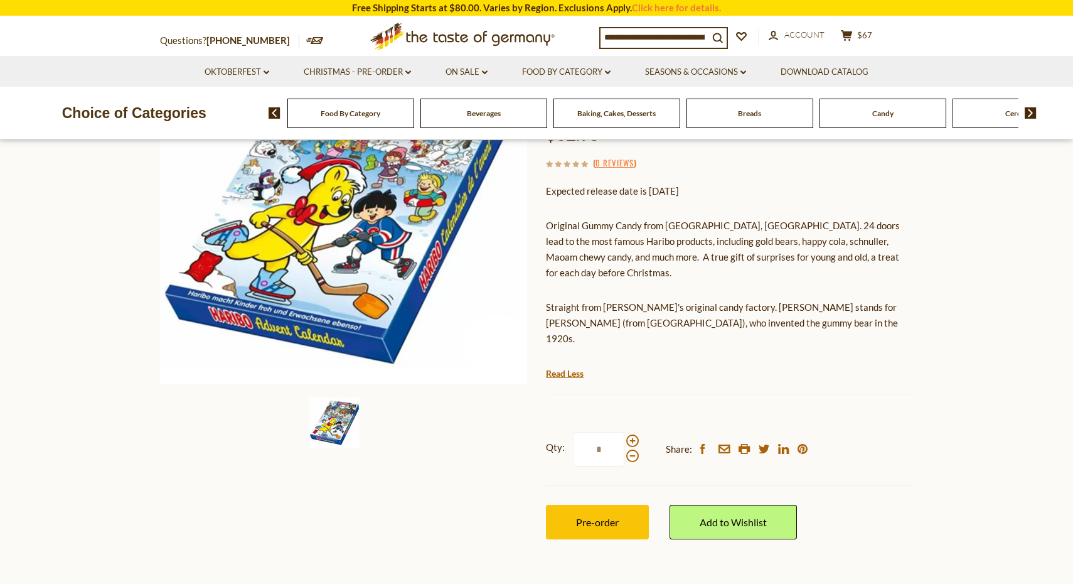
scroll to position [215, 0]
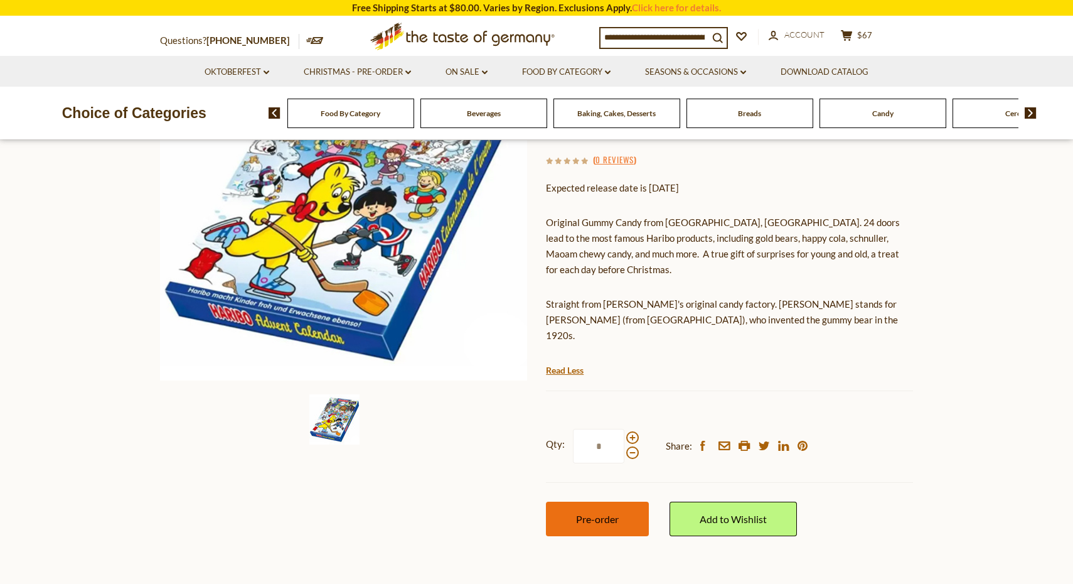
click at [604, 501] on button "Pre-order" at bounding box center [597, 518] width 103 height 35
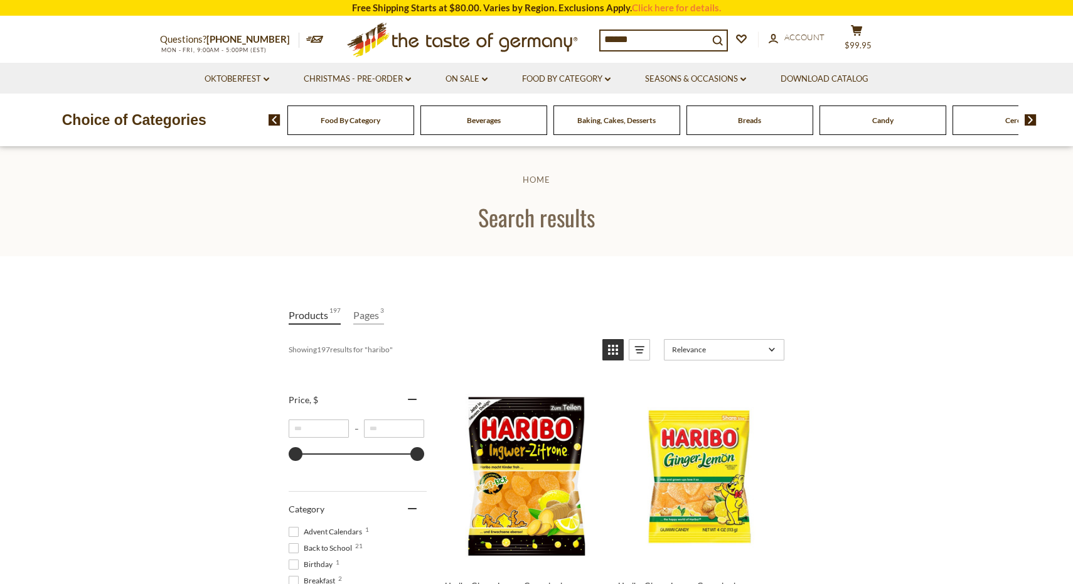
click at [651, 33] on input "******" at bounding box center [655, 40] width 108 height 18
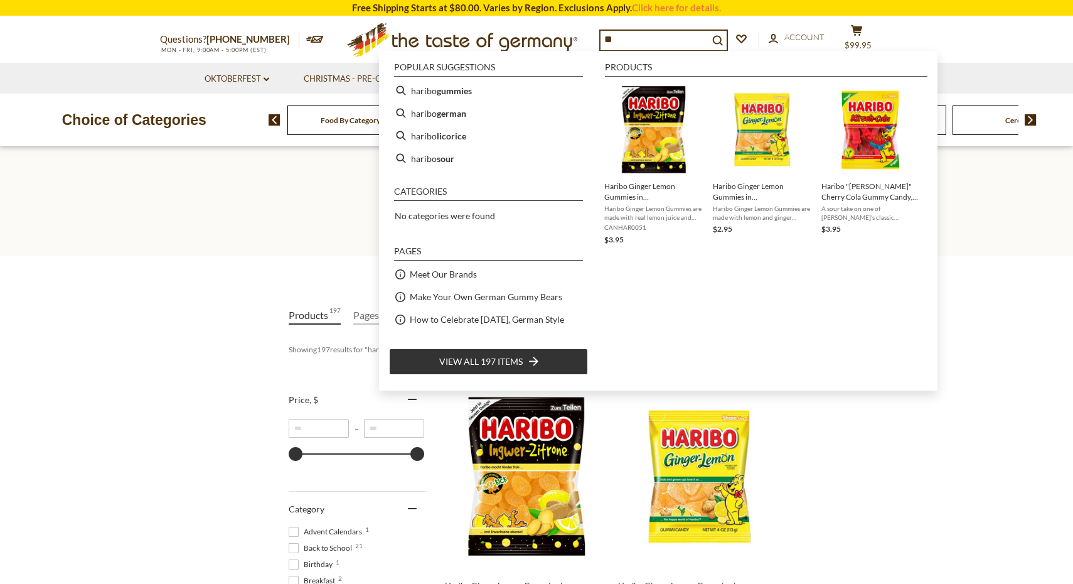
type input "*"
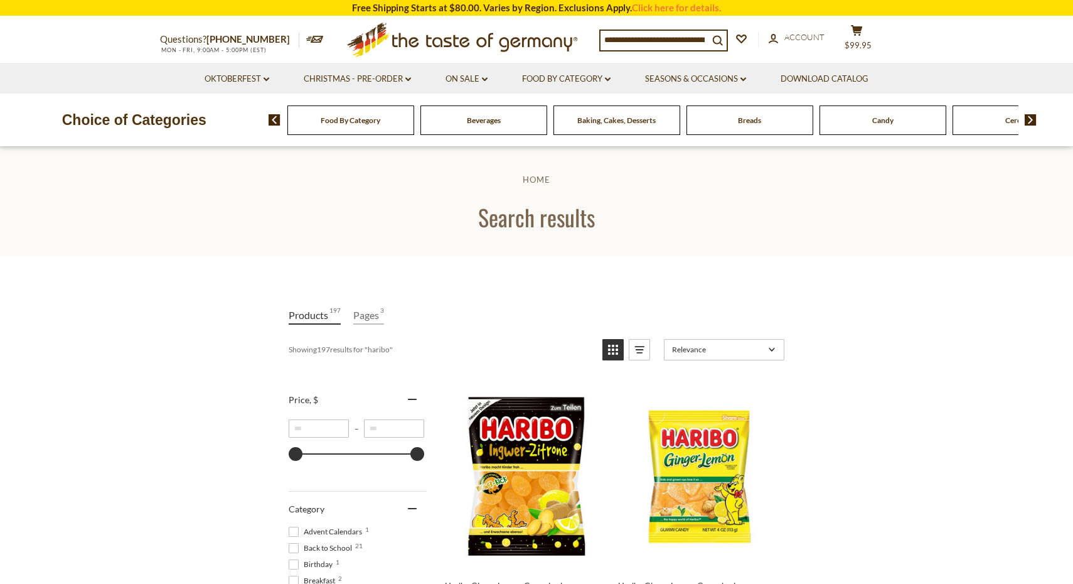
click at [414, 107] on div "Baking, Cakes, Desserts" at bounding box center [350, 119] width 127 height 29
click at [594, 121] on span "Baking, Cakes, Desserts" at bounding box center [616, 119] width 78 height 9
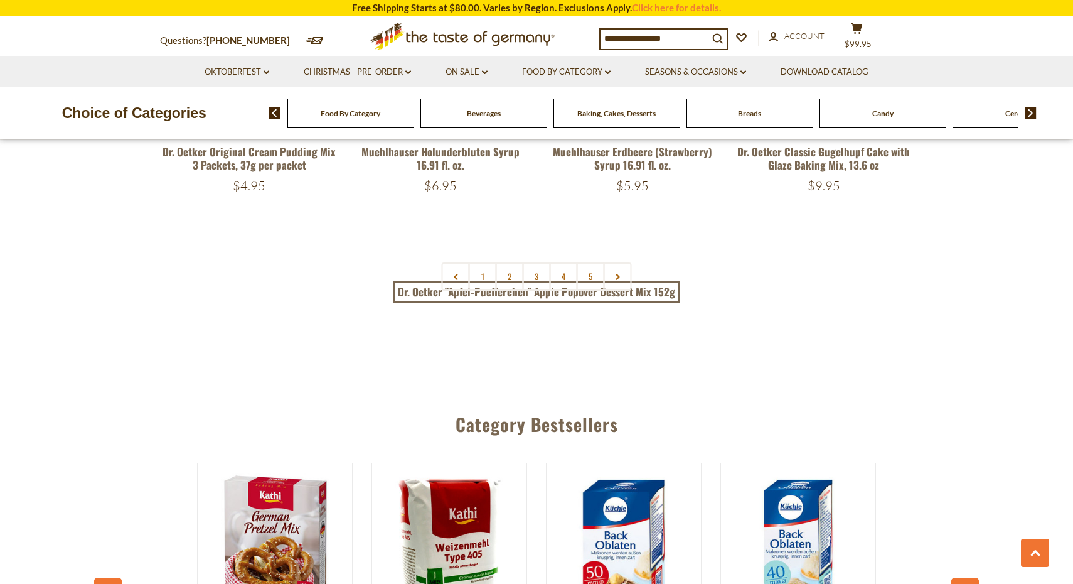
scroll to position [3037, 0]
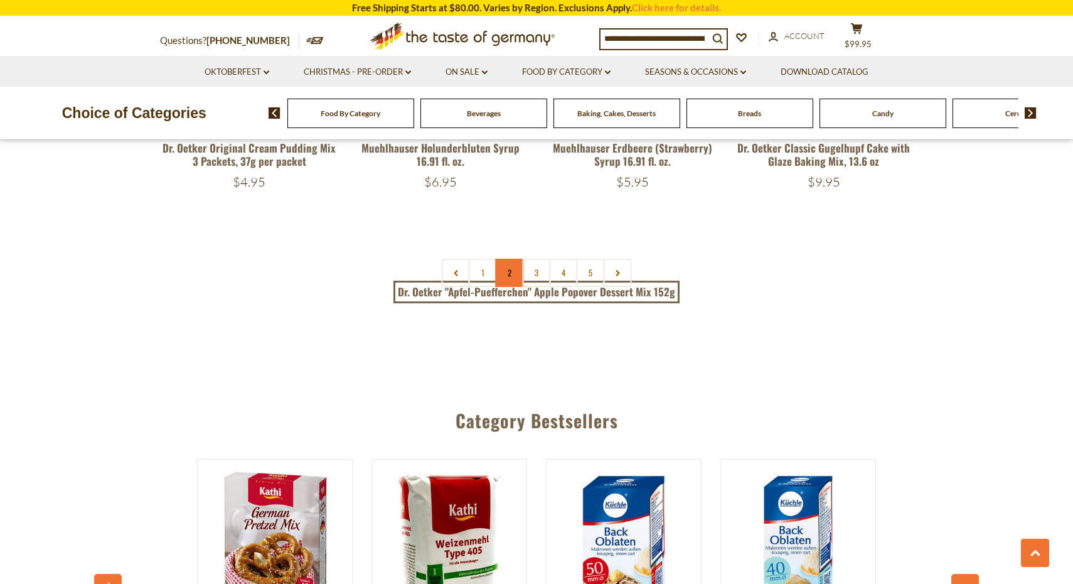
click at [518, 275] on link "2" at bounding box center [510, 273] width 28 height 28
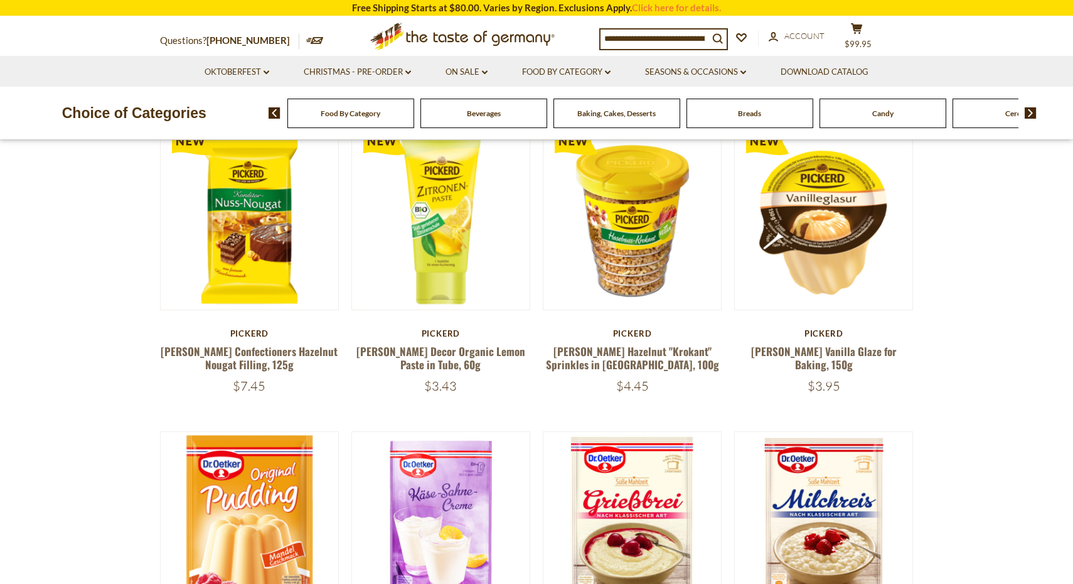
scroll to position [495, 0]
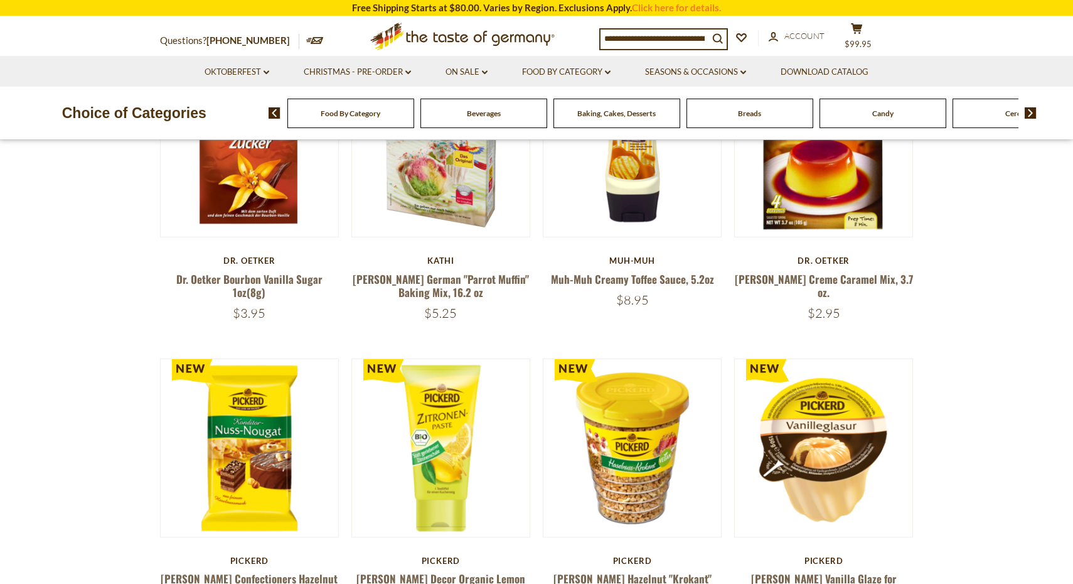
click at [414, 112] on div "Candy" at bounding box center [350, 113] width 127 height 29
click at [408, 122] on div "Candy" at bounding box center [344, 113] width 127 height 29
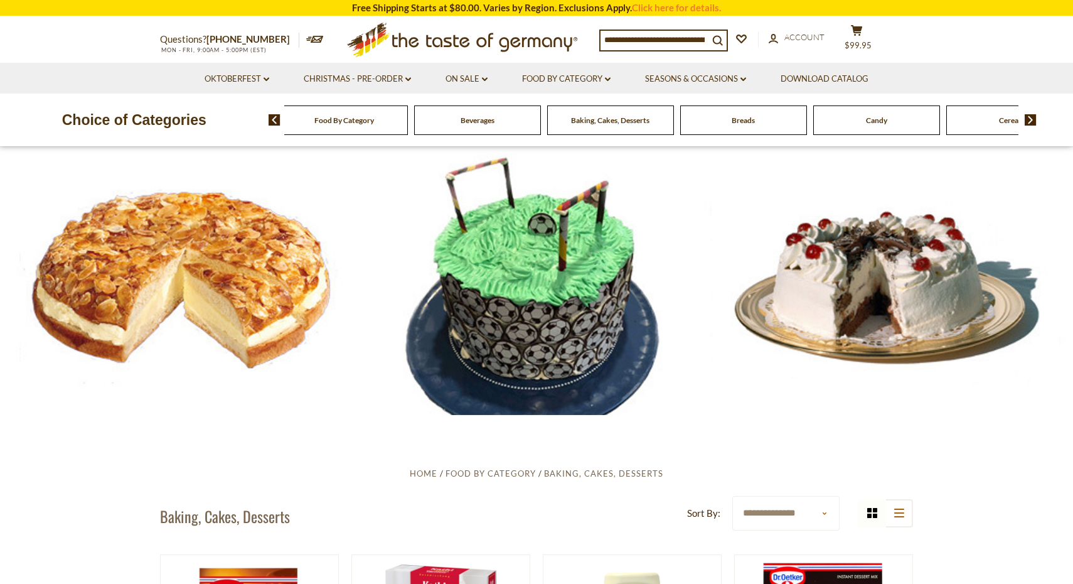
scroll to position [0, 0]
click at [408, 125] on div "Candy" at bounding box center [344, 119] width 127 height 29
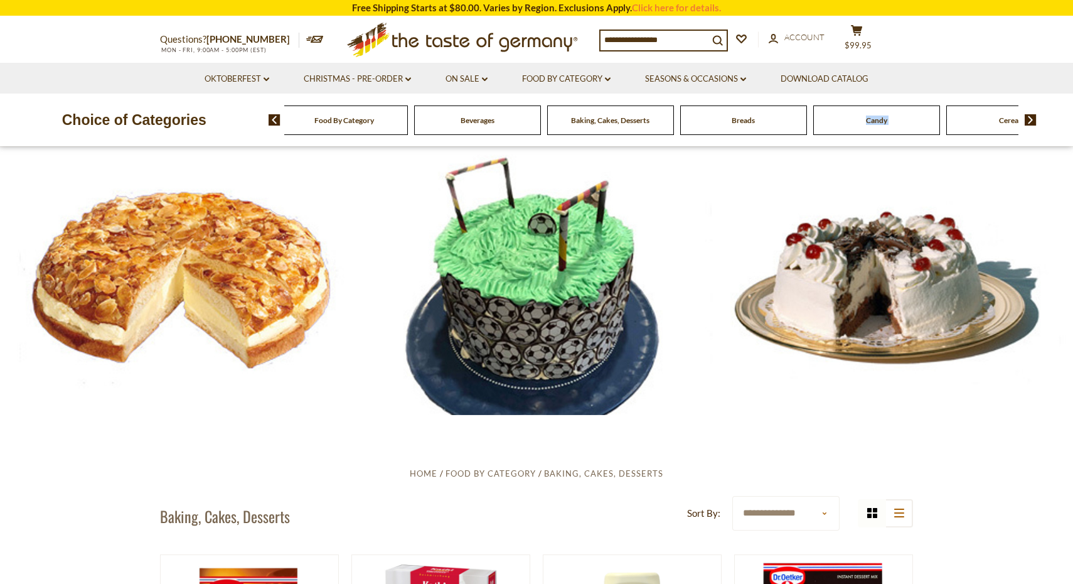
click at [408, 126] on div "Candy" at bounding box center [344, 119] width 127 height 29
click at [408, 127] on div "Candy" at bounding box center [344, 119] width 127 height 29
click at [408, 117] on div "Candy" at bounding box center [344, 119] width 127 height 29
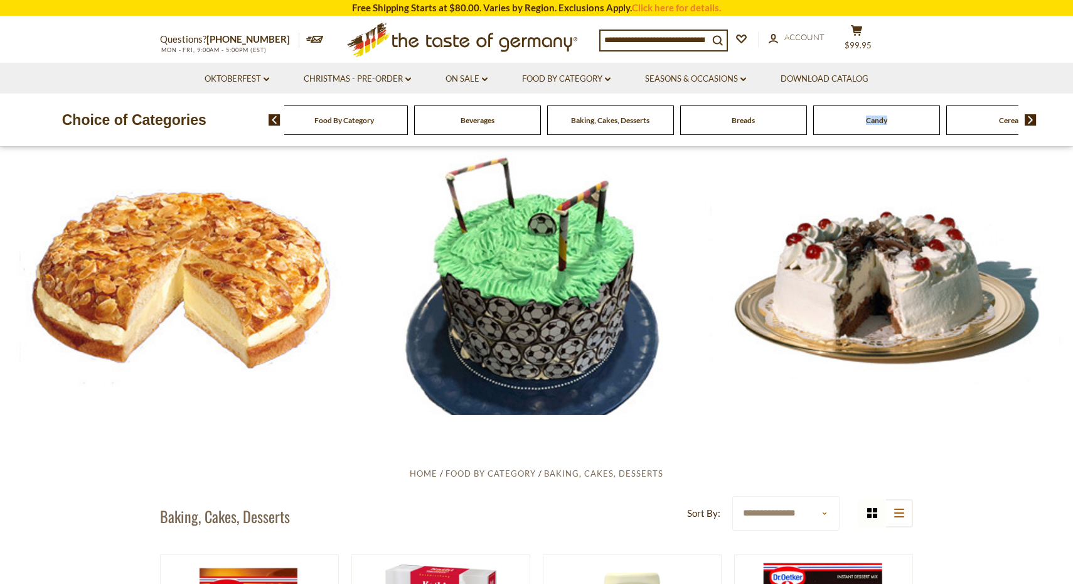
click at [408, 123] on div "Candy" at bounding box center [344, 119] width 127 height 29
click at [408, 123] on div "Beverages" at bounding box center [344, 119] width 127 height 29
click at [668, 36] on input at bounding box center [655, 40] width 108 height 18
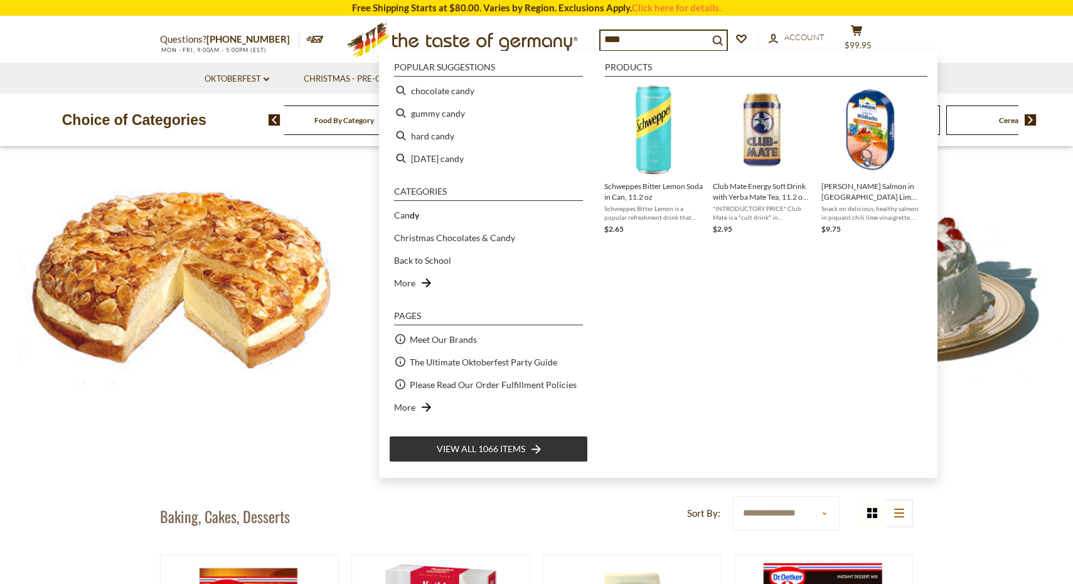
type input "*****"
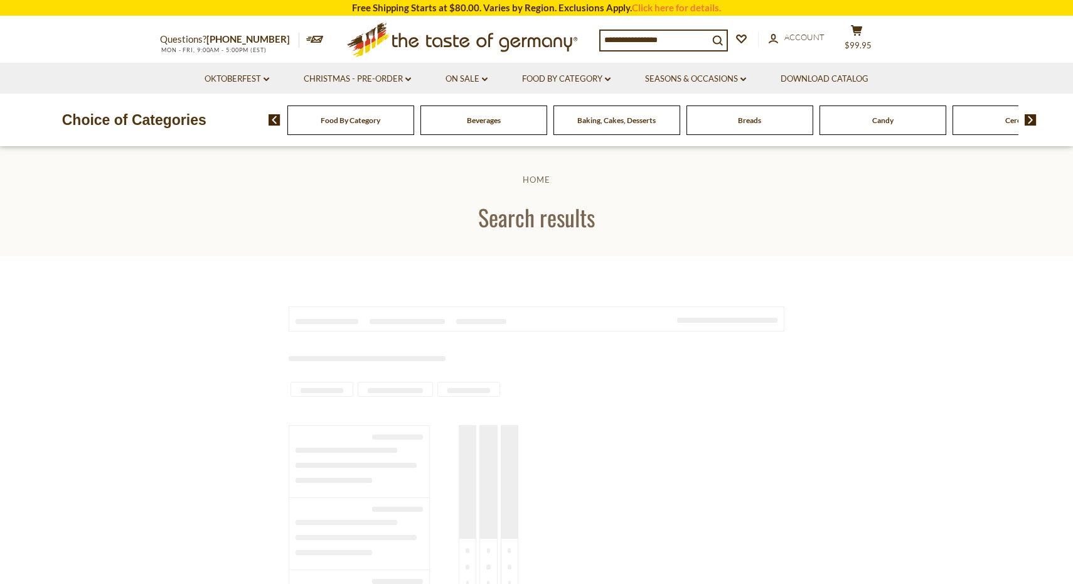
type input "*****"
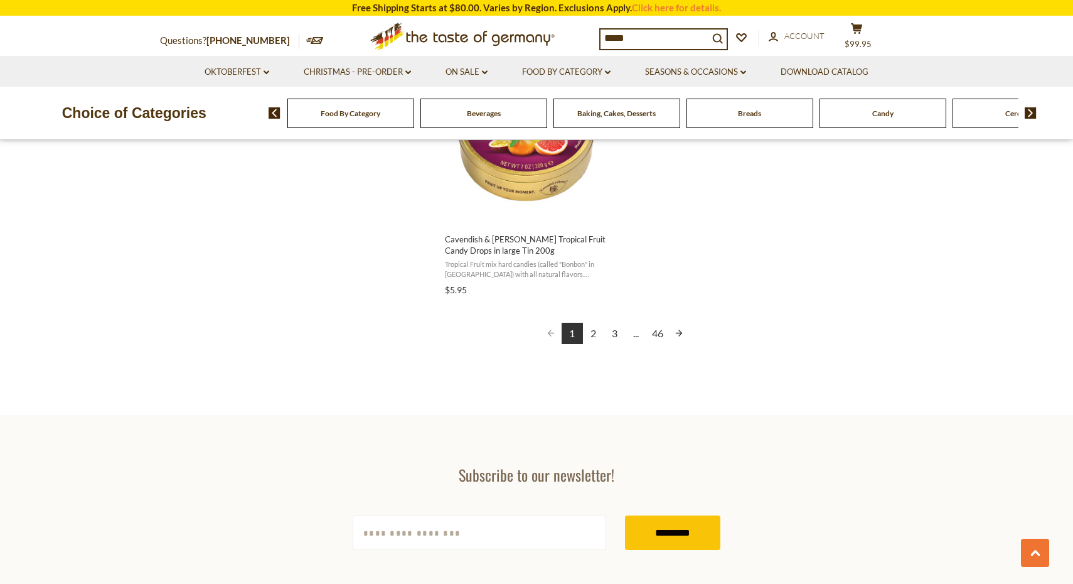
scroll to position [2272, 0]
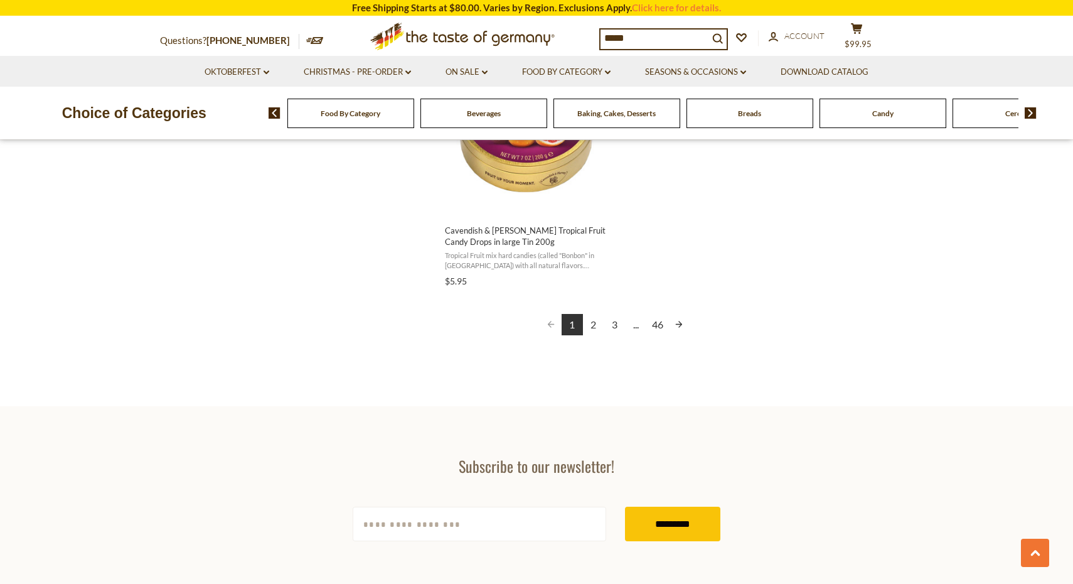
click at [598, 320] on link "2" at bounding box center [593, 324] width 21 height 21
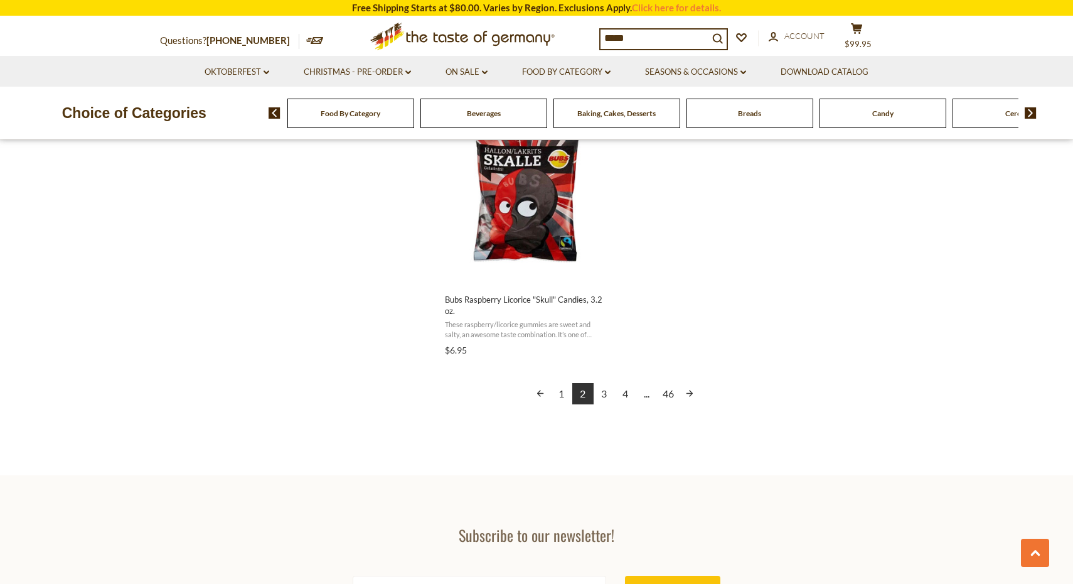
scroll to position [2206, 0]
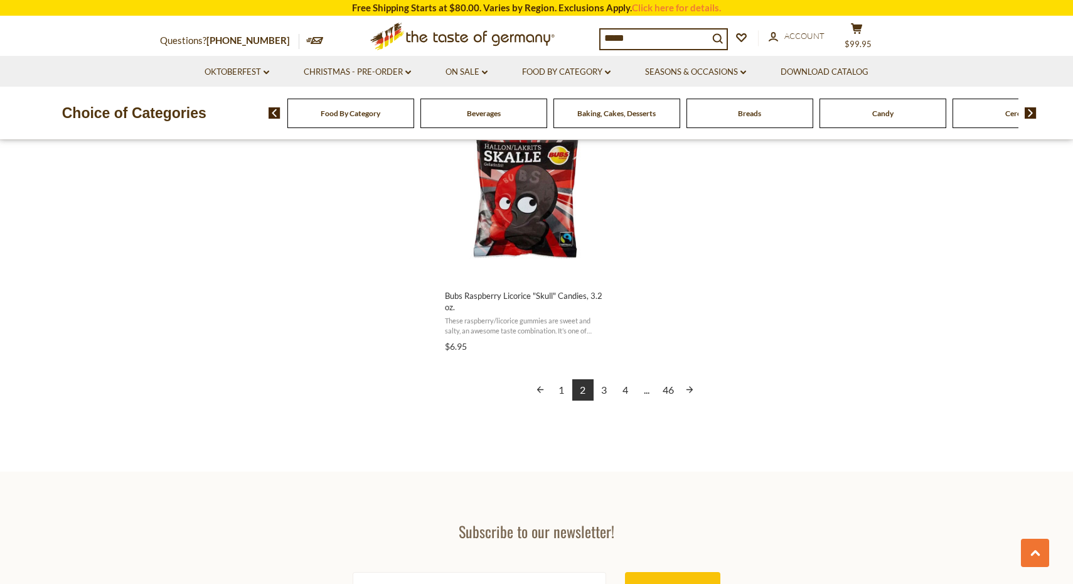
click at [607, 390] on link "3" at bounding box center [604, 389] width 21 height 21
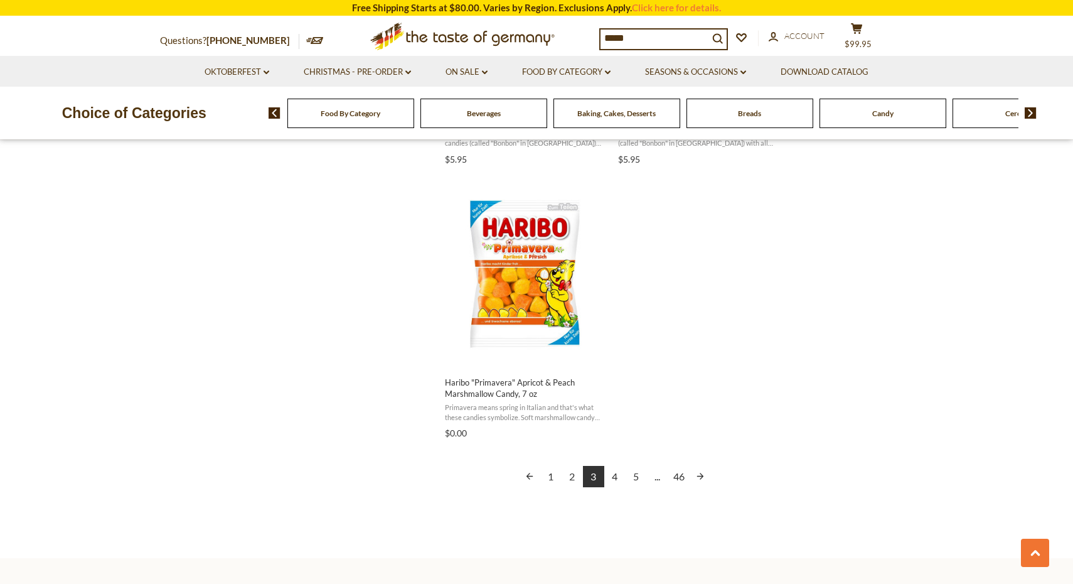
scroll to position [2120, 0]
click at [618, 471] on link "4" at bounding box center [614, 475] width 21 height 21
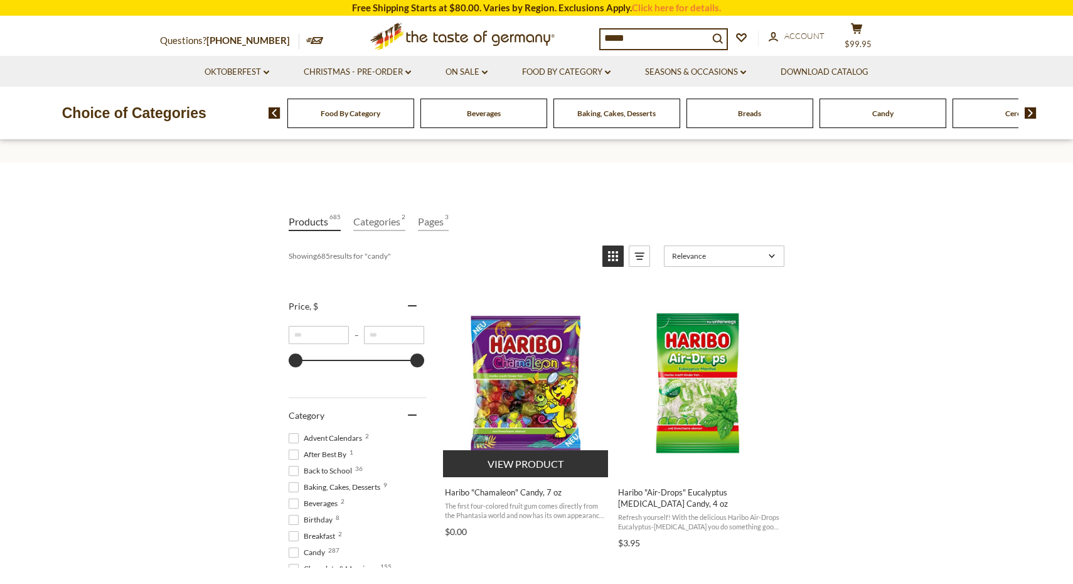
scroll to position [95, 0]
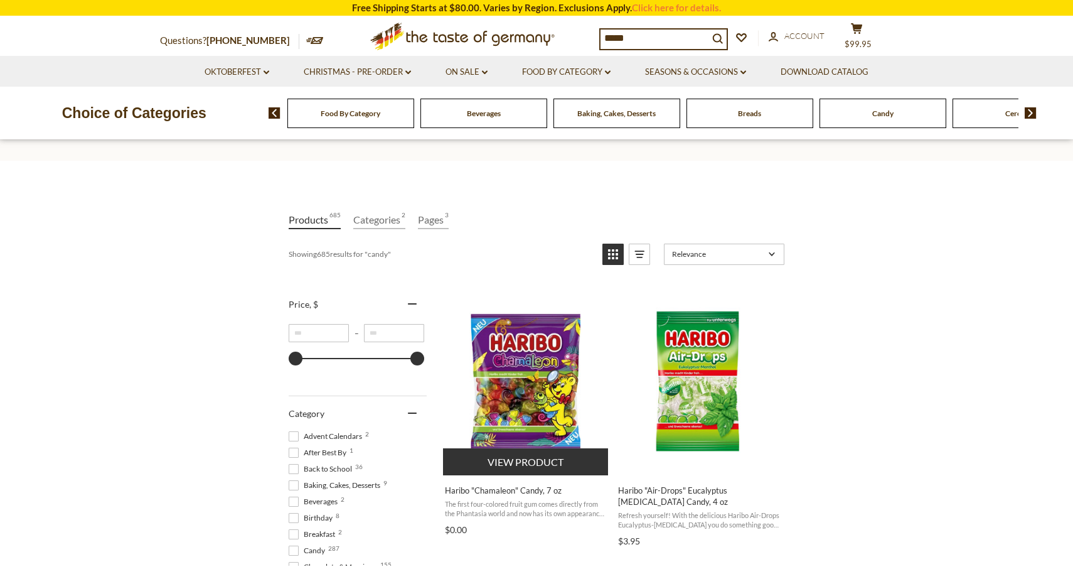
click at [538, 383] on img "Haribo" at bounding box center [526, 381] width 166 height 166
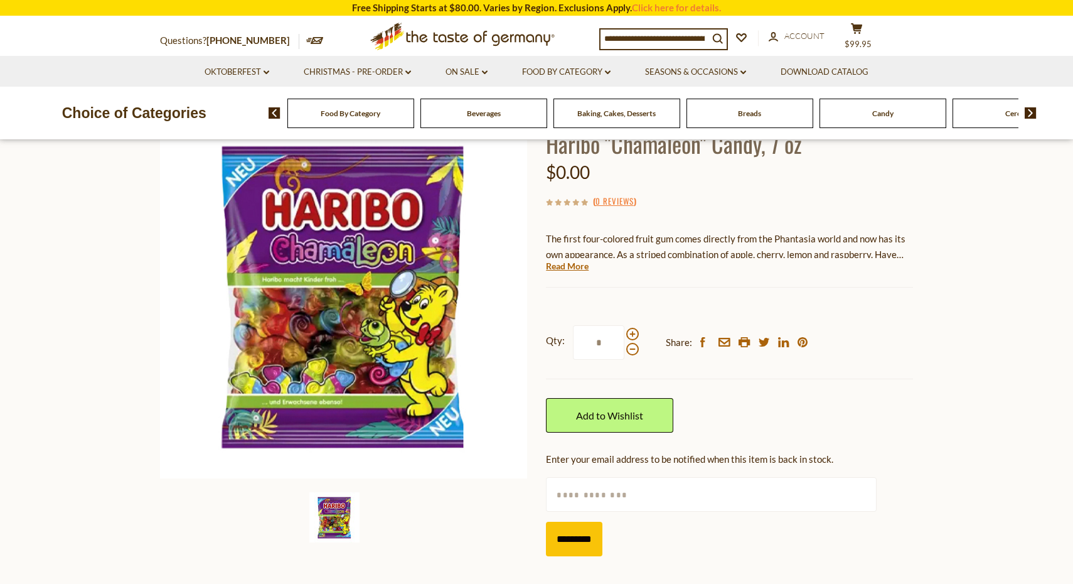
scroll to position [100, 0]
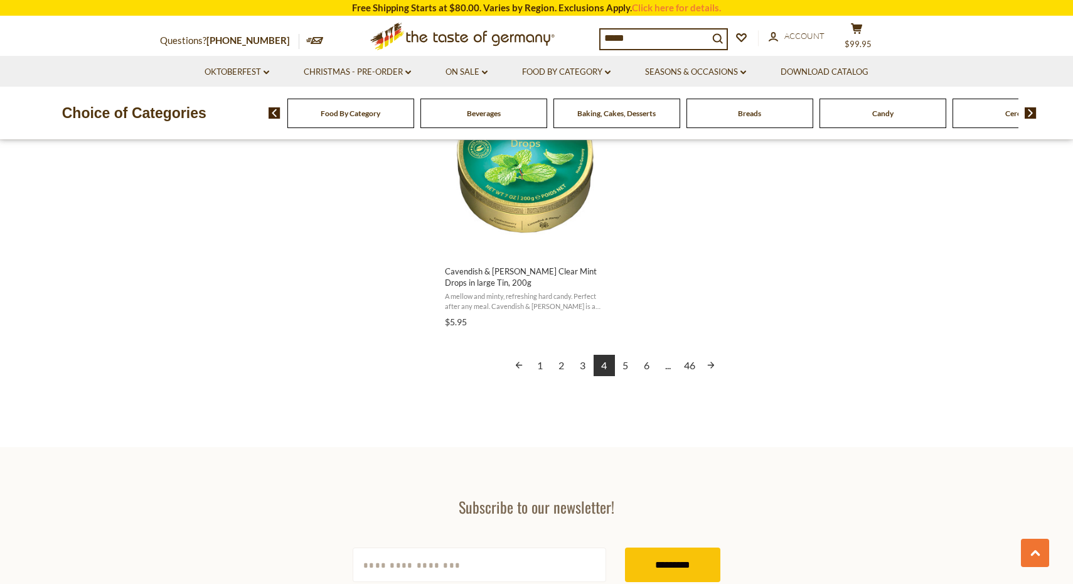
click at [626, 362] on link "5" at bounding box center [625, 365] width 21 height 21
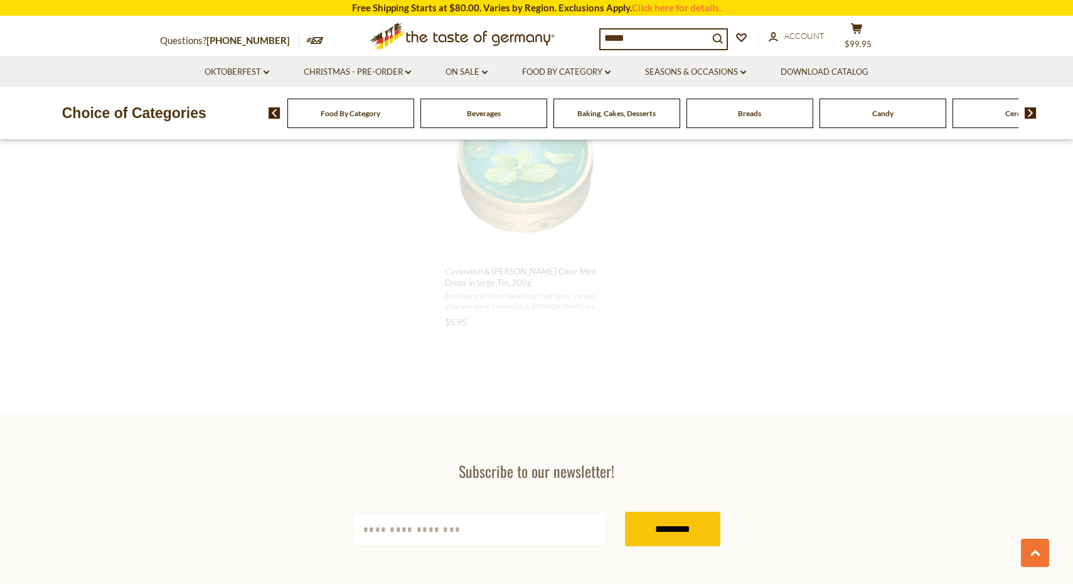
scroll to position [767, 0]
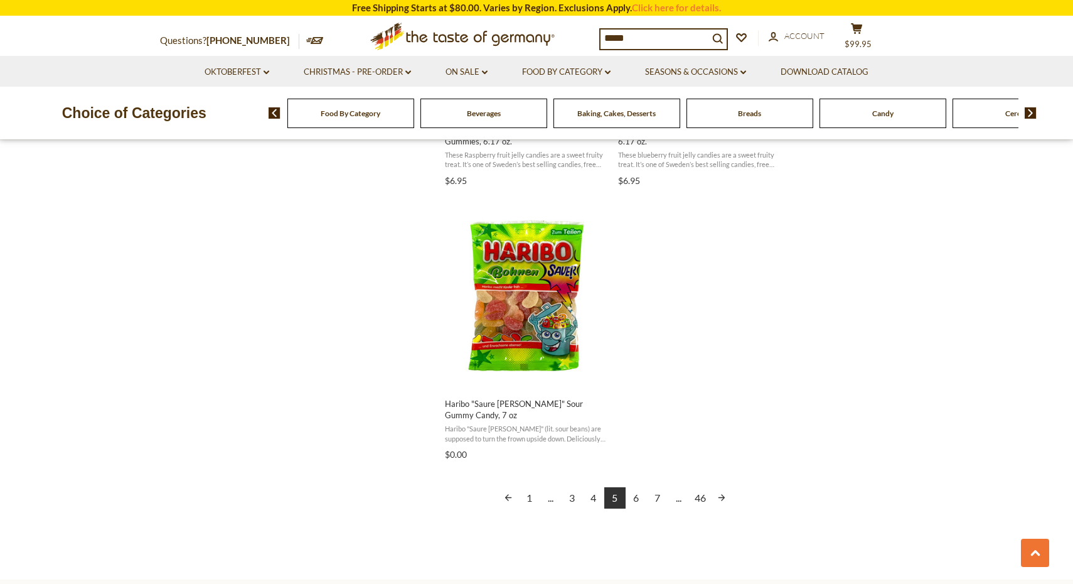
scroll to position [2093, 0]
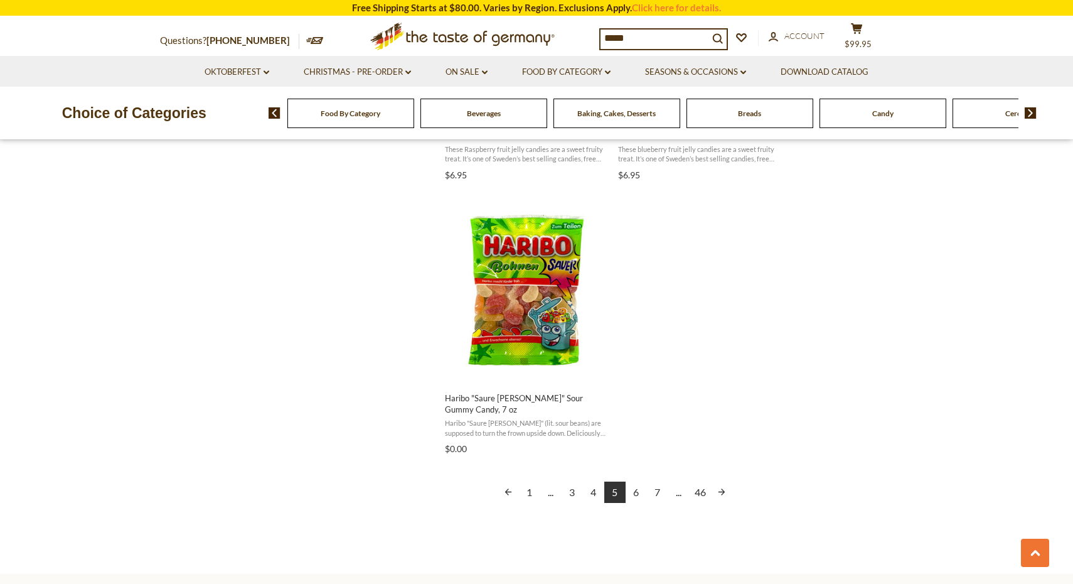
click at [637, 484] on link "6" at bounding box center [636, 491] width 21 height 21
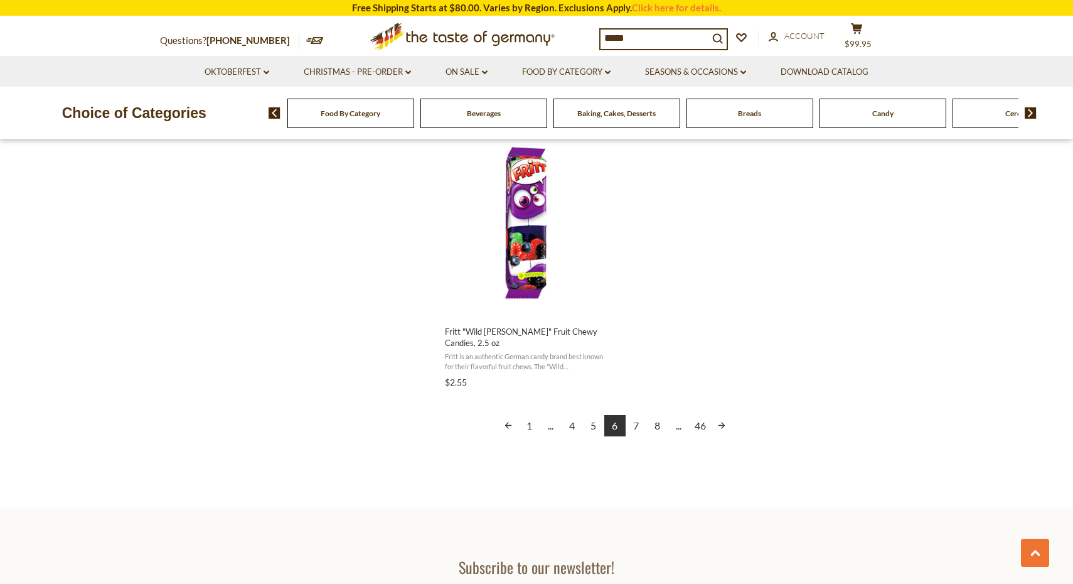
scroll to position [2173, 0]
click at [414, 112] on div "Beverages" at bounding box center [350, 113] width 127 height 29
click at [638, 40] on input "*****" at bounding box center [655, 38] width 108 height 18
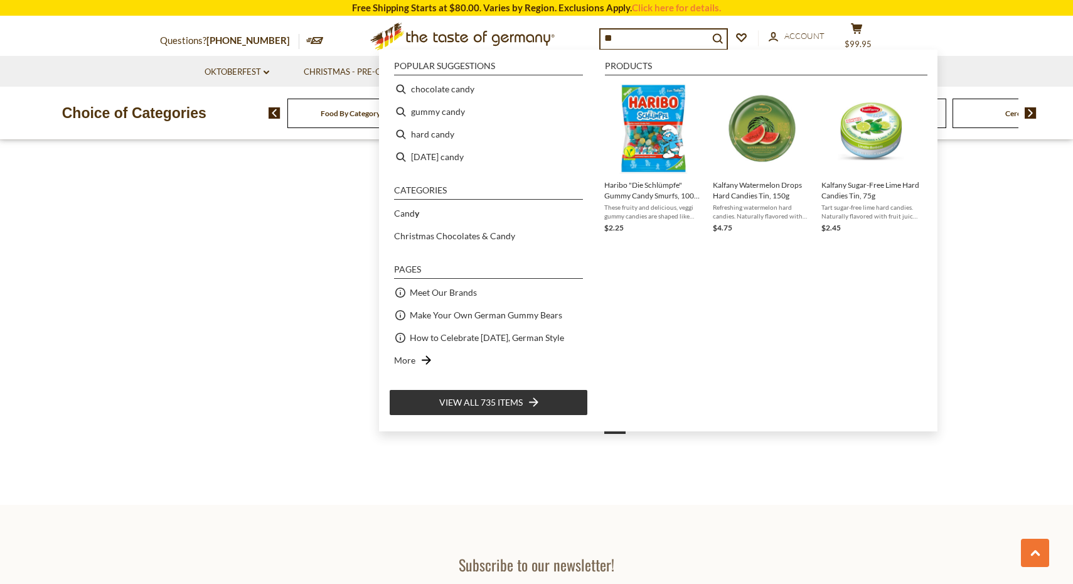
type input "*"
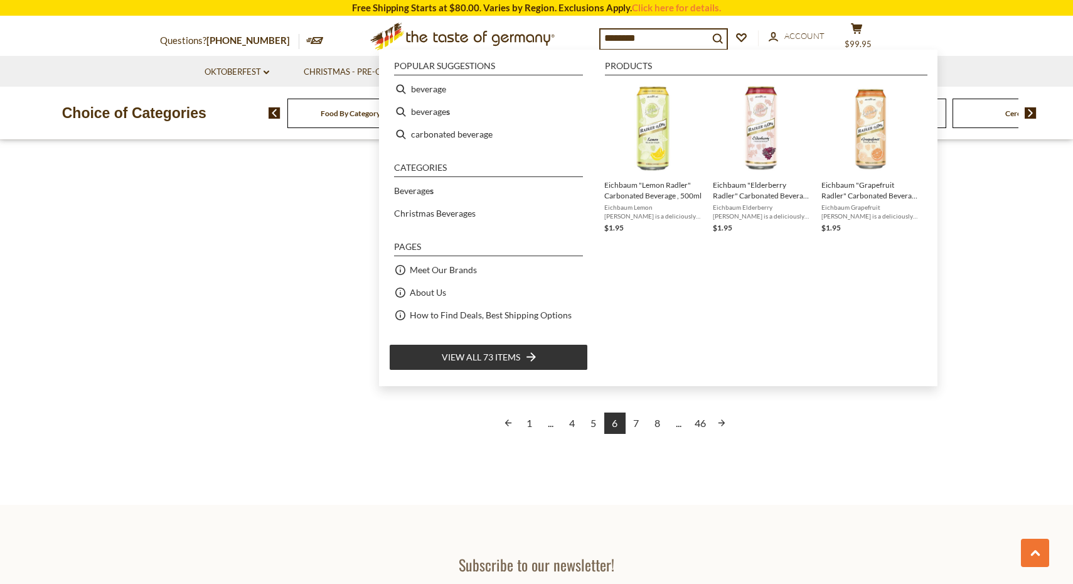
type input "********"
click at [491, 88] on li "beverage" at bounding box center [488, 89] width 199 height 23
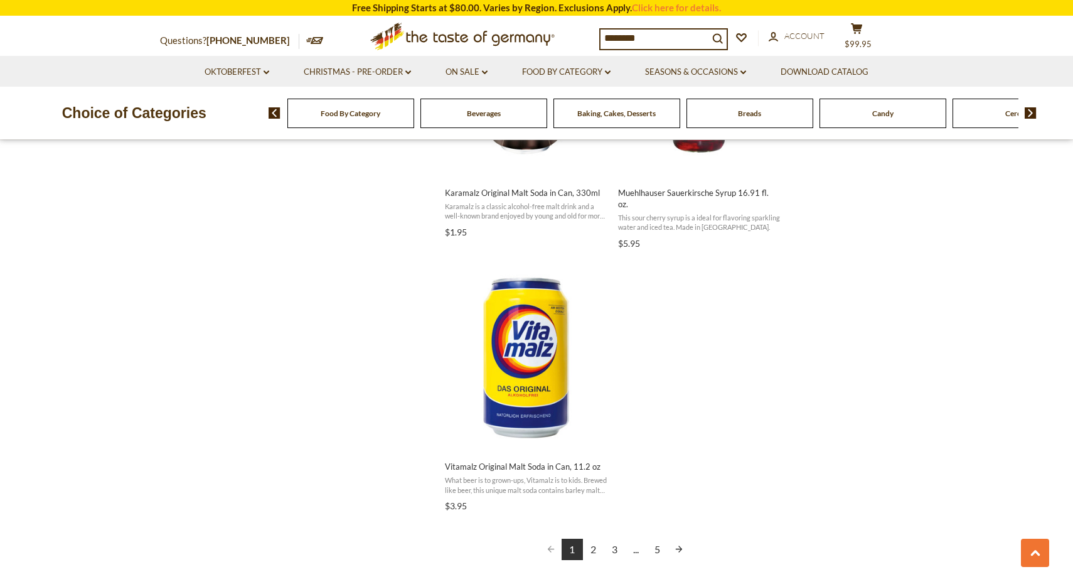
scroll to position [2028, 0]
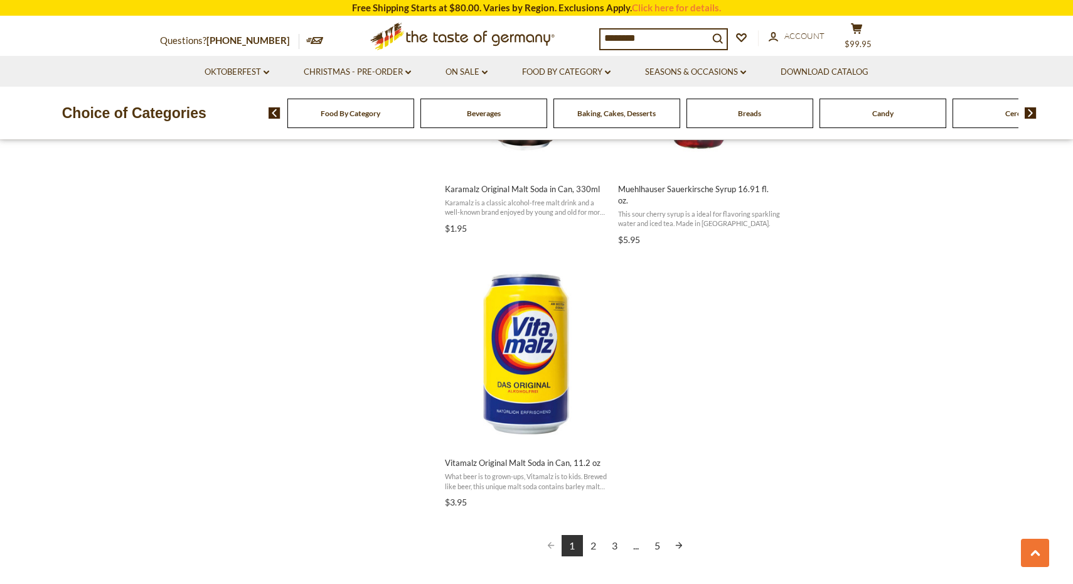
click at [596, 535] on link "2" at bounding box center [593, 545] width 21 height 21
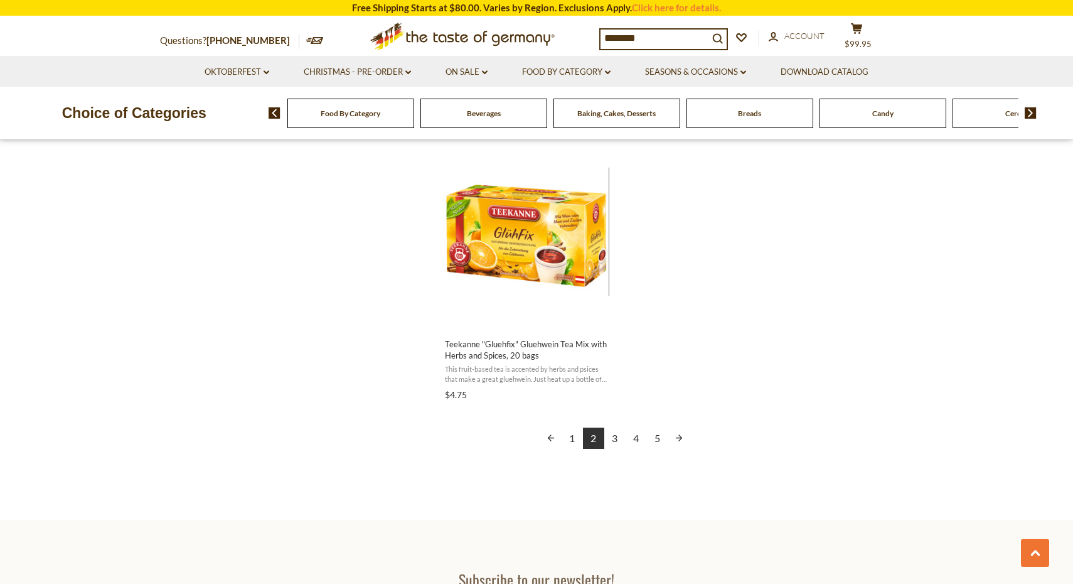
scroll to position [2160, 0]
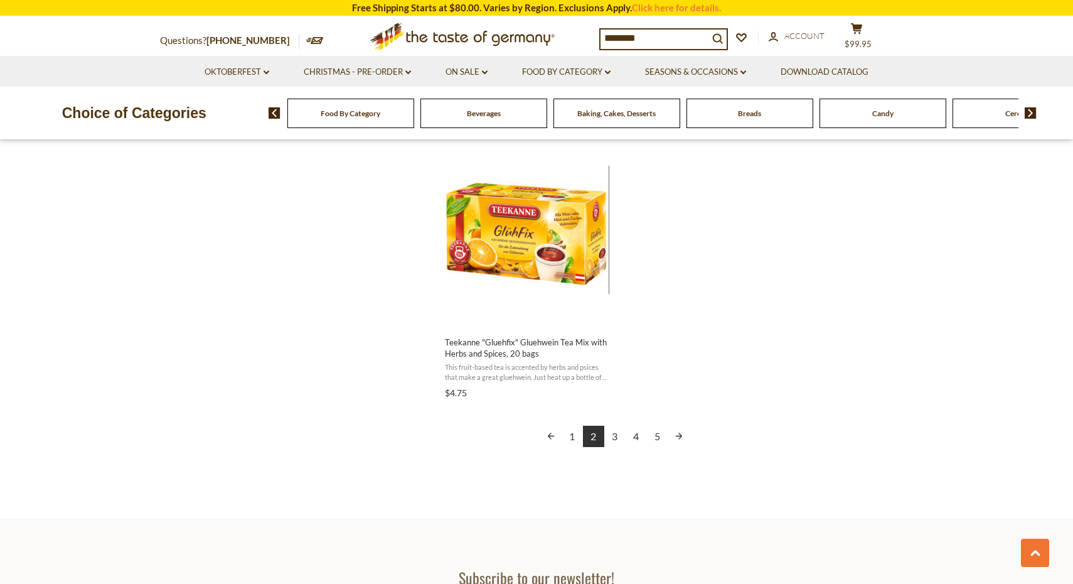
drag, startPoint x: 650, startPoint y: 37, endPoint x: 566, endPoint y: 39, distance: 84.1
click at [566, 39] on div "Questions? 800-881-6419 MON - FRI, 9:00AM - 5:00PM (EST) .st0{fill:#EDD300;} .s…" at bounding box center [537, 36] width 772 height 39
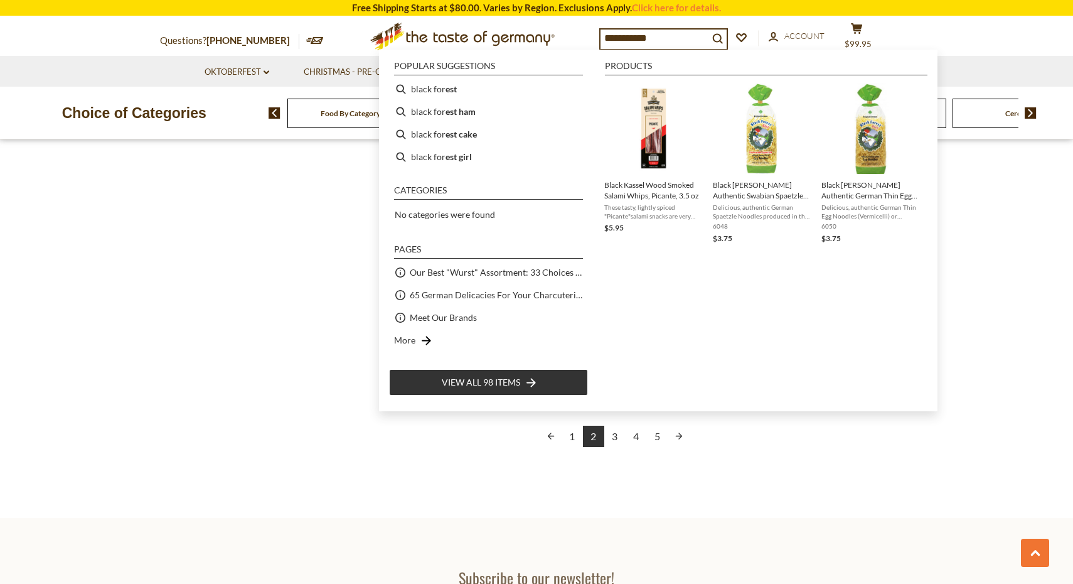
type input "**********"
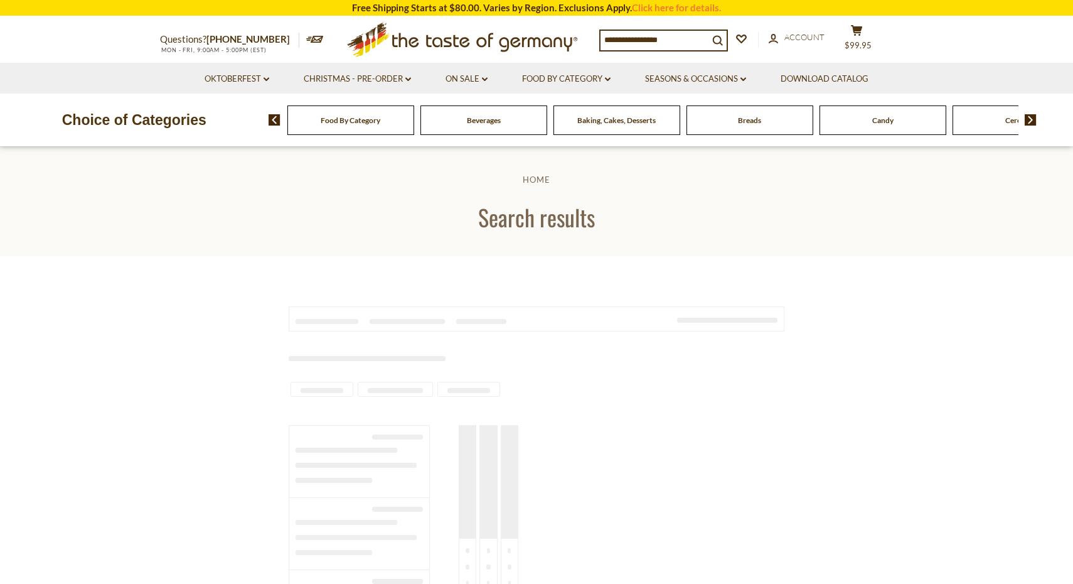
type input "**********"
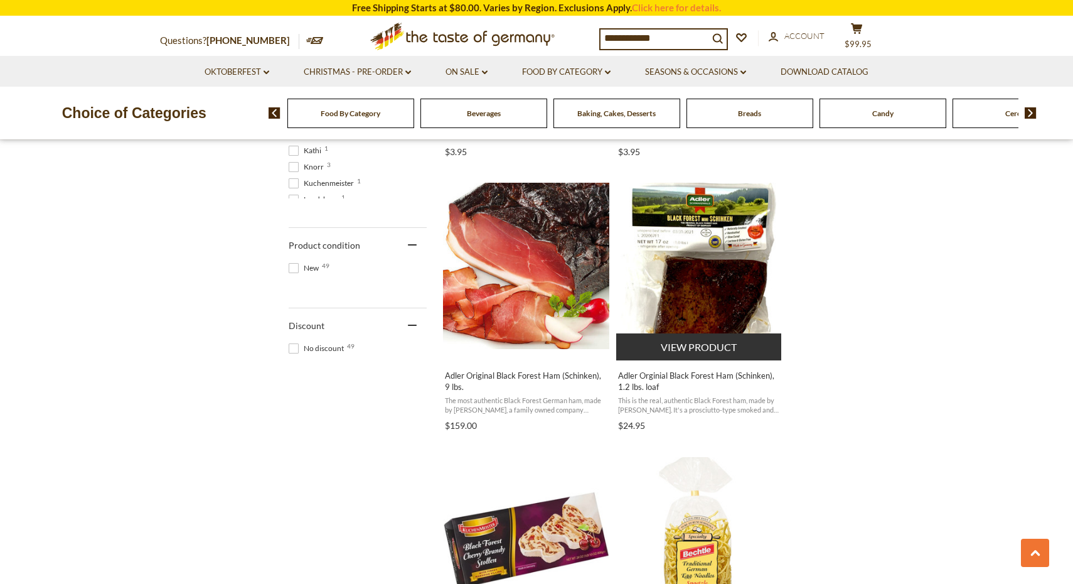
scroll to position [754, 0]
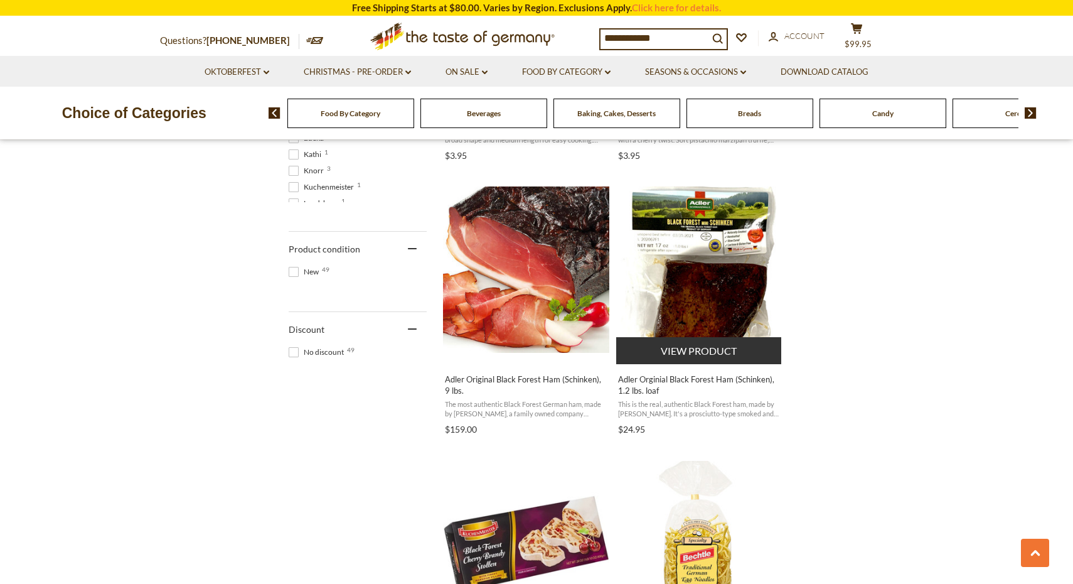
click at [746, 286] on img "Adler Orginial Black Forest Ham (Schinken), 1.2 lbs. loaf" at bounding box center [699, 269] width 166 height 166
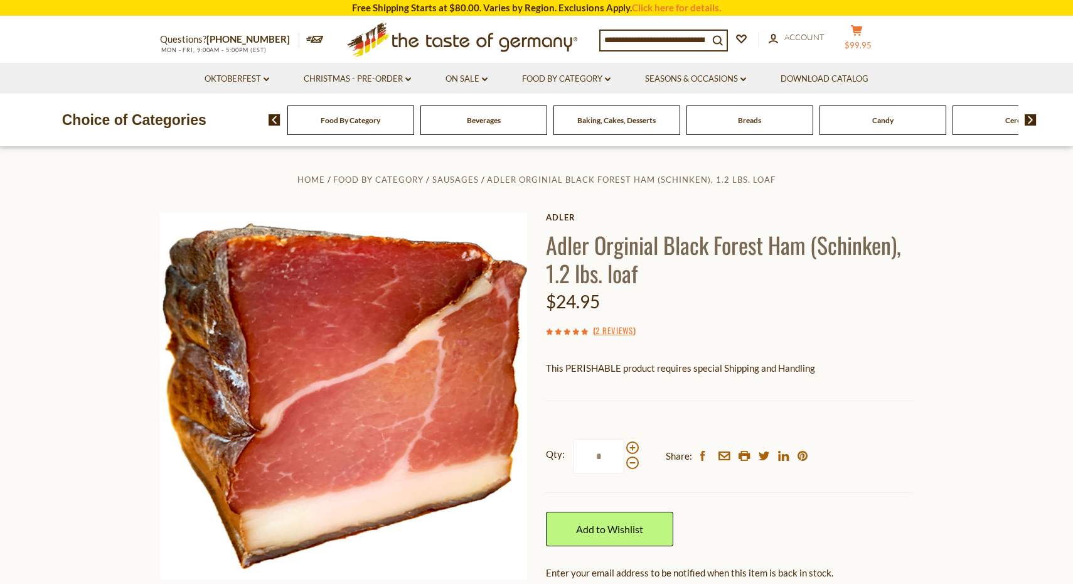
click at [863, 39] on button "cart $99.95" at bounding box center [857, 39] width 38 height 31
